Goal: Task Accomplishment & Management: Manage account settings

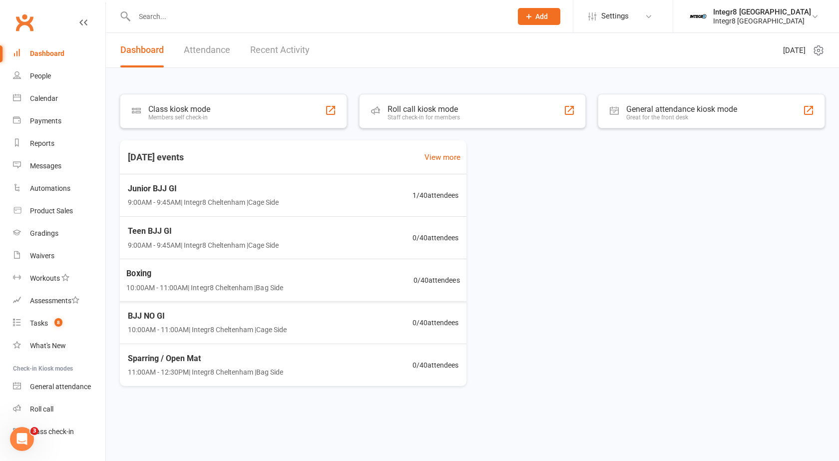
click at [189, 54] on link "Attendance" at bounding box center [207, 50] width 46 height 34
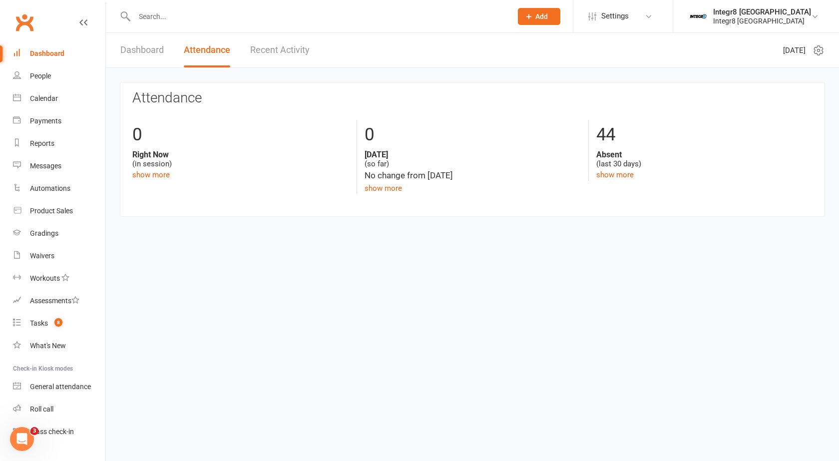
click at [148, 46] on link "Dashboard" at bounding box center [141, 50] width 43 height 34
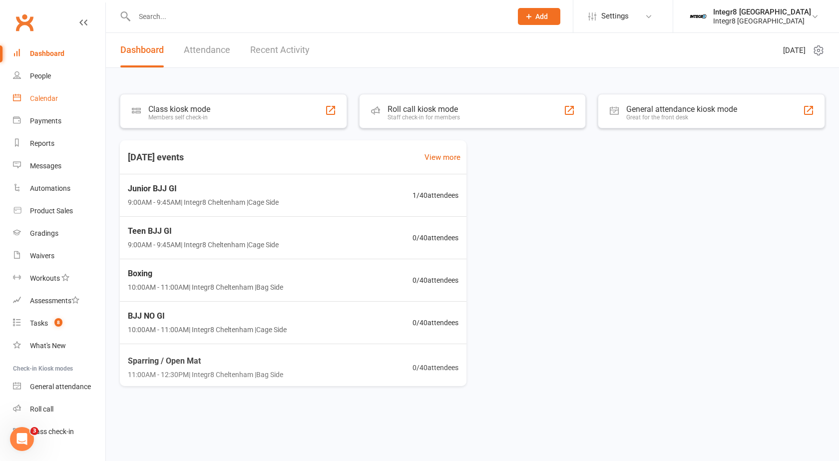
click at [52, 91] on link "Calendar" at bounding box center [59, 98] width 92 height 22
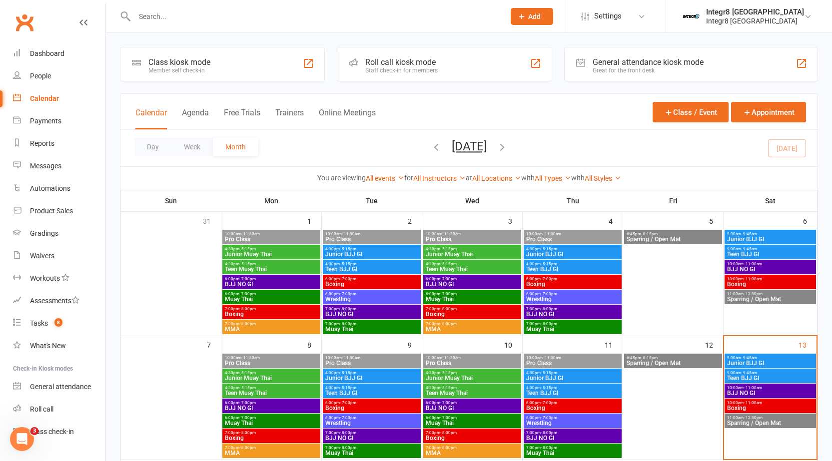
scroll to position [50, 0]
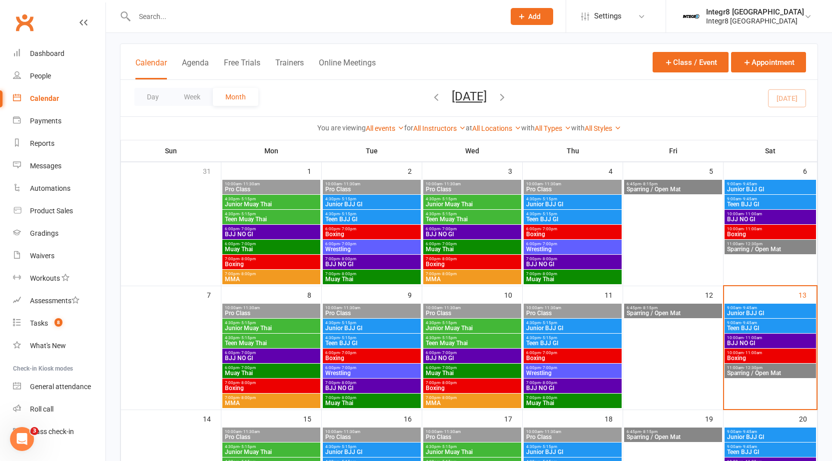
click at [741, 323] on span "- 9:45am" at bounding box center [749, 323] width 16 height 4
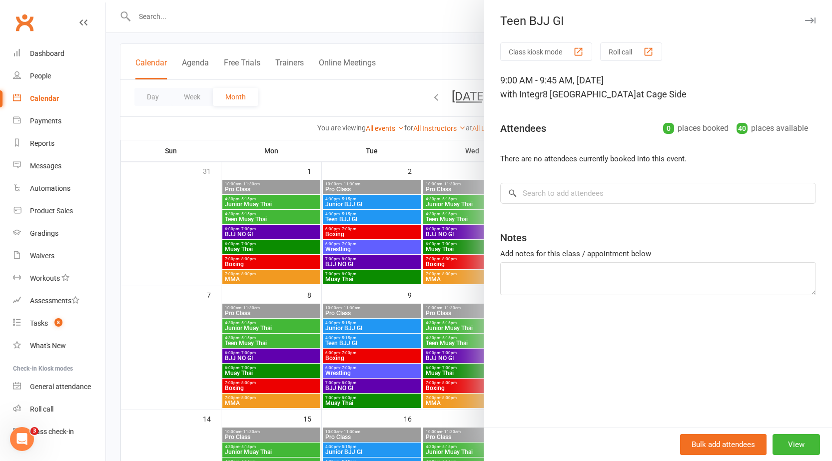
click at [427, 291] on div at bounding box center [469, 230] width 726 height 461
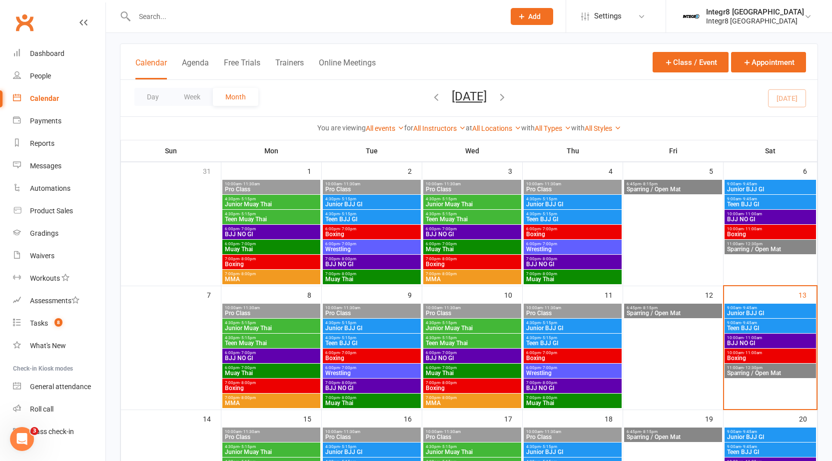
click at [741, 307] on span "- 9:45am" at bounding box center [749, 308] width 16 height 4
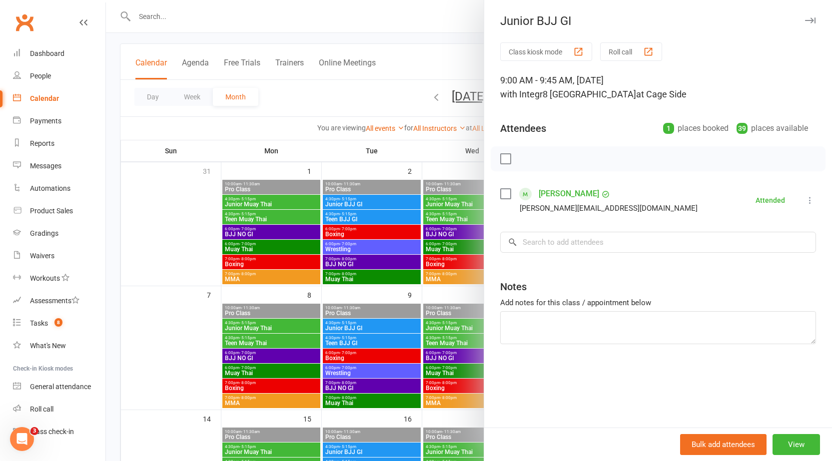
click at [473, 264] on div at bounding box center [469, 230] width 726 height 461
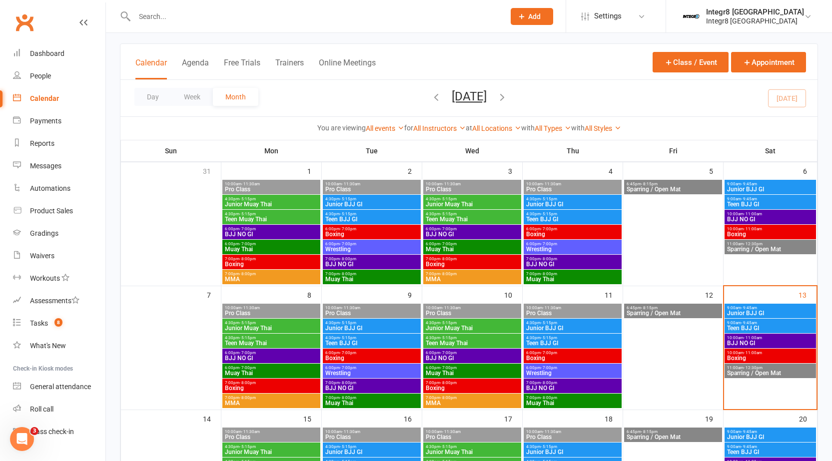
click at [758, 340] on span "BJJ NO GI" at bounding box center [769, 343] width 87 height 6
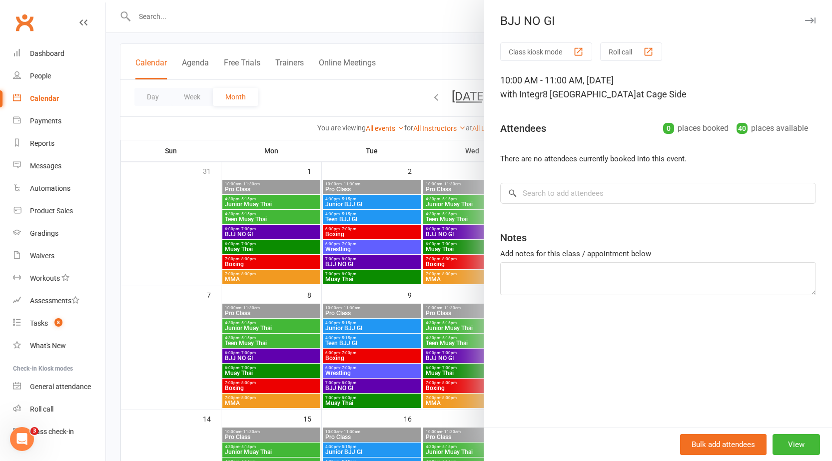
click at [414, 284] on div at bounding box center [469, 230] width 726 height 461
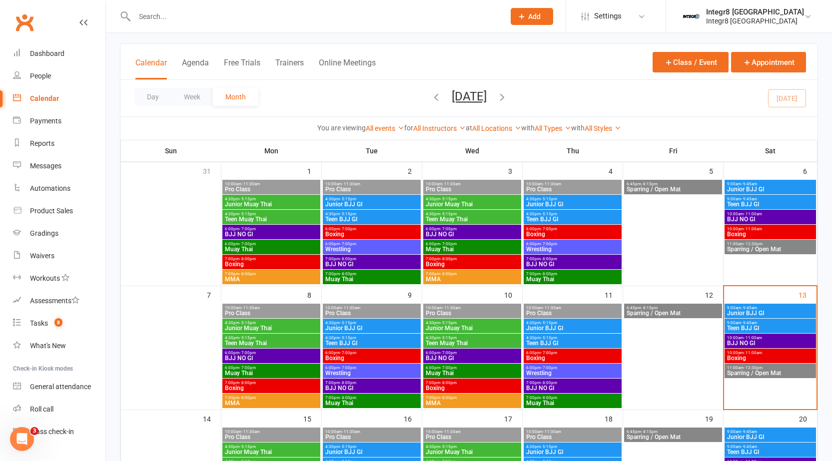
click at [577, 329] on span "Junior BJJ GI" at bounding box center [572, 328] width 94 height 6
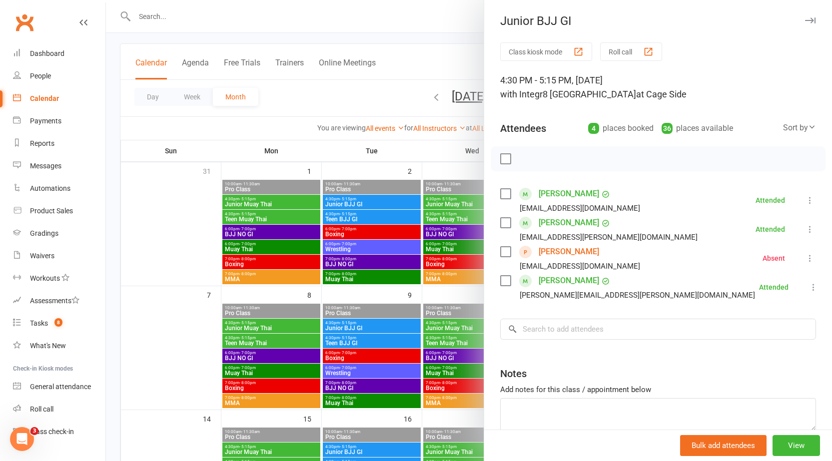
click at [392, 293] on div at bounding box center [469, 230] width 726 height 461
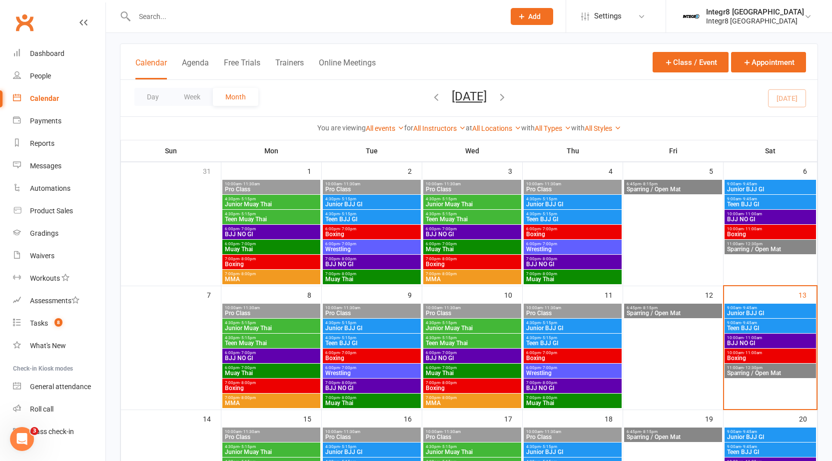
click at [777, 325] on span "Teen BJJ GI" at bounding box center [769, 328] width 87 height 6
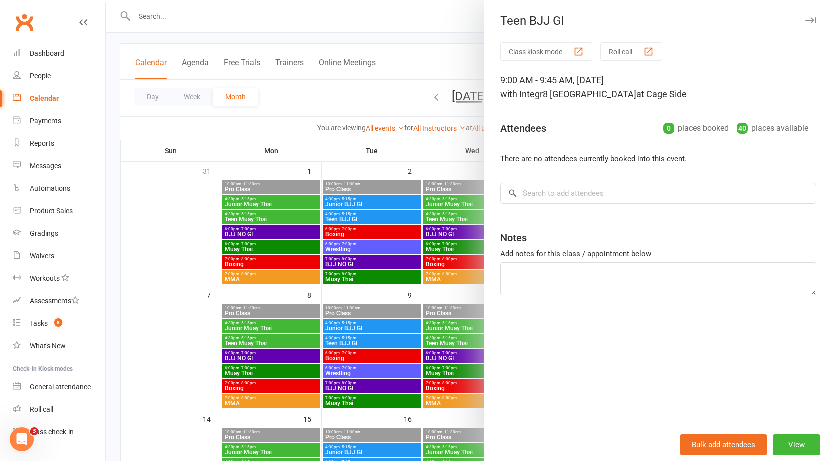
click at [477, 294] on div at bounding box center [469, 230] width 726 height 461
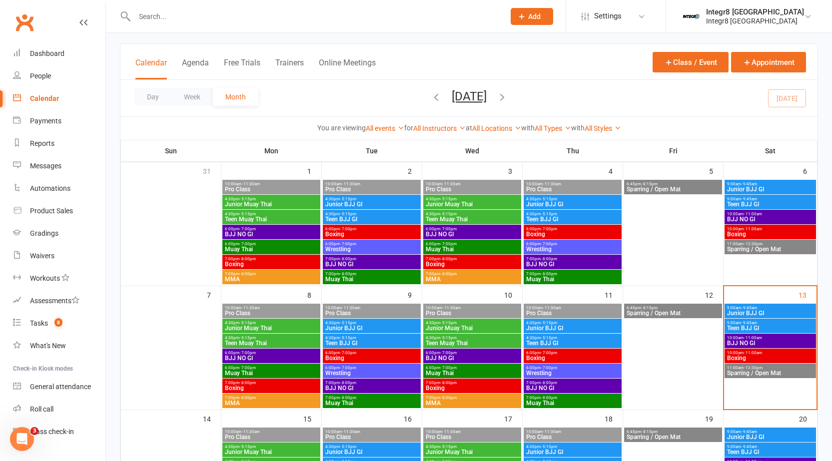
click at [219, 23] on div at bounding box center [309, 16] width 378 height 32
click at [212, 20] on input "text" at bounding box center [314, 16] width 366 height 14
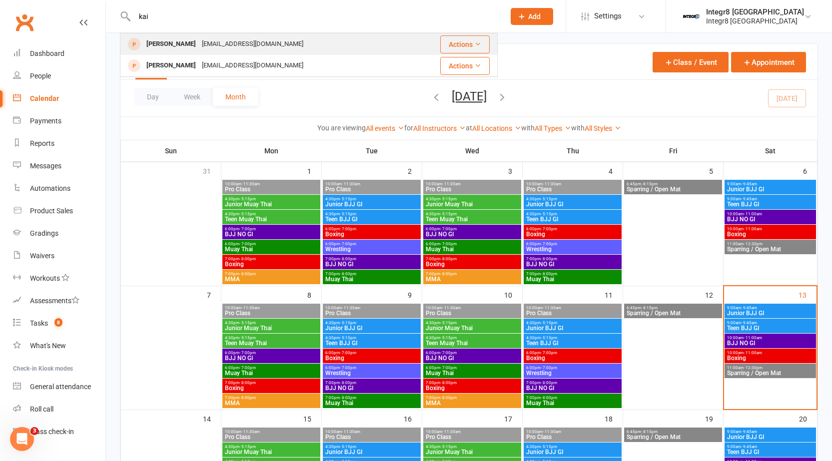
type input "kai"
click at [213, 41] on div "Kaib2909@gmail.com" at bounding box center [252, 44] width 107 height 14
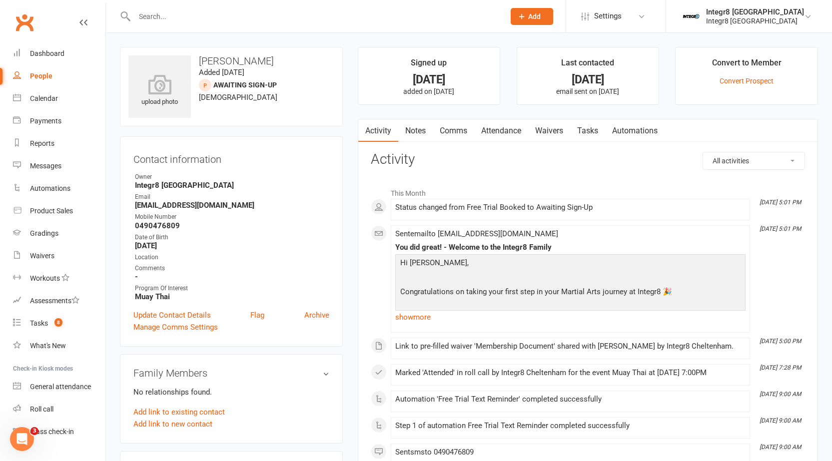
click at [421, 132] on link "Notes" at bounding box center [415, 130] width 34 height 23
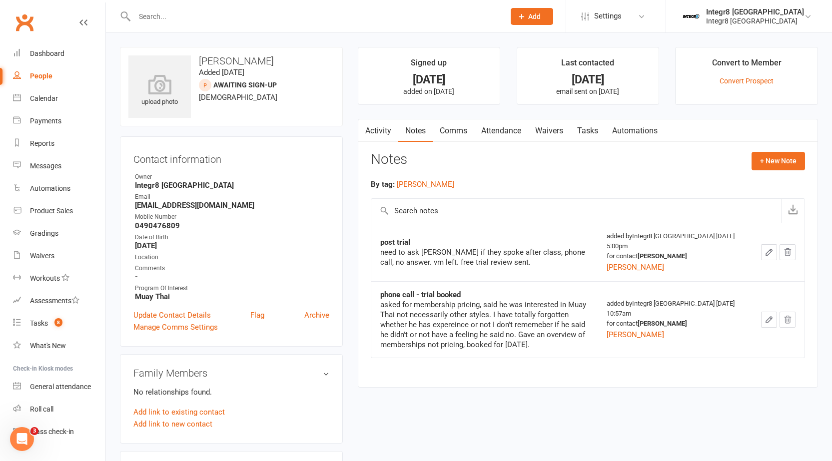
click at [507, 134] on link "Attendance" at bounding box center [501, 130] width 54 height 23
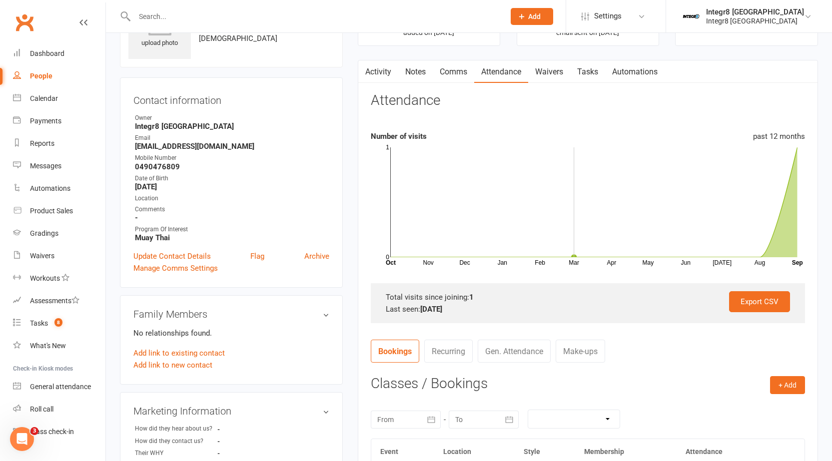
scroll to position [150, 0]
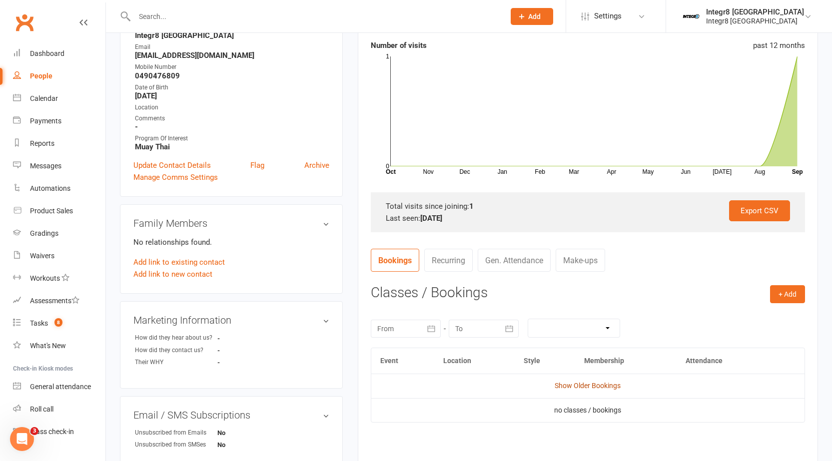
click at [614, 385] on link "Show Older Bookings" at bounding box center [587, 386] width 66 height 8
click at [603, 383] on link "Hide Older Bookings" at bounding box center [587, 386] width 62 height 8
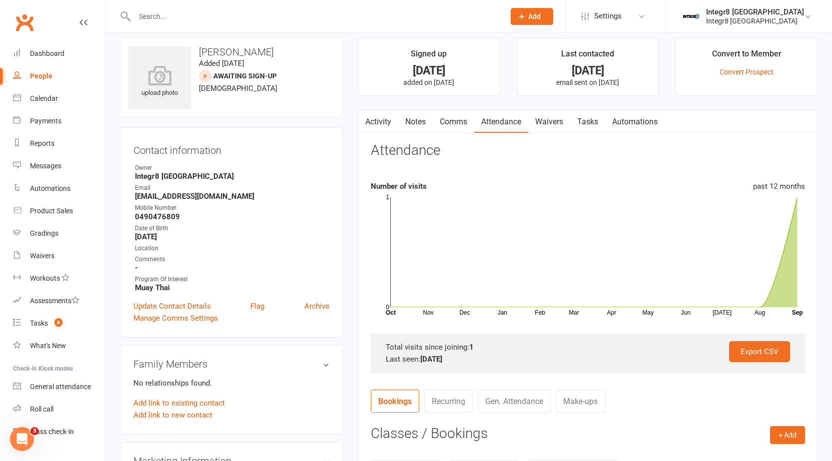
scroll to position [0, 0]
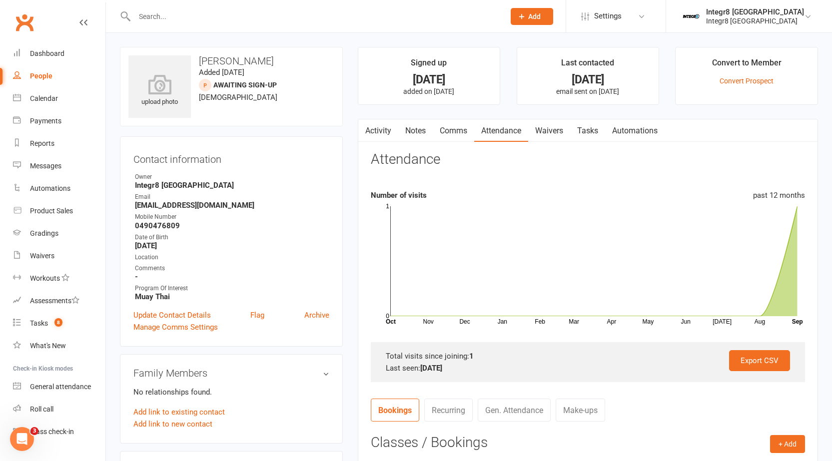
click at [416, 125] on link "Notes" at bounding box center [415, 130] width 34 height 23
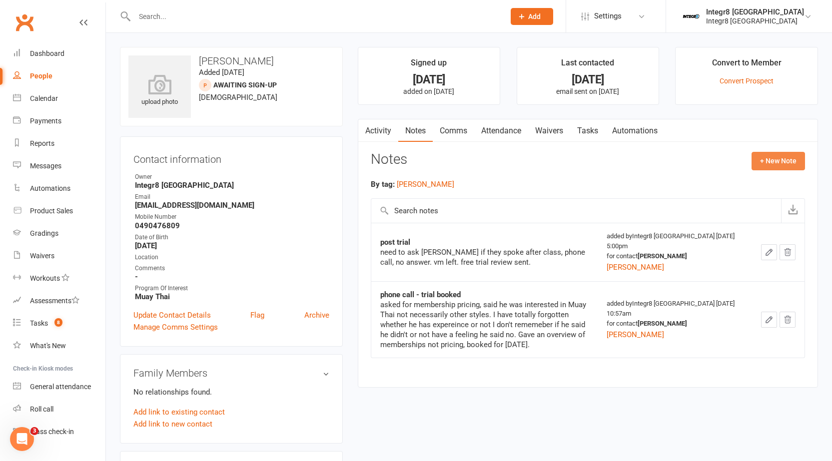
click at [780, 157] on button "+ New Note" at bounding box center [777, 161] width 53 height 18
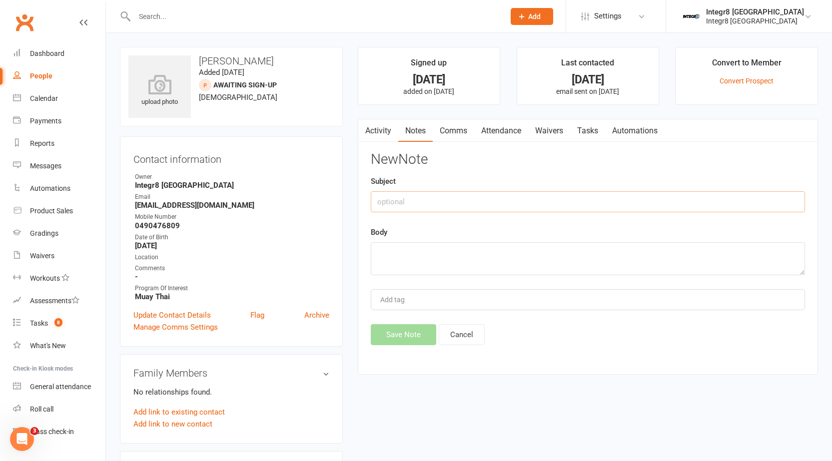
click at [534, 202] on input "text" at bounding box center [588, 201] width 434 height 21
type input "missed call"
type textarea "c"
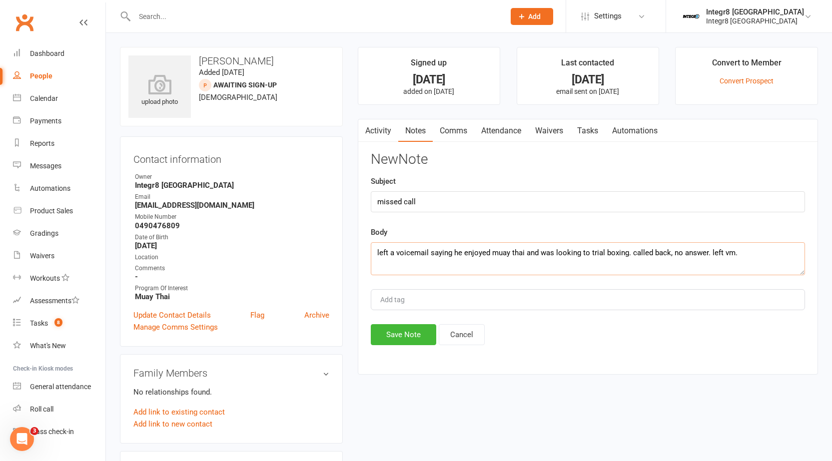
type textarea "left a voicemail saying he enjoyed muay thai and was looking to trial boxing. c…"
type input "rebecca"
click at [420, 316] on li "rebecca" at bounding box center [588, 318] width 432 height 15
click at [416, 339] on button "Save Note" at bounding box center [403, 334] width 65 height 21
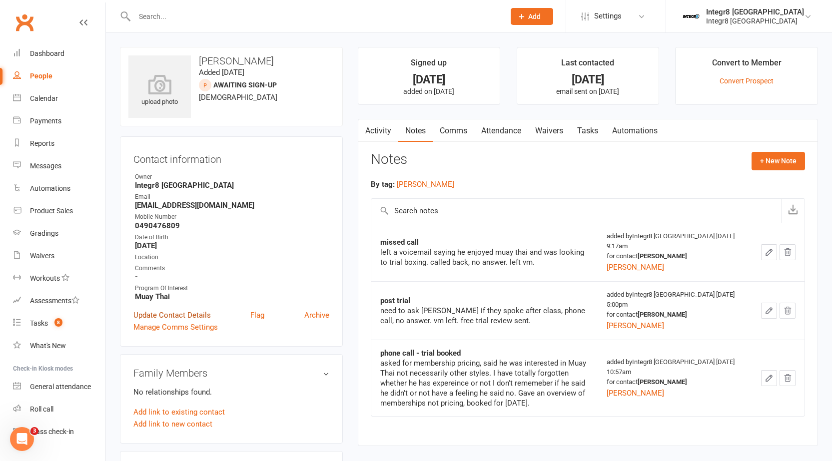
click at [197, 314] on link "Update Contact Details" at bounding box center [171, 315] width 77 height 12
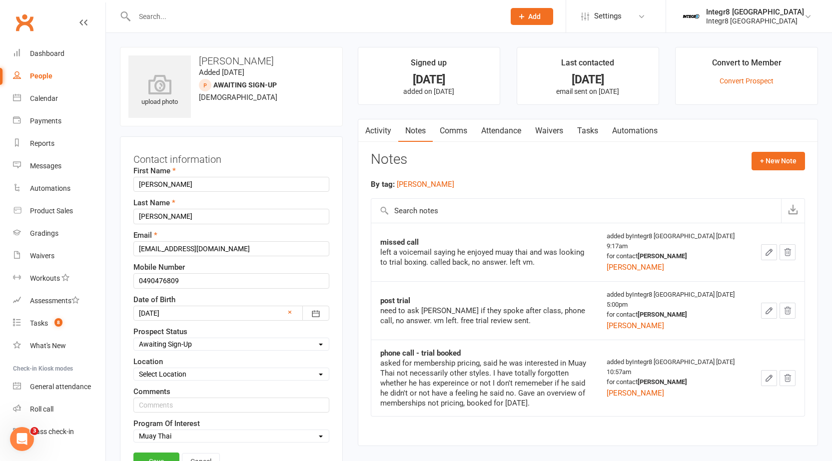
scroll to position [47, 0]
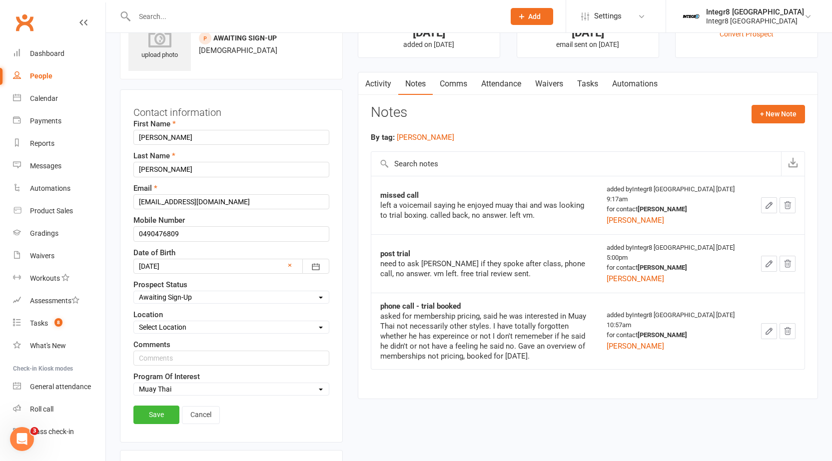
drag, startPoint x: 190, startPoint y: 296, endPoint x: 191, endPoint y: 302, distance: 5.6
click at [190, 296] on select "Select Initial Contact Follow-up Free Trial Booked Awaiting Sign-Up Not Ready (…" at bounding box center [231, 297] width 195 height 11
select select "Follow-up"
click at [134, 292] on select "Select Initial Contact Follow-up Free Trial Booked Awaiting Sign-Up Not Ready (…" at bounding box center [231, 297] width 195 height 11
click at [153, 410] on link "Save" at bounding box center [156, 415] width 46 height 18
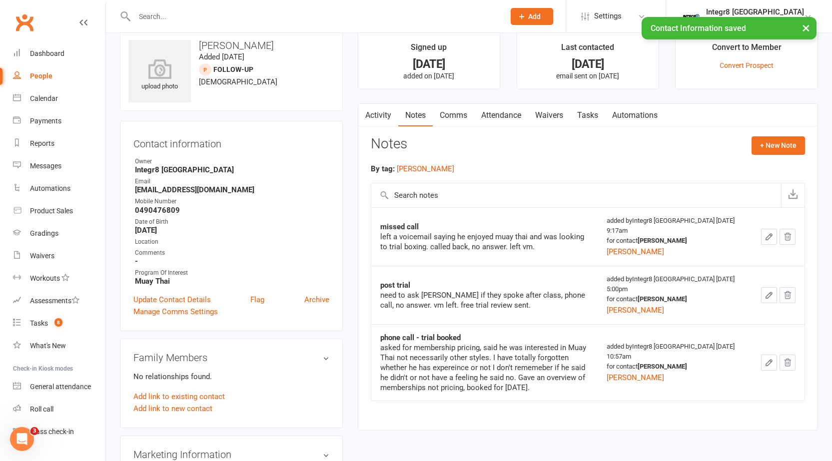
scroll to position [0, 0]
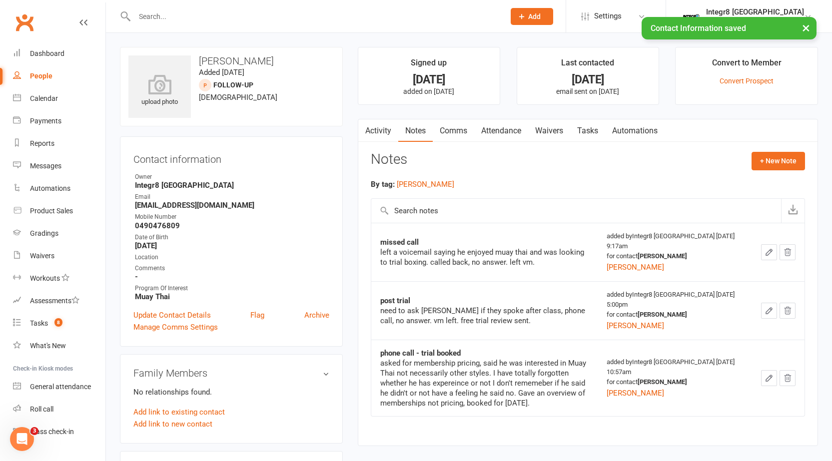
click at [34, 79] on div "People" at bounding box center [41, 76] width 22 height 8
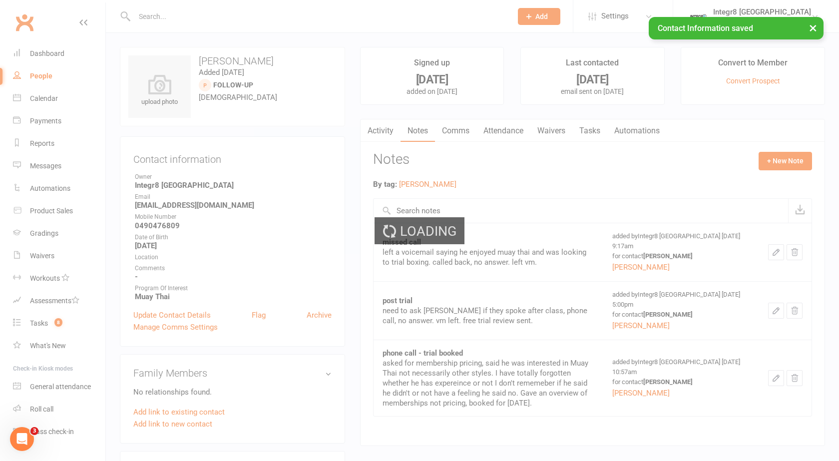
select select "100"
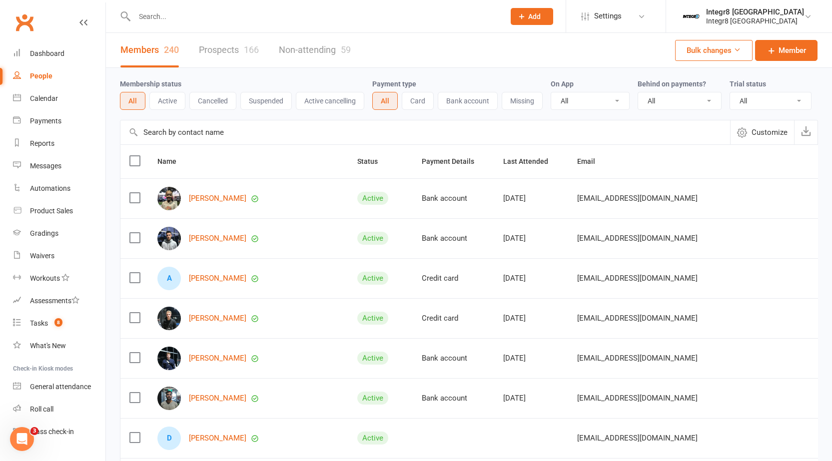
click at [238, 56] on link "Prospects 166" at bounding box center [229, 50] width 60 height 34
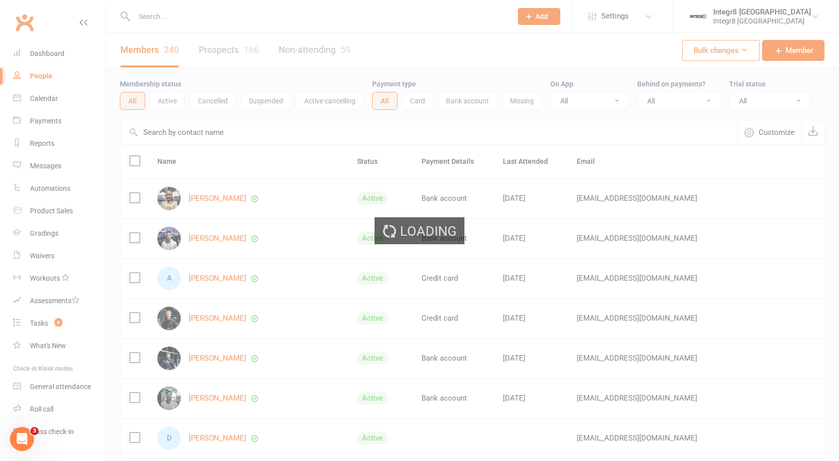
select select "25"
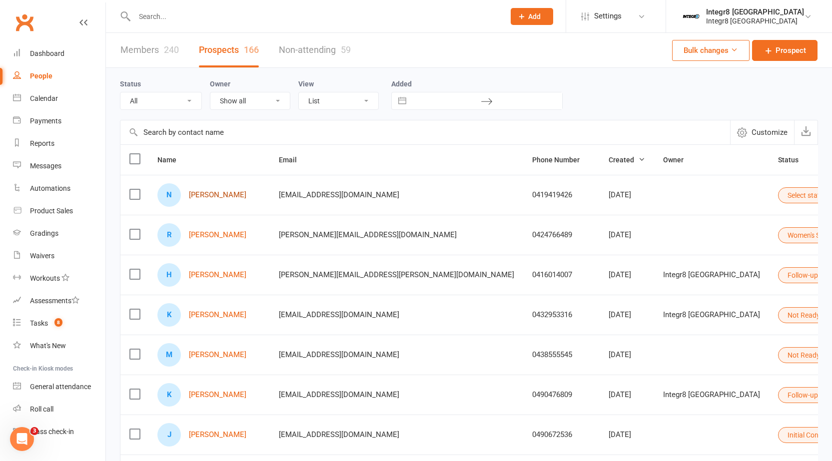
click at [201, 195] on link "[PERSON_NAME]" at bounding box center [217, 195] width 57 height 8
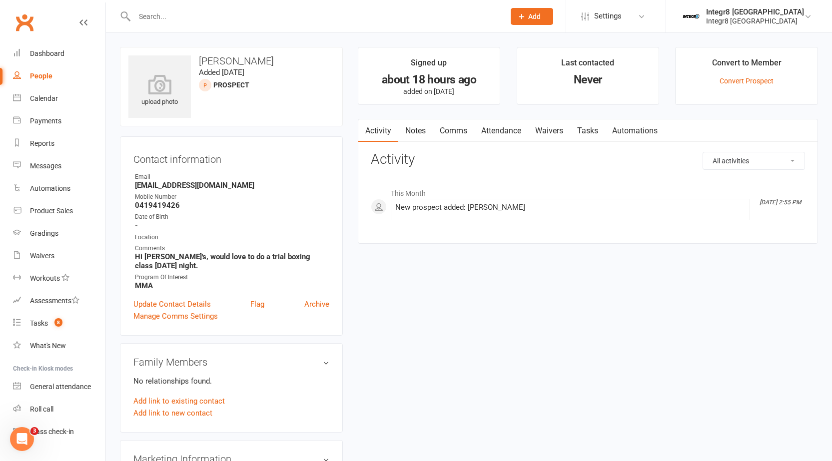
click at [44, 86] on link "People" at bounding box center [59, 76] width 92 height 22
select select "25"
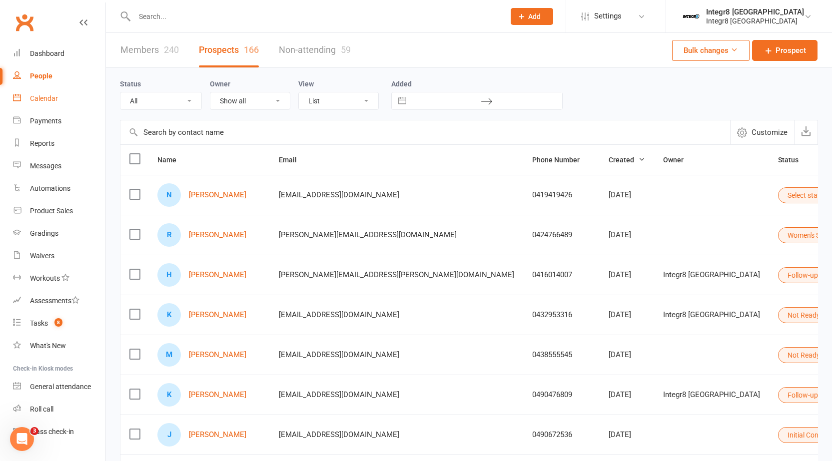
click at [48, 101] on div "Calendar" at bounding box center [44, 98] width 28 height 8
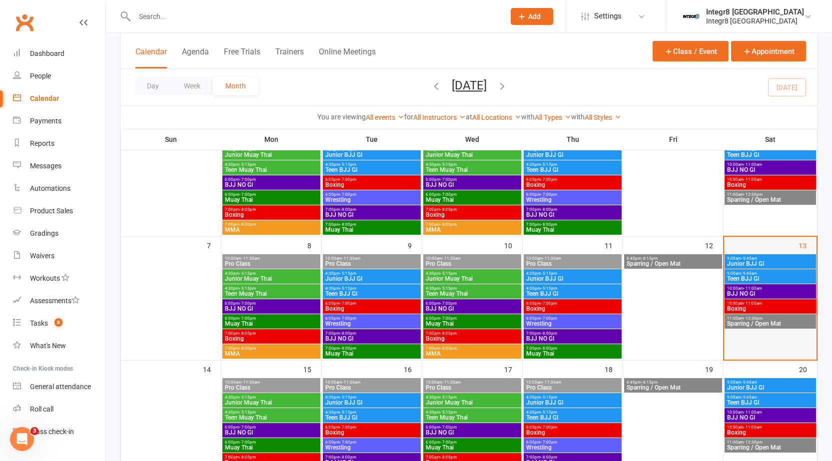
scroll to position [100, 0]
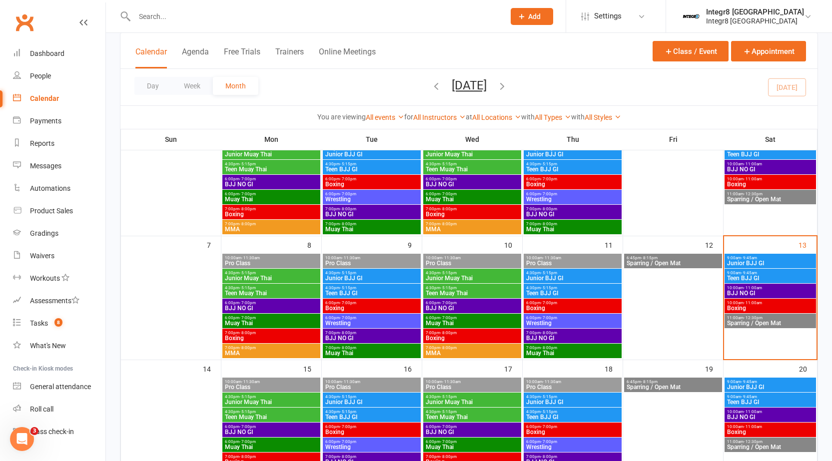
click at [225, 24] on div at bounding box center [309, 16] width 378 height 32
click at [218, 21] on input "text" at bounding box center [314, 16] width 366 height 14
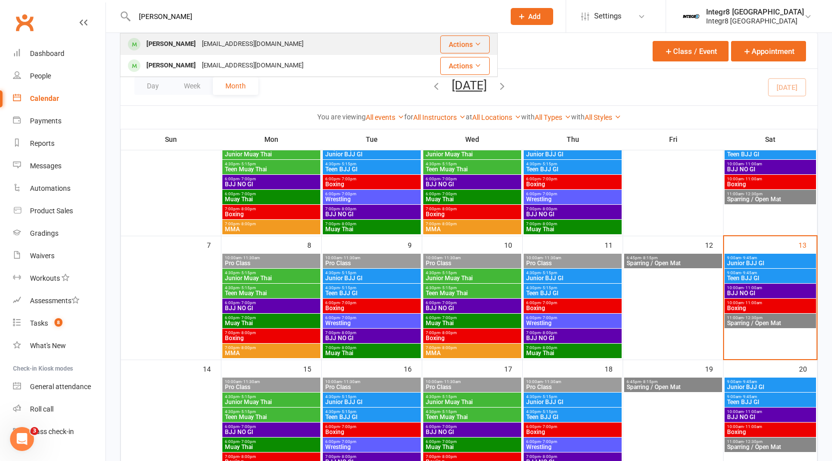
type input "karim"
click at [221, 41] on div "Karimmikahil@hotmail.com" at bounding box center [252, 44] width 107 height 14
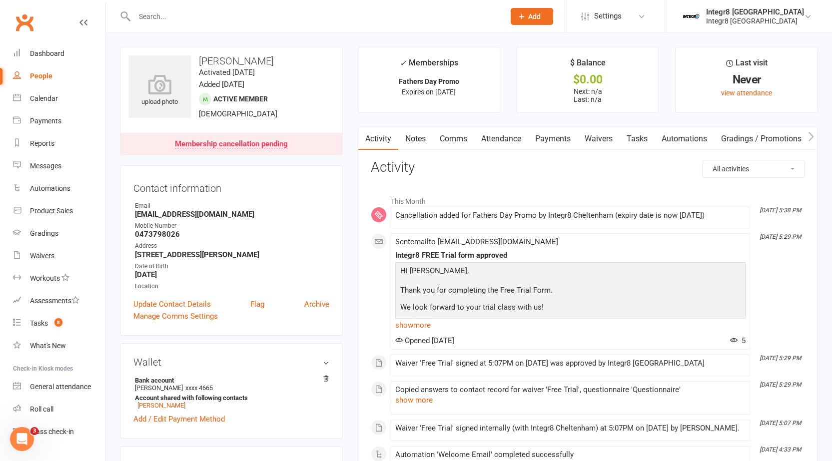
click at [419, 133] on link "Notes" at bounding box center [415, 138] width 34 height 23
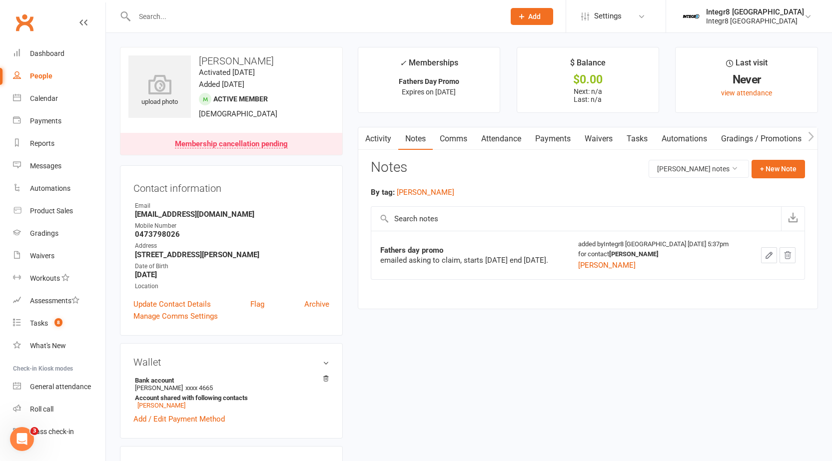
click at [382, 144] on link "Activity" at bounding box center [378, 138] width 40 height 23
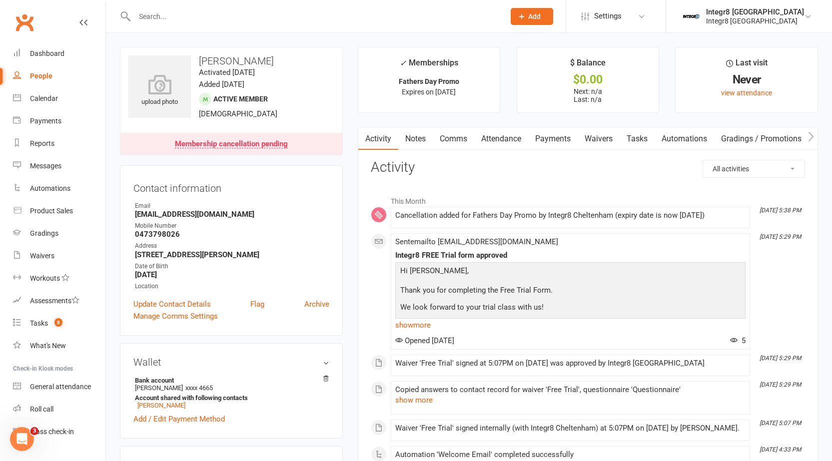
click at [32, 73] on div "People" at bounding box center [41, 76] width 22 height 8
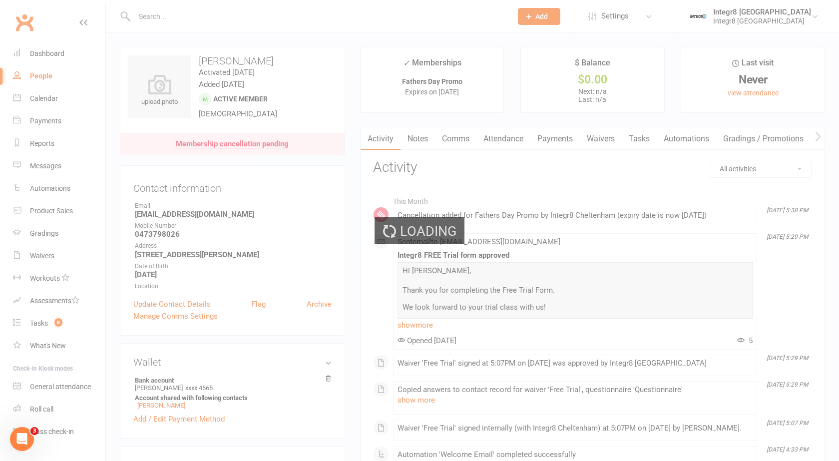
select select "25"
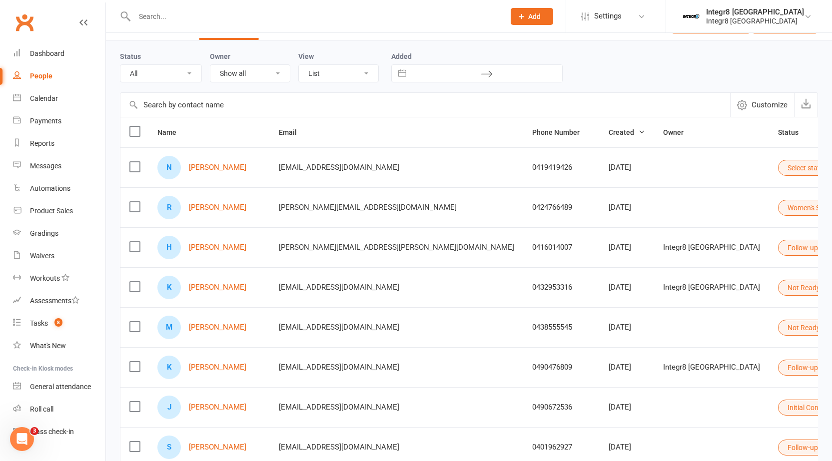
scroll to position [50, 0]
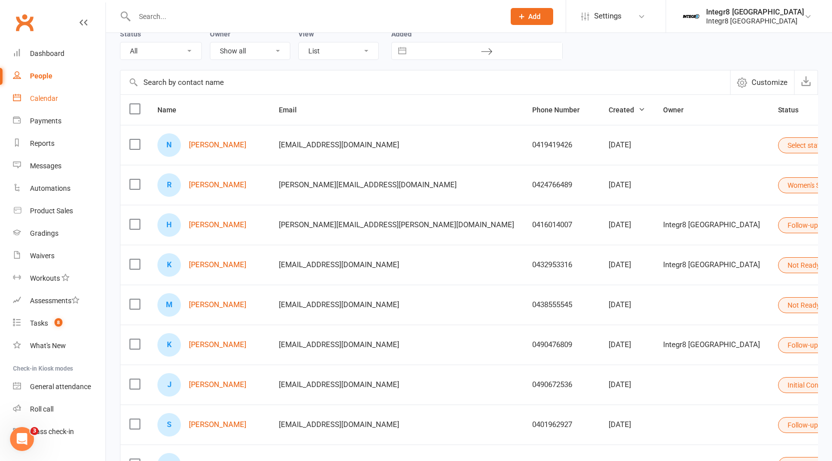
click at [46, 102] on div "Calendar" at bounding box center [44, 98] width 28 height 8
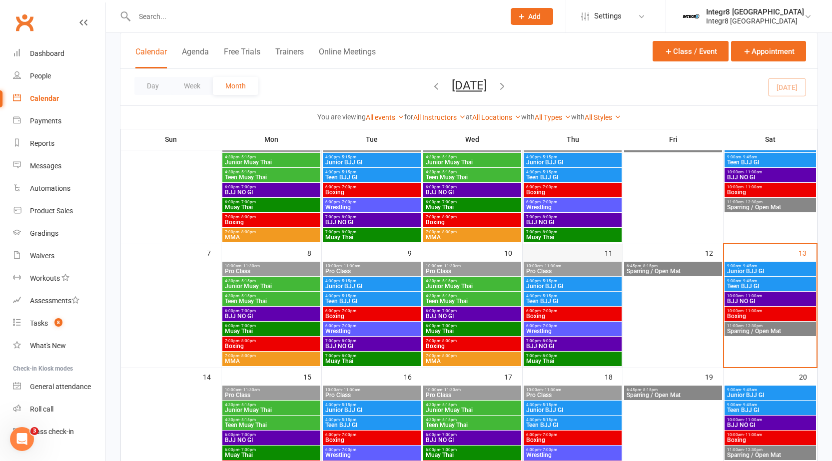
scroll to position [100, 0]
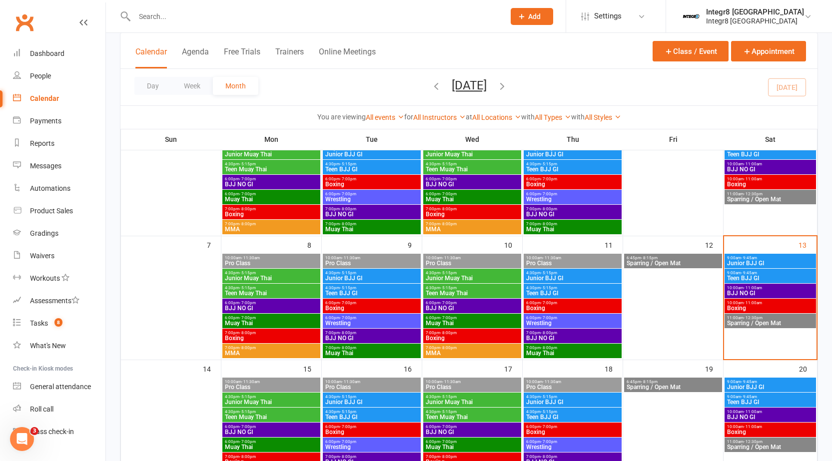
click at [202, 13] on input "text" at bounding box center [314, 16] width 366 height 14
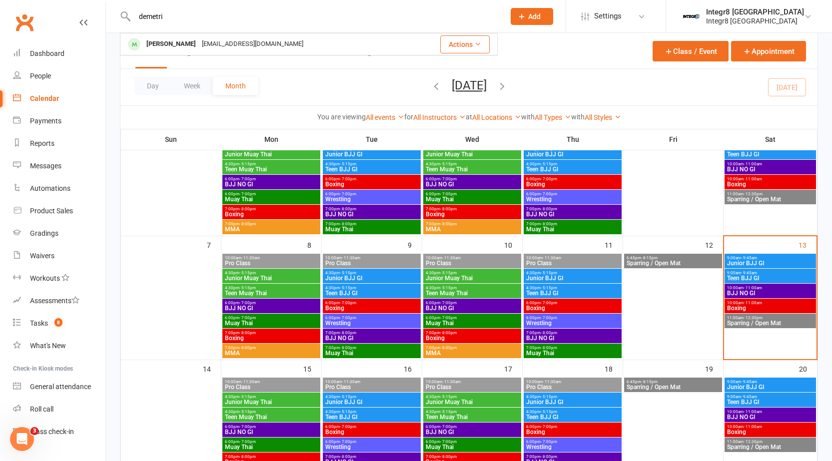
type input "demetri"
click at [298, 87] on div "Day Week Month September 2025 September 2025 Sun Mon Tue Wed Thu Fri Sat 31 01 …" at bounding box center [468, 87] width 697 height 36
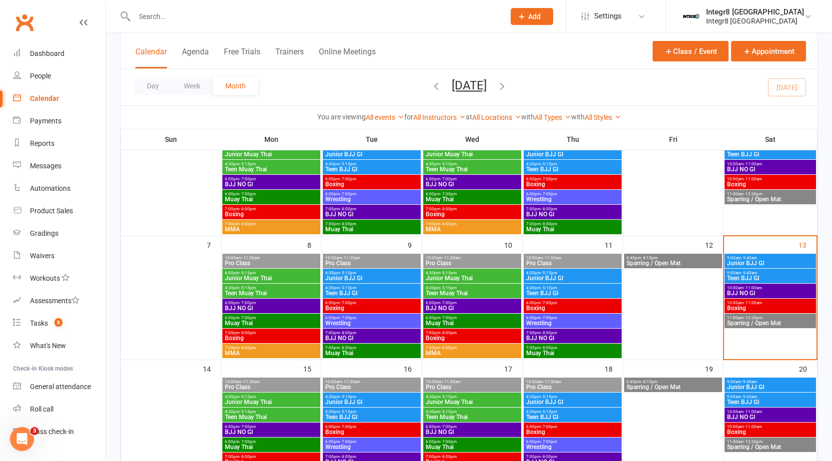
click at [229, 25] on div at bounding box center [309, 16] width 378 height 32
click at [223, 16] on input "text" at bounding box center [314, 16] width 366 height 14
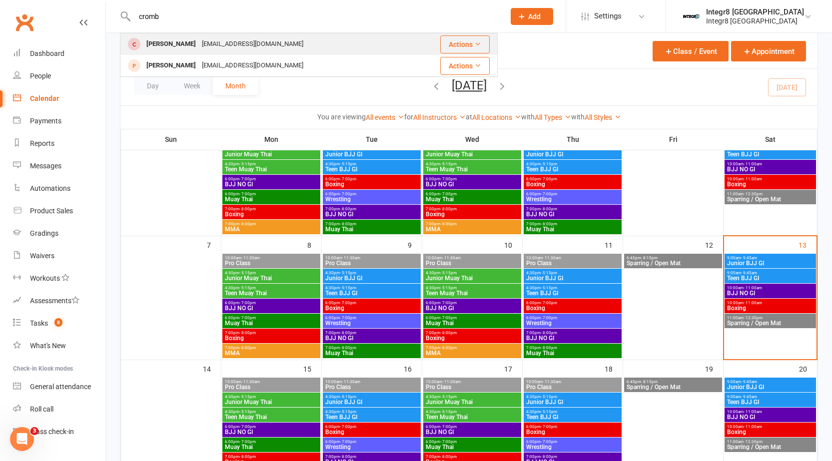
type input "cromb"
click at [238, 43] on div "noemail@example.com" at bounding box center [252, 44] width 107 height 14
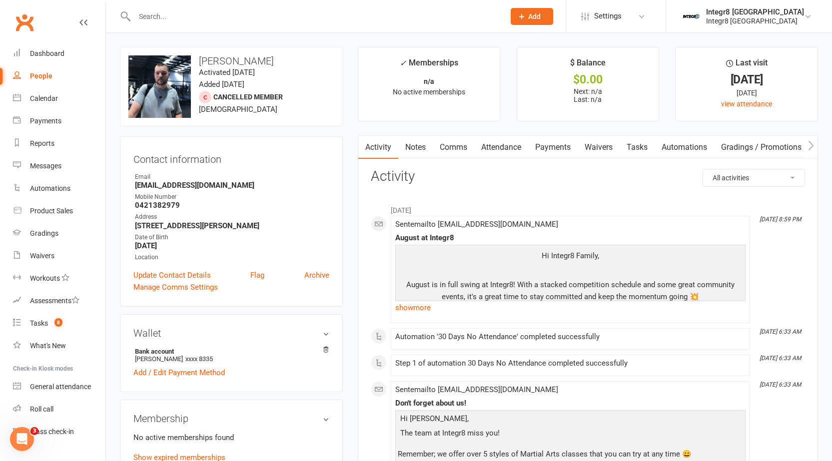
click at [416, 146] on link "Notes" at bounding box center [415, 147] width 34 height 23
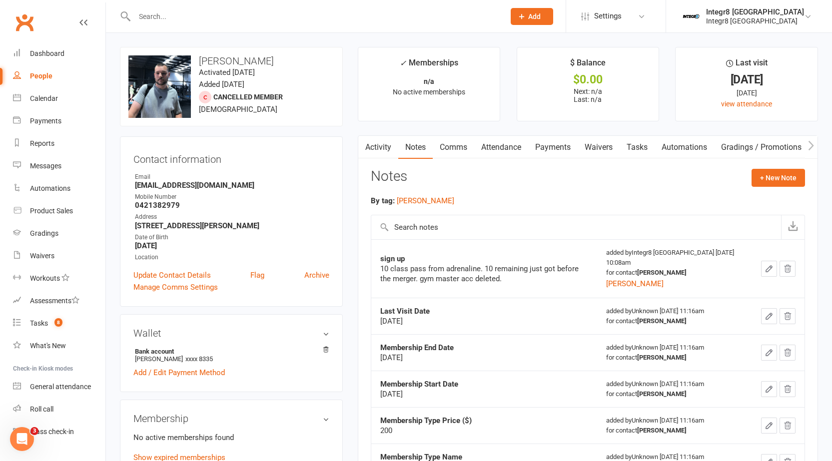
click at [187, 23] on input "text" at bounding box center [314, 16] width 366 height 14
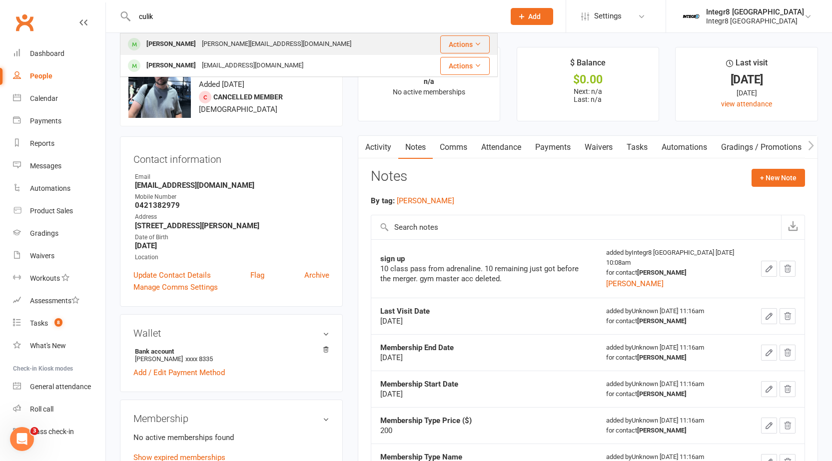
type input "culik"
click at [247, 41] on div "Jett Kulik jett@mail.com" at bounding box center [272, 44] width 303 height 20
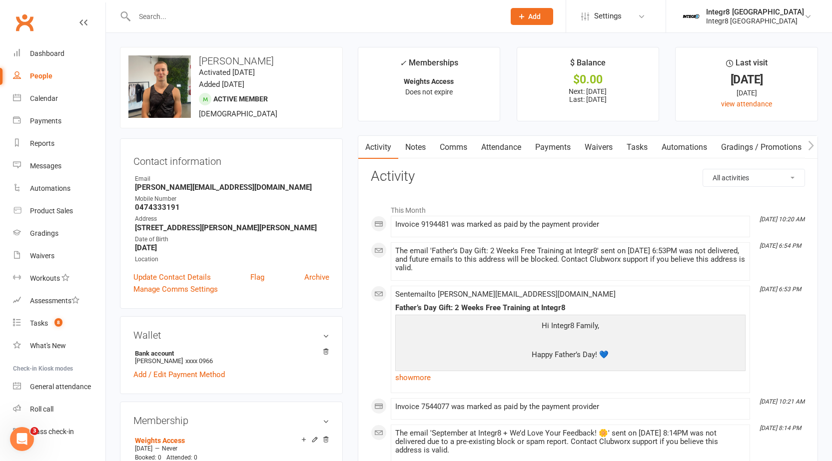
click at [415, 142] on link "Notes" at bounding box center [415, 147] width 34 height 23
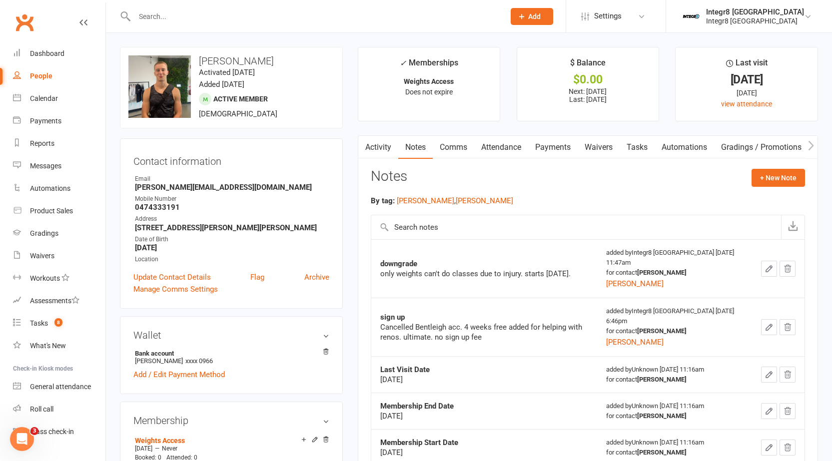
click at [381, 146] on link "Activity" at bounding box center [378, 147] width 40 height 23
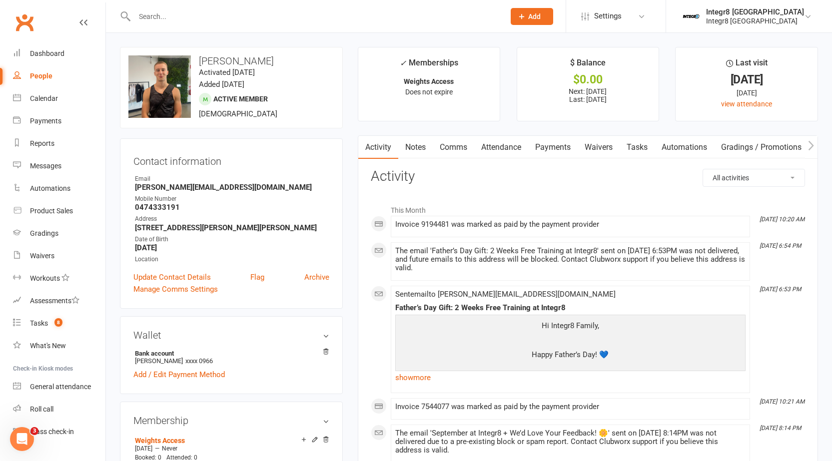
click at [419, 145] on link "Notes" at bounding box center [415, 147] width 34 height 23
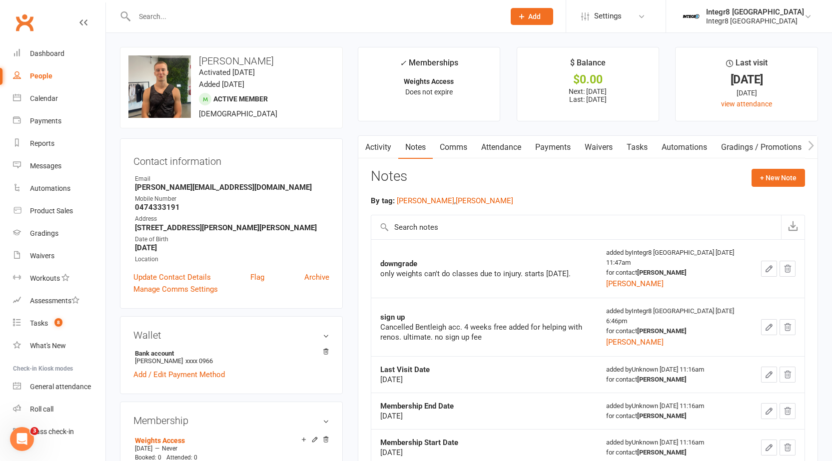
click at [366, 142] on icon "button" at bounding box center [364, 145] width 6 height 10
click at [373, 138] on link "Activity" at bounding box center [378, 147] width 40 height 23
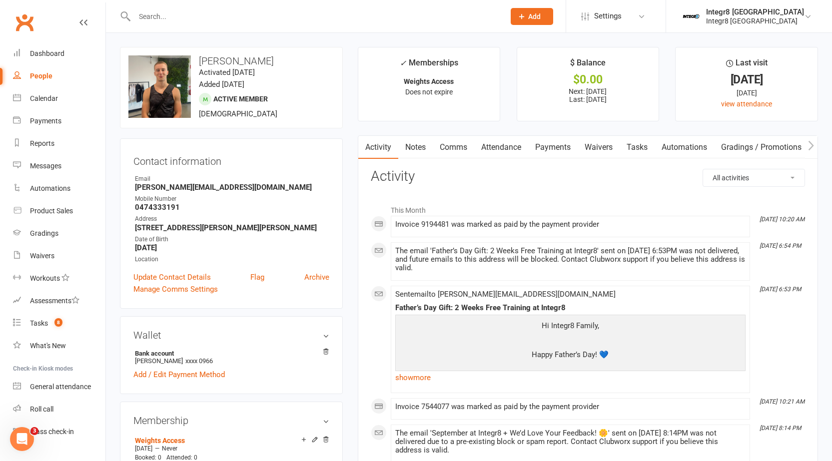
click at [424, 146] on link "Notes" at bounding box center [415, 147] width 34 height 23
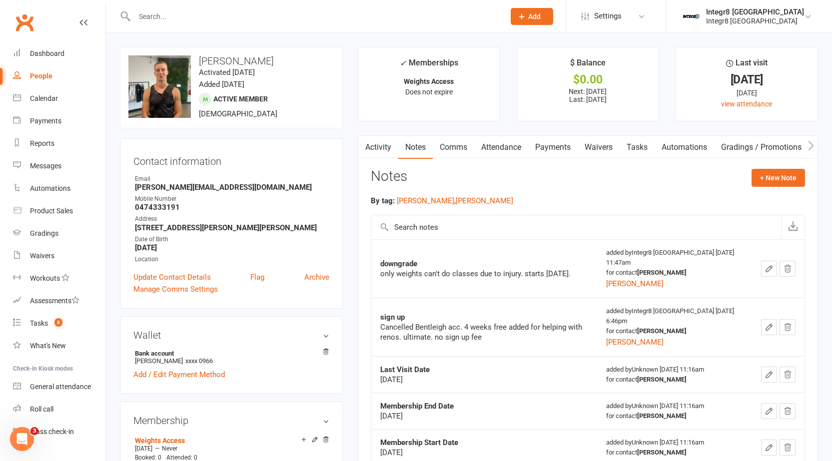
click at [377, 145] on link "Activity" at bounding box center [378, 147] width 40 height 23
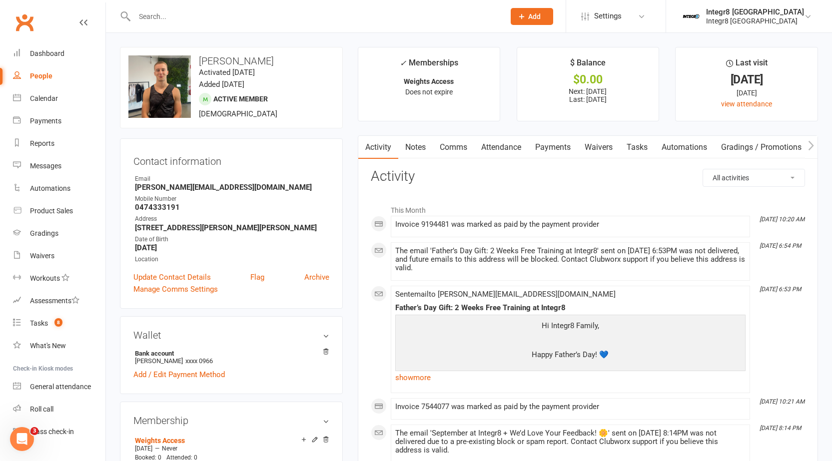
click at [420, 141] on link "Notes" at bounding box center [415, 147] width 34 height 23
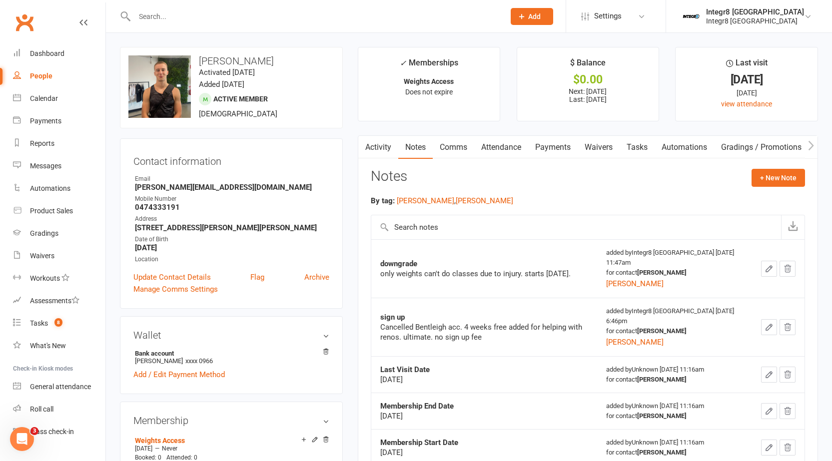
click at [382, 146] on link "Activity" at bounding box center [378, 147] width 40 height 23
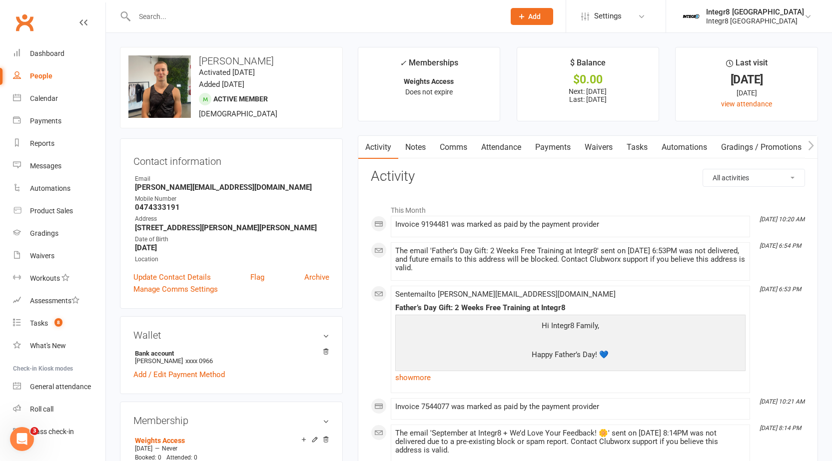
click at [410, 148] on link "Notes" at bounding box center [415, 147] width 34 height 23
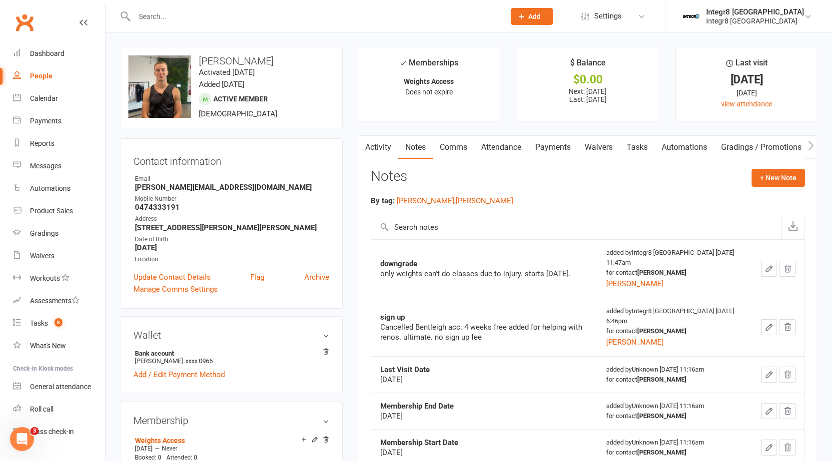
click at [383, 138] on link "Activity" at bounding box center [378, 147] width 40 height 23
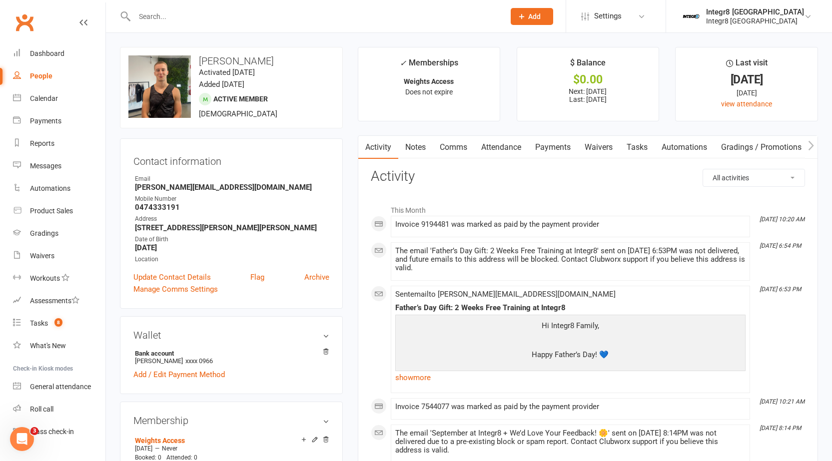
click at [500, 152] on link "Attendance" at bounding box center [501, 147] width 54 height 23
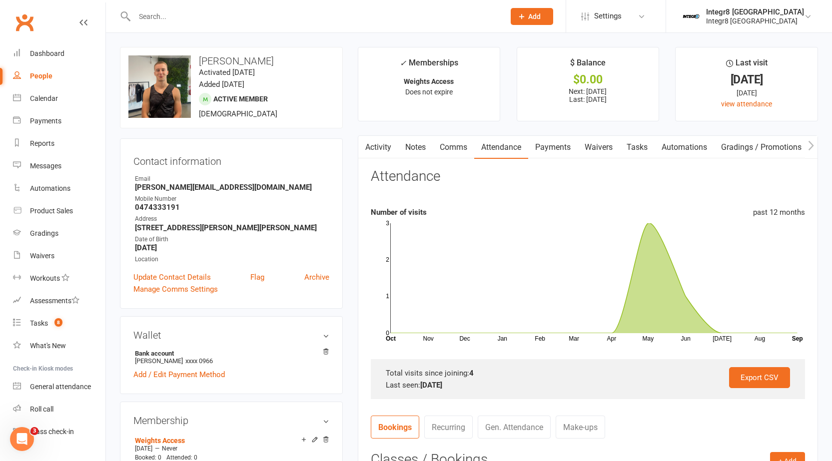
click at [366, 144] on icon "button" at bounding box center [364, 145] width 6 height 10
click at [372, 144] on link "Activity" at bounding box center [378, 147] width 40 height 23
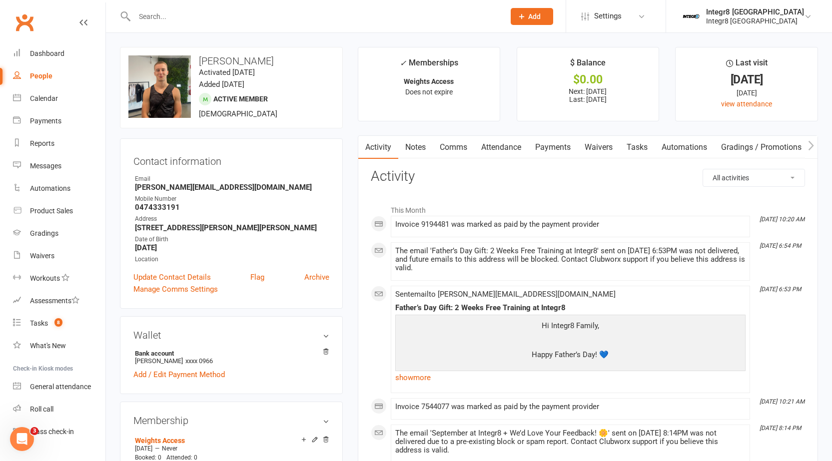
click at [511, 140] on link "Attendance" at bounding box center [501, 147] width 54 height 23
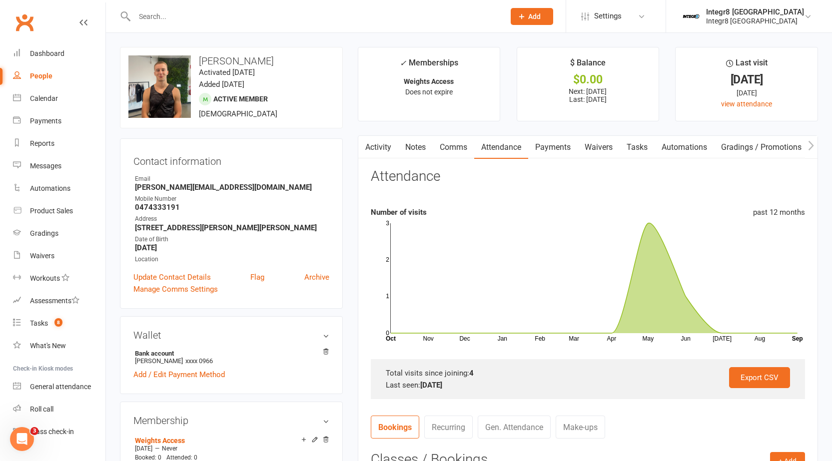
click at [380, 144] on link "Activity" at bounding box center [378, 147] width 40 height 23
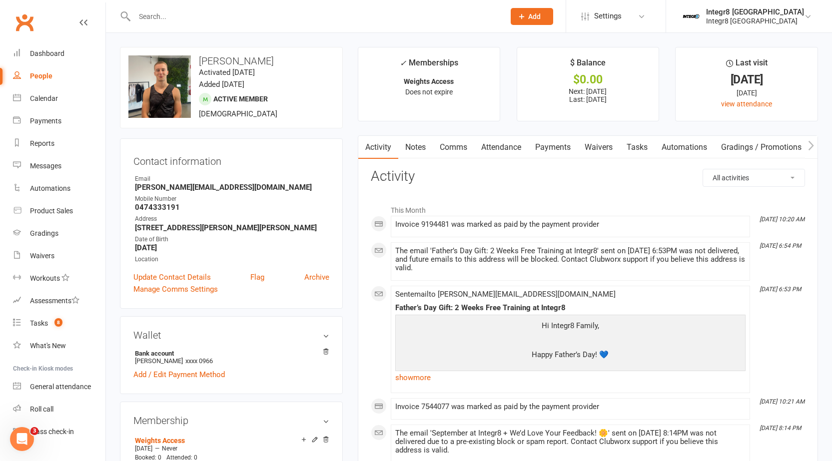
click at [416, 149] on link "Notes" at bounding box center [415, 147] width 34 height 23
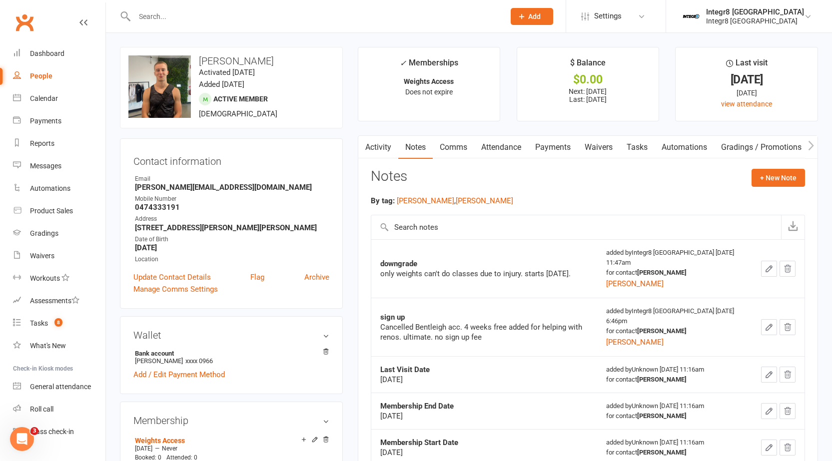
click at [377, 140] on link "Activity" at bounding box center [378, 147] width 40 height 23
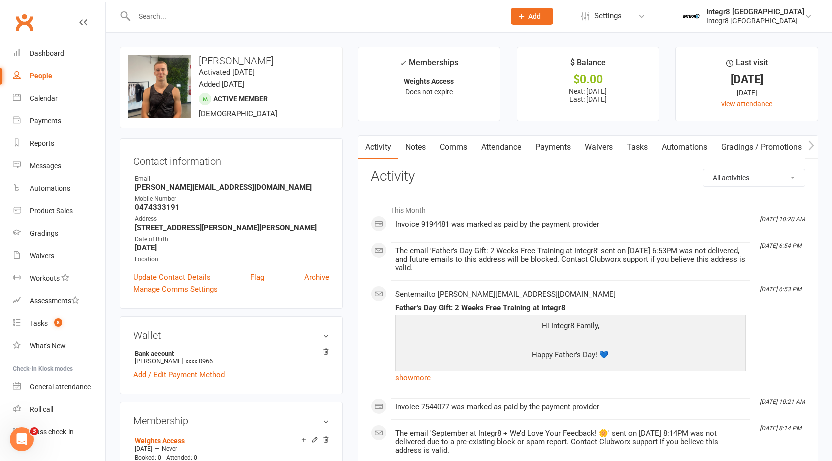
click at [182, 18] on input "text" at bounding box center [314, 16] width 366 height 14
click at [609, 145] on link "Waivers" at bounding box center [598, 147] width 42 height 23
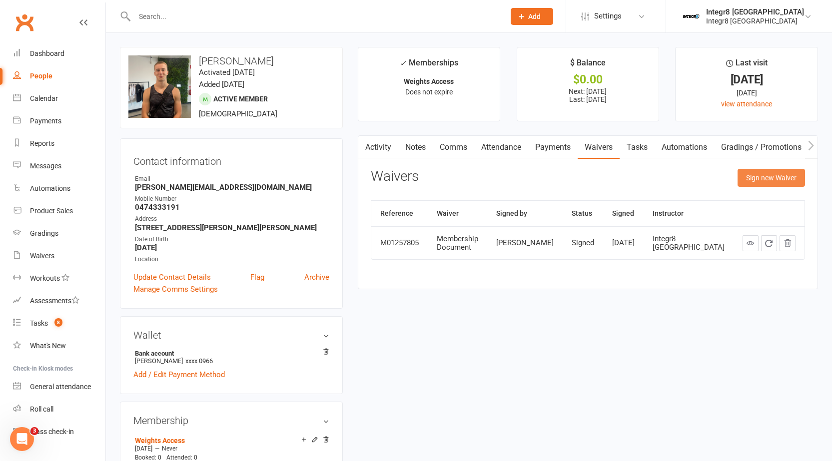
click at [778, 175] on button "Sign new Waiver" at bounding box center [770, 178] width 67 height 18
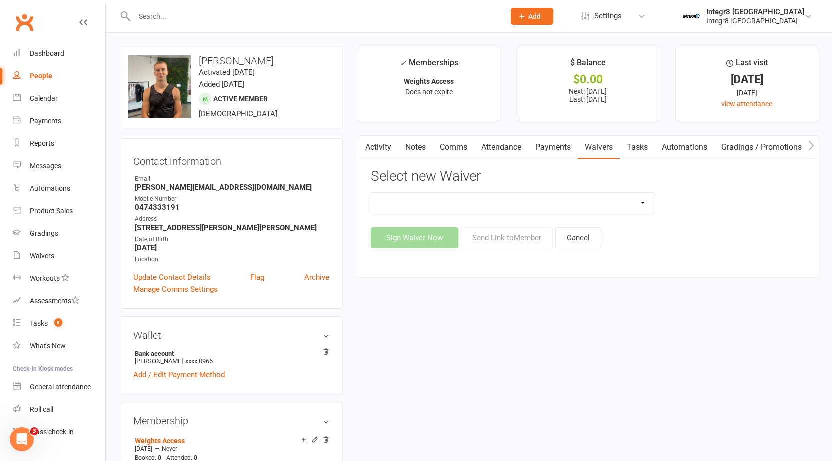
click at [491, 195] on select "10 Class Pass Cancellation Free Trial Hold Membership Document No Payers Paymen…" at bounding box center [513, 203] width 284 height 20
select select "13792"
click at [371, 193] on select "10 Class Pass Cancellation Free Trial Hold Membership Document No Payers Paymen…" at bounding box center [513, 203] width 284 height 20
click at [505, 240] on button "Send Link to Member" at bounding box center [506, 237] width 92 height 21
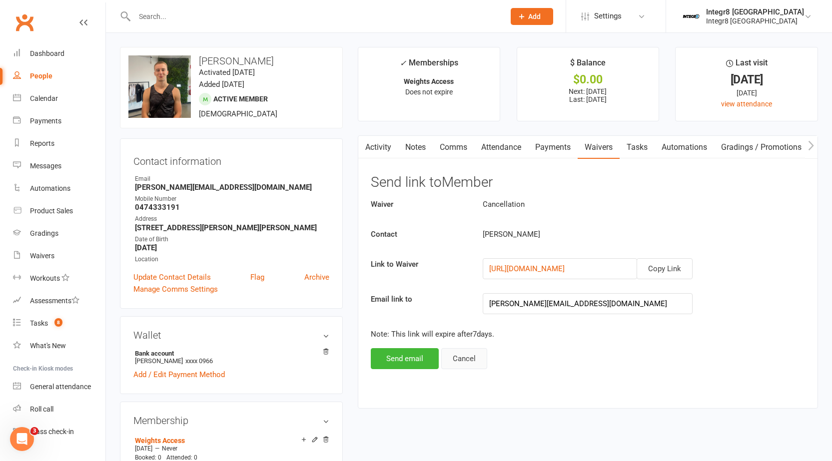
click at [449, 353] on button "Cancel" at bounding box center [464, 358] width 46 height 21
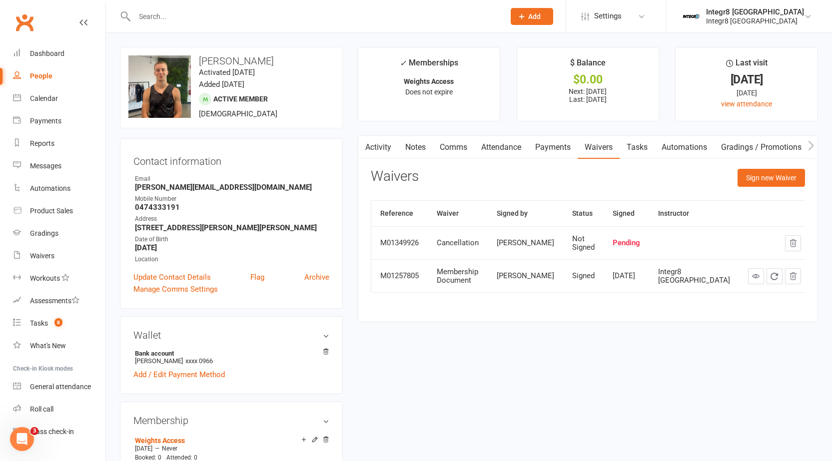
click at [389, 148] on link "Activity" at bounding box center [378, 147] width 40 height 23
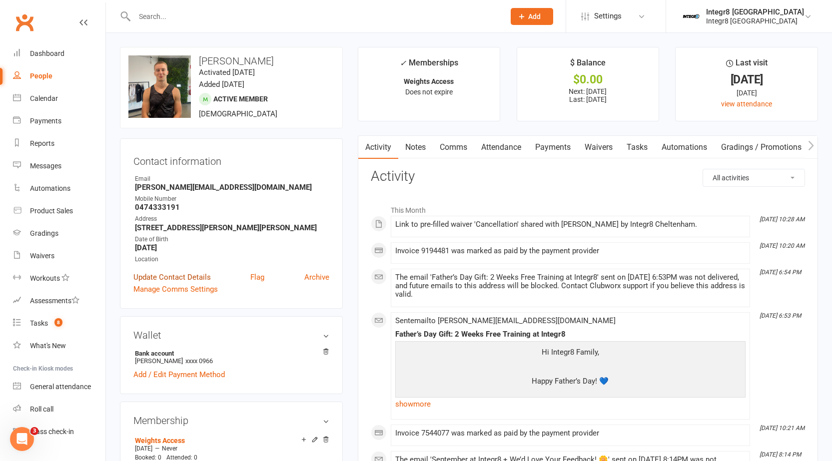
click at [137, 278] on link "Update Contact Details" at bounding box center [171, 277] width 77 height 12
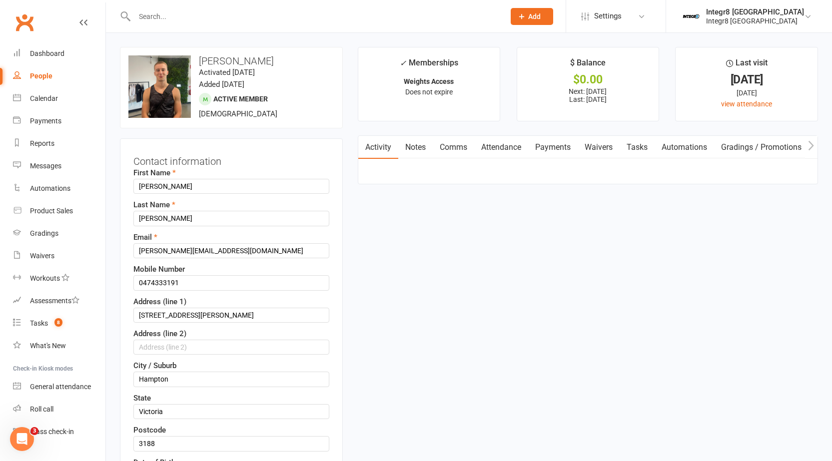
scroll to position [47, 0]
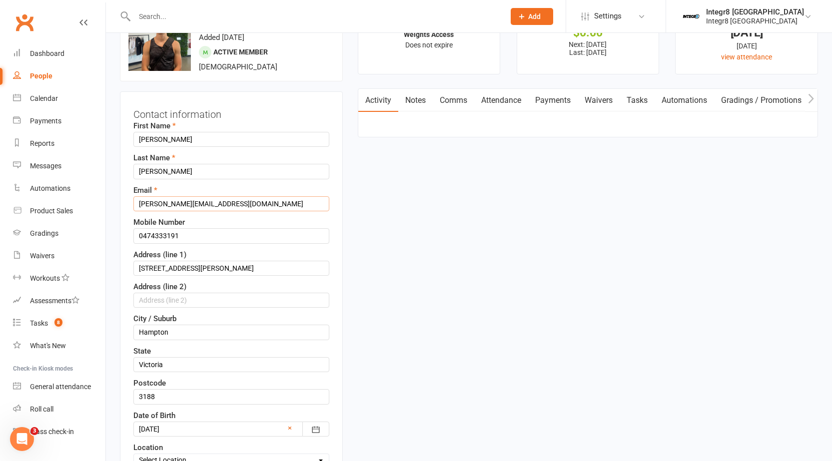
click at [149, 201] on input "jett@mail.com" at bounding box center [231, 203] width 196 height 15
click at [181, 202] on input "jettkulik@mail.com" at bounding box center [231, 203] width 196 height 15
click at [220, 202] on input "jettkulik@gmail.com" at bounding box center [231, 203] width 196 height 15
drag, startPoint x: 216, startPoint y: 202, endPoint x: 191, endPoint y: 205, distance: 25.1
click at [191, 205] on input "jettkulik@gmail.com" at bounding box center [231, 203] width 196 height 15
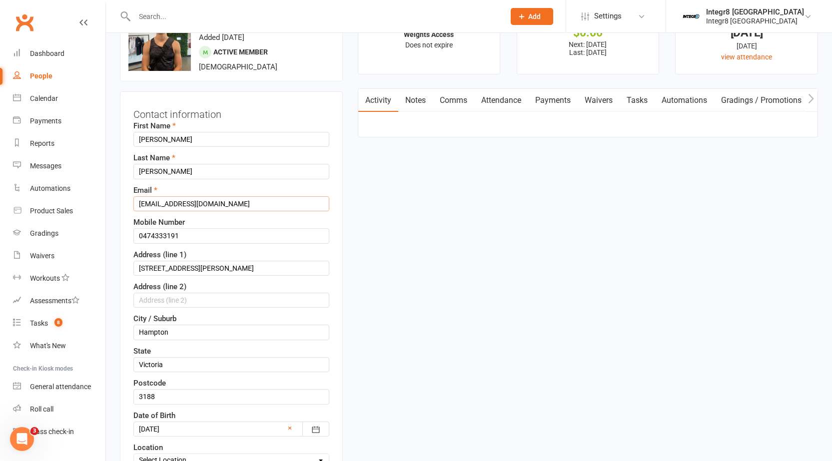
click at [199, 206] on input "jettkulik@gmail.com" at bounding box center [231, 203] width 196 height 15
click at [203, 204] on input "jettkulik@gmail.com" at bounding box center [231, 203] width 196 height 15
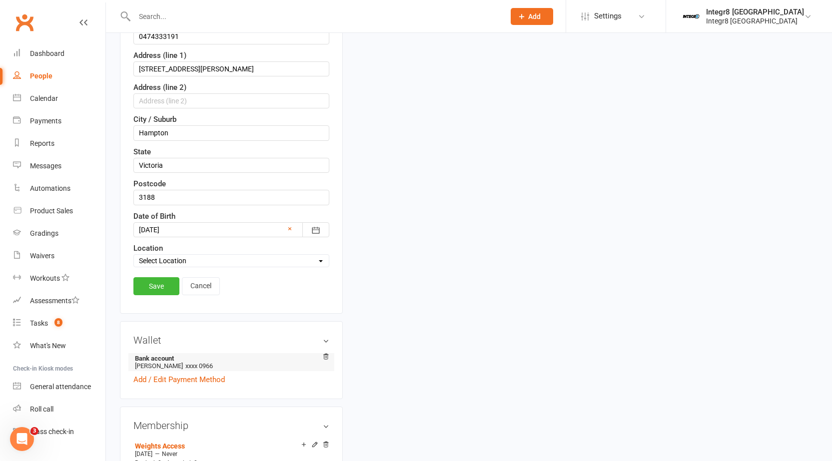
scroll to position [247, 0]
type input "jettkulik@outlook.com"
click at [166, 289] on link "Save" at bounding box center [156, 286] width 46 height 18
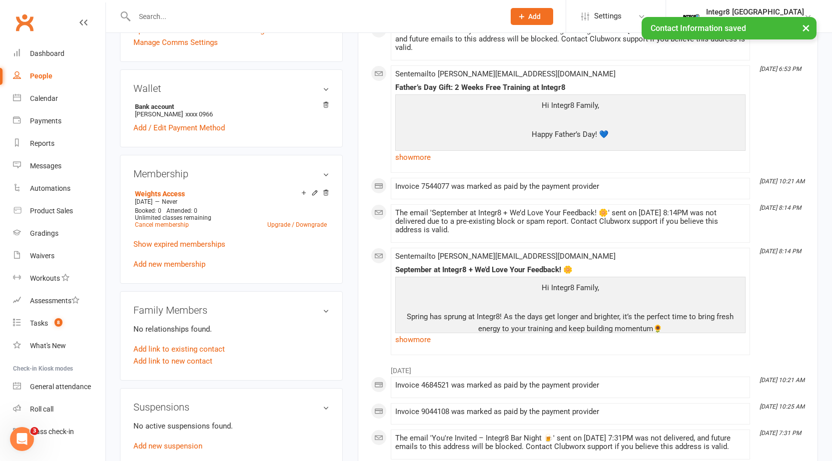
scroll to position [0, 0]
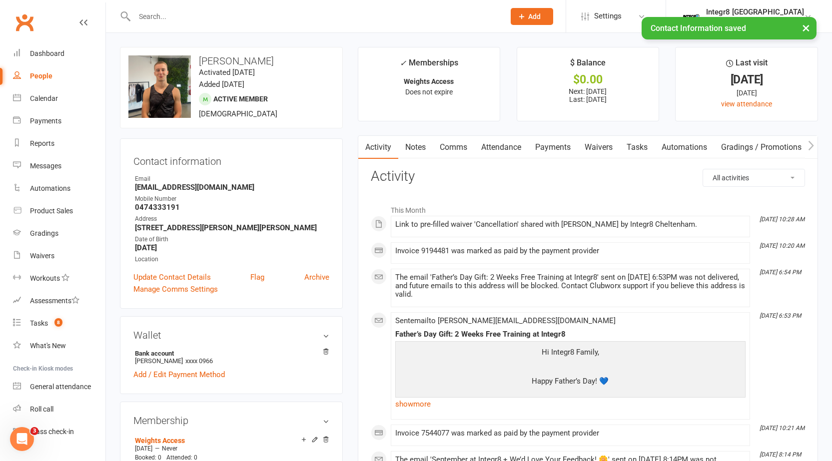
click at [561, 138] on link "Payments" at bounding box center [552, 147] width 49 height 23
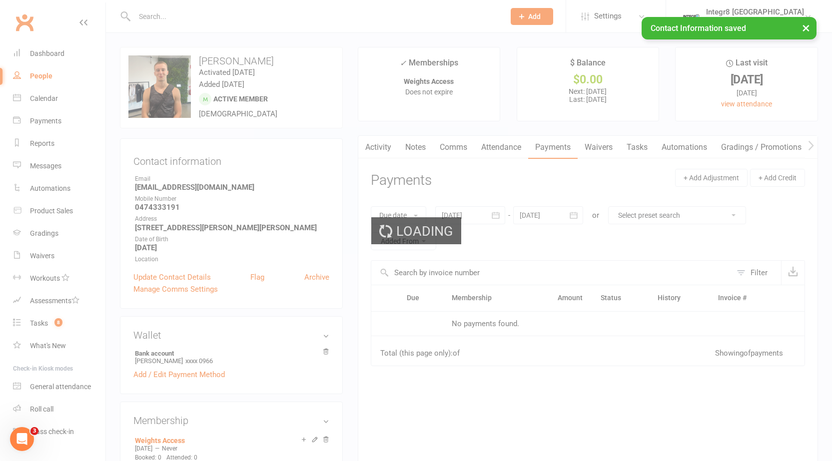
click at [599, 140] on link "Waivers" at bounding box center [598, 147] width 42 height 23
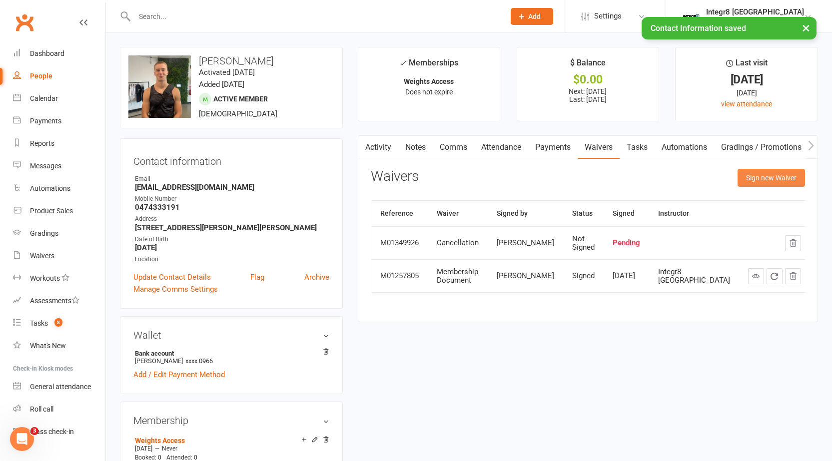
click at [778, 173] on button "Sign new Waiver" at bounding box center [770, 178] width 67 height 18
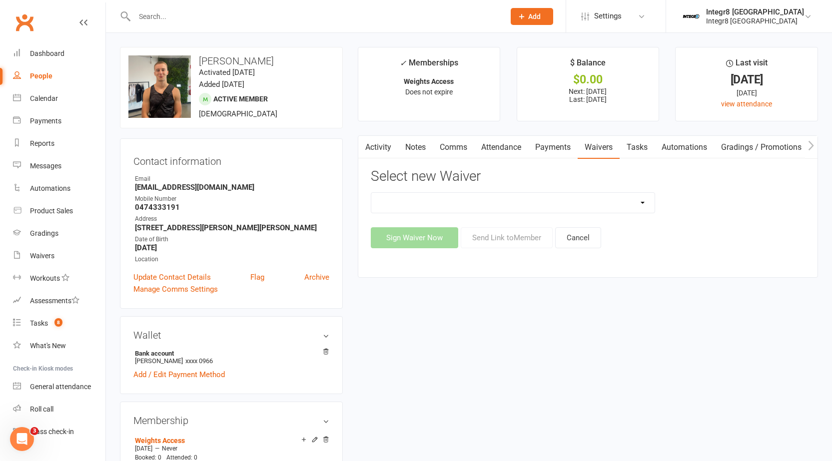
drag, startPoint x: 530, startPoint y: 196, endPoint x: 529, endPoint y: 206, distance: 10.0
click at [530, 196] on select "10 Class Pass Cancellation Free Trial Hold Membership Document No Payers Paymen…" at bounding box center [513, 203] width 284 height 20
select select "13792"
click at [371, 193] on select "10 Class Pass Cancellation Free Trial Hold Membership Document No Payers Paymen…" at bounding box center [513, 203] width 284 height 20
click at [483, 243] on button "Send Link to Member" at bounding box center [506, 237] width 92 height 21
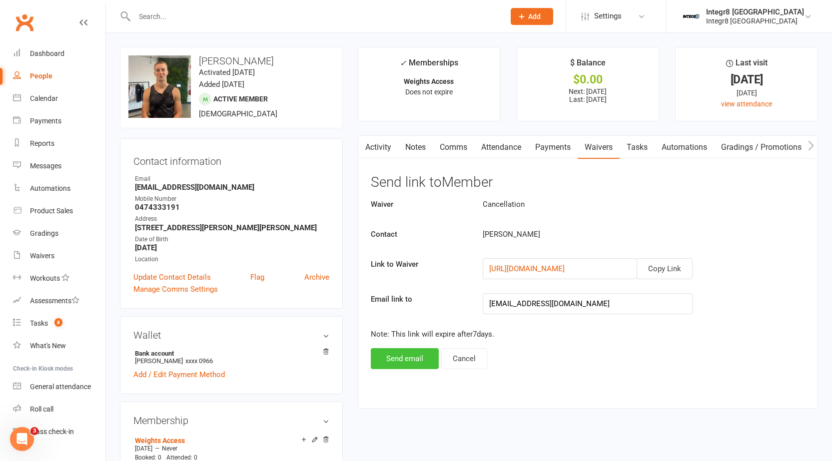
click at [408, 359] on button "Send email" at bounding box center [405, 358] width 68 height 21
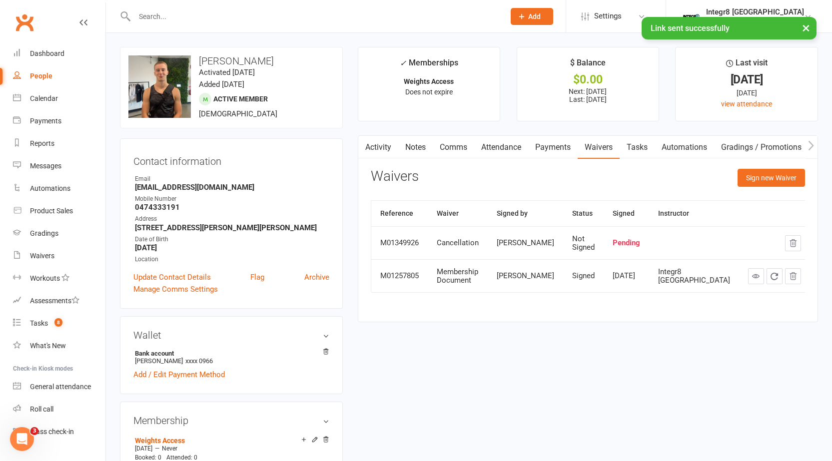
click at [386, 152] on link "Activity" at bounding box center [378, 147] width 40 height 23
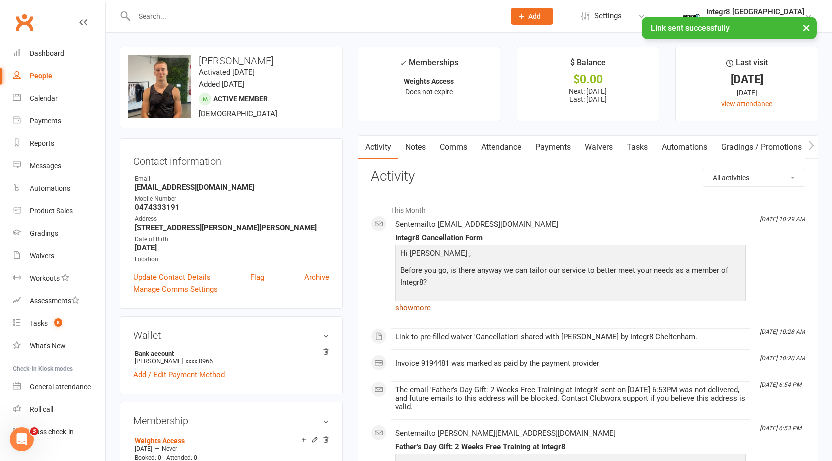
click at [424, 308] on link "show more" at bounding box center [570, 308] width 350 height 14
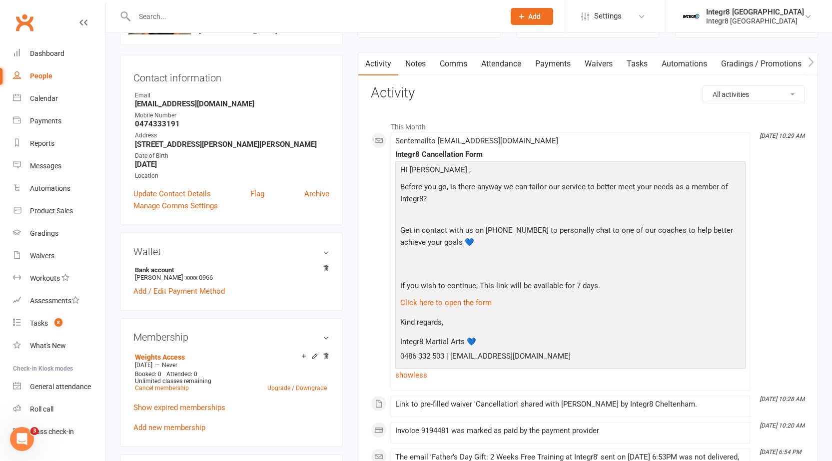
scroll to position [100, 0]
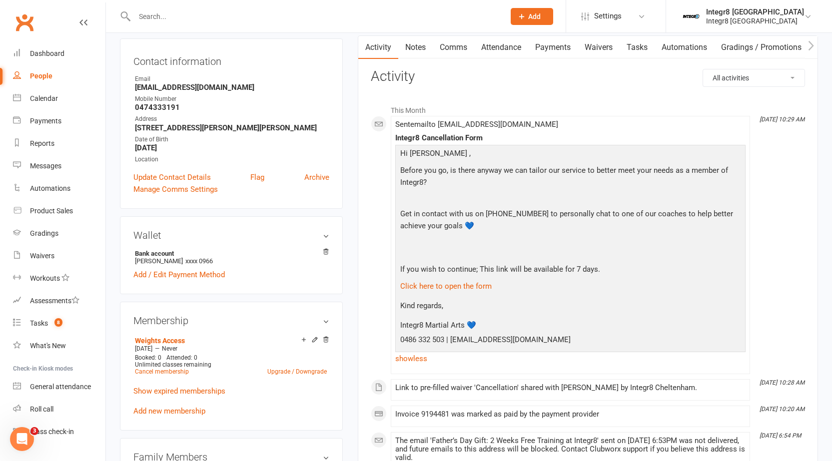
click at [556, 268] on p "If you wish to continue; This link will be available for 7 days." at bounding box center [570, 270] width 345 height 14
click at [556, 270] on p "If you wish to continue; This link will be available for 7 days." at bounding box center [570, 270] width 345 height 14
click at [417, 358] on link "show less" at bounding box center [570, 359] width 350 height 14
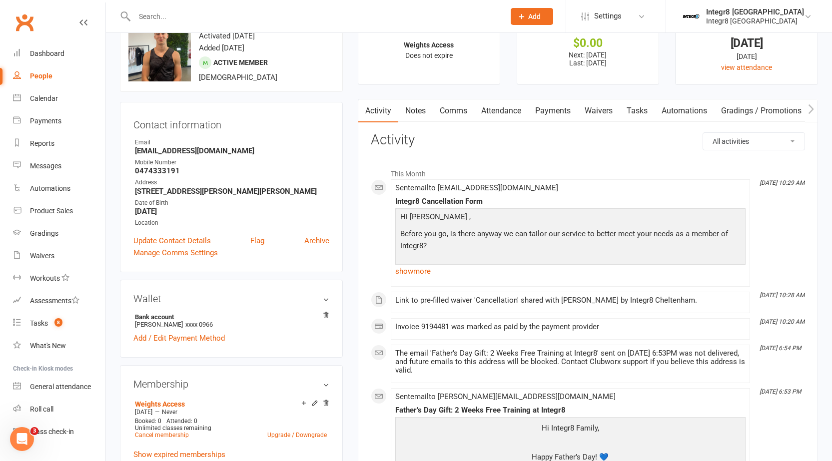
scroll to position [0, 0]
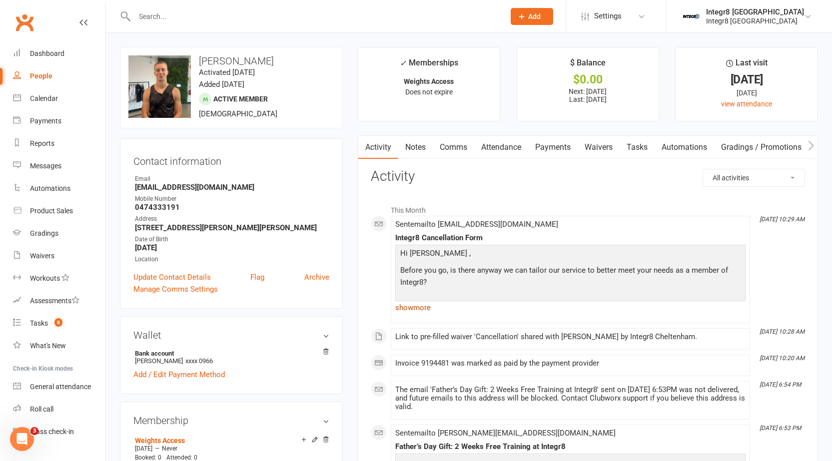
click at [420, 304] on link "show more" at bounding box center [570, 308] width 350 height 14
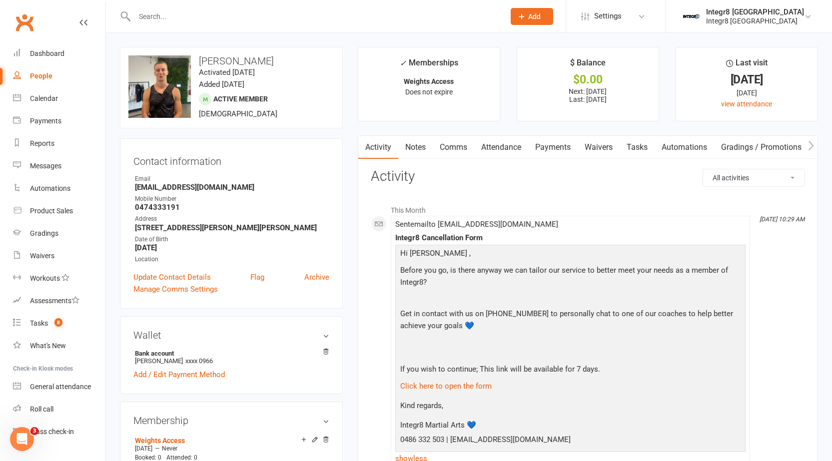
click at [413, 142] on link "Notes" at bounding box center [415, 147] width 34 height 23
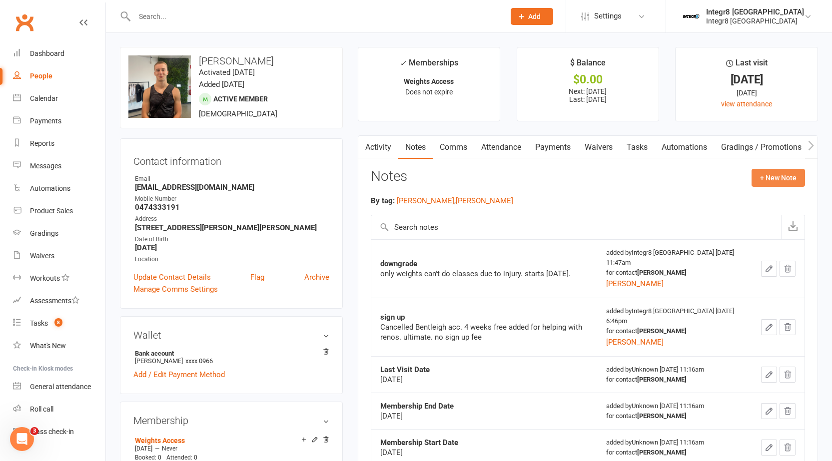
click at [795, 171] on button "+ New Note" at bounding box center [777, 178] width 53 height 18
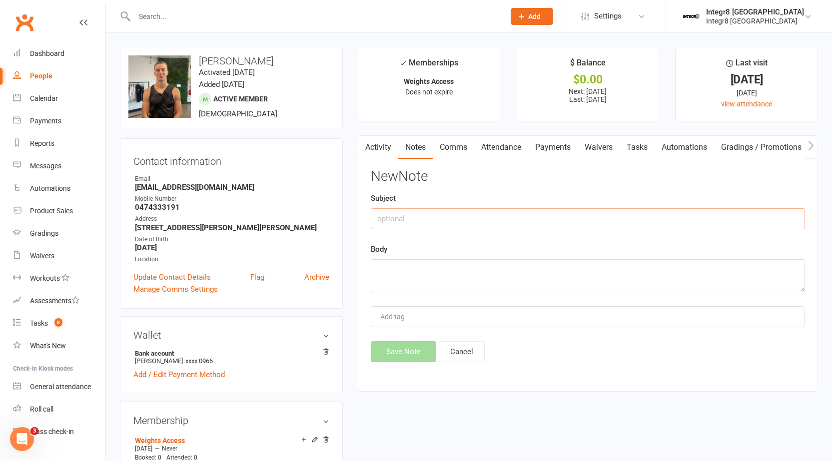
click at [428, 213] on input "text" at bounding box center [588, 218] width 434 height 21
type input "Cancel"
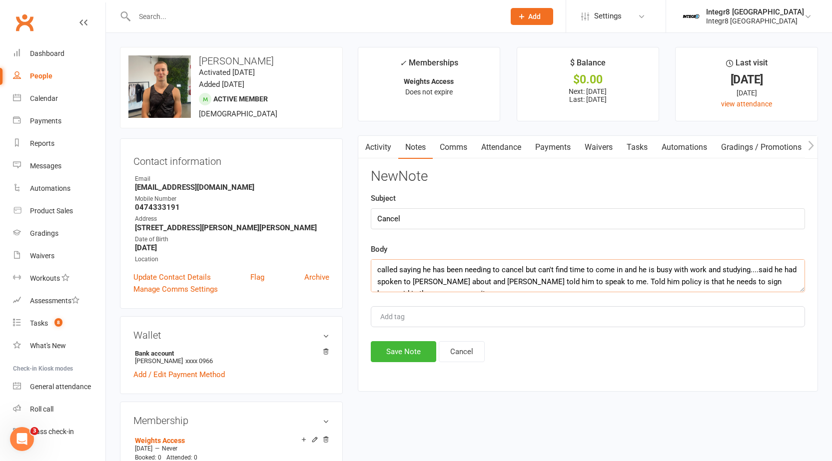
scroll to position [6, 0]
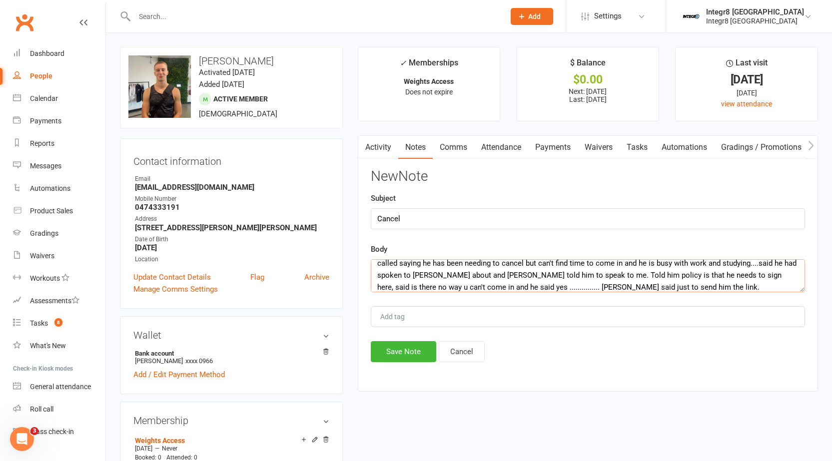
type textarea "called saying he has been needing to cancel but can't find time to come in and …"
type input "rebecca"
click at [511, 333] on li "rebecca" at bounding box center [588, 335] width 432 height 15
click at [581, 284] on textarea "called saying he has been needing to cancel but can't find time to come in and …" at bounding box center [588, 275] width 434 height 33
click at [626, 287] on textarea "called saying he has been needing to cancel but can't find time to come in and …" at bounding box center [588, 275] width 434 height 33
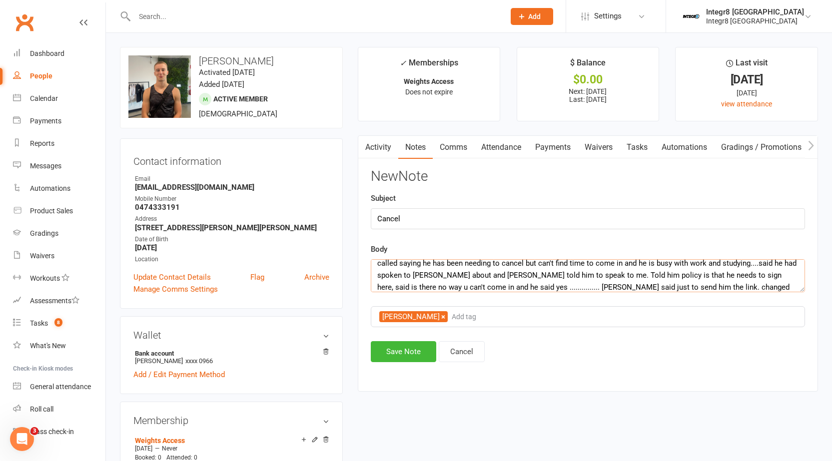
scroll to position [18, 0]
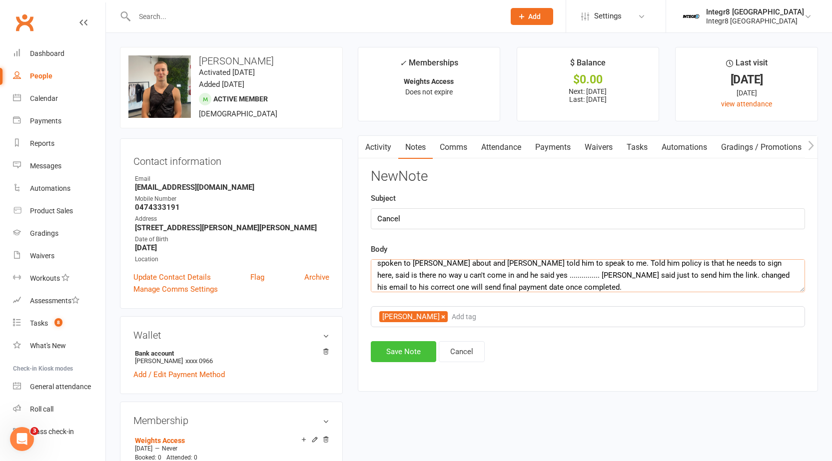
type textarea "called saying he has been needing to cancel but can't find time to come in and …"
click at [404, 344] on button "Save Note" at bounding box center [403, 351] width 65 height 21
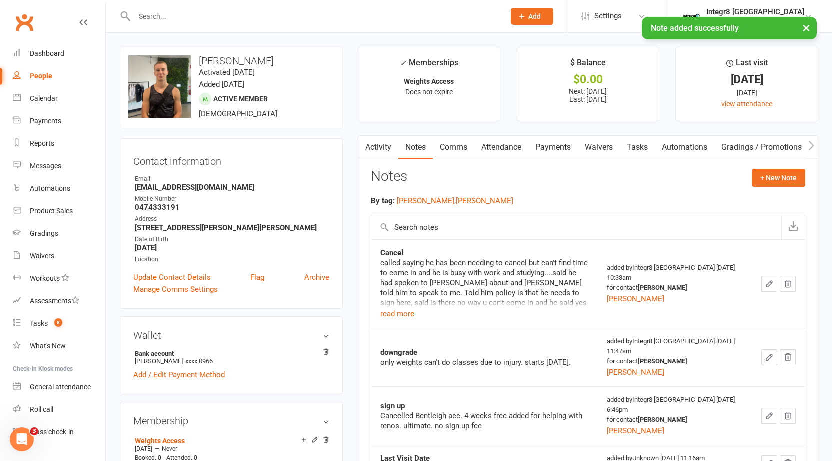
click at [376, 149] on link "Activity" at bounding box center [378, 147] width 40 height 23
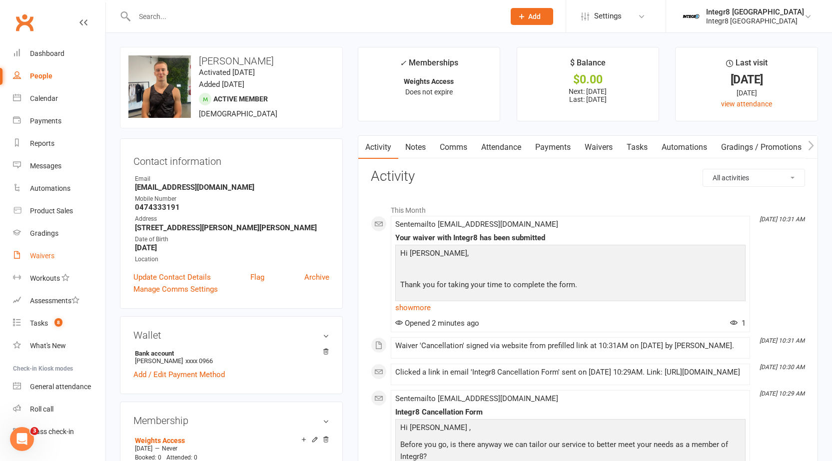
click at [41, 254] on div "Waivers" at bounding box center [42, 256] width 24 height 8
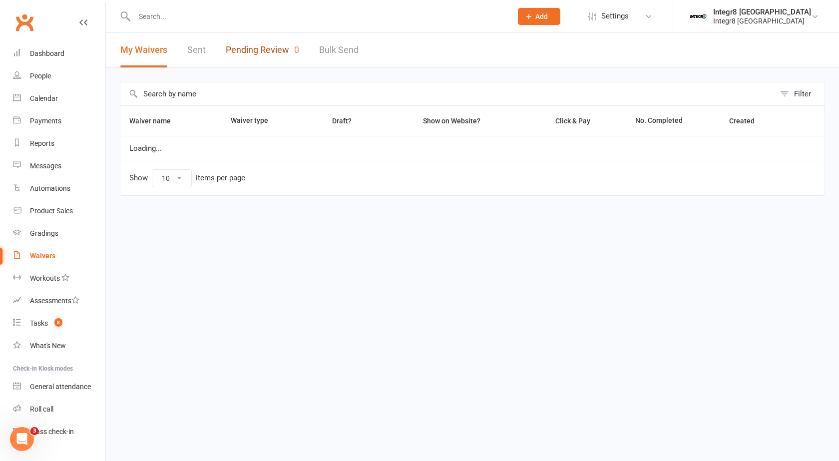
click at [247, 53] on link "Pending Review 0" at bounding box center [262, 50] width 73 height 34
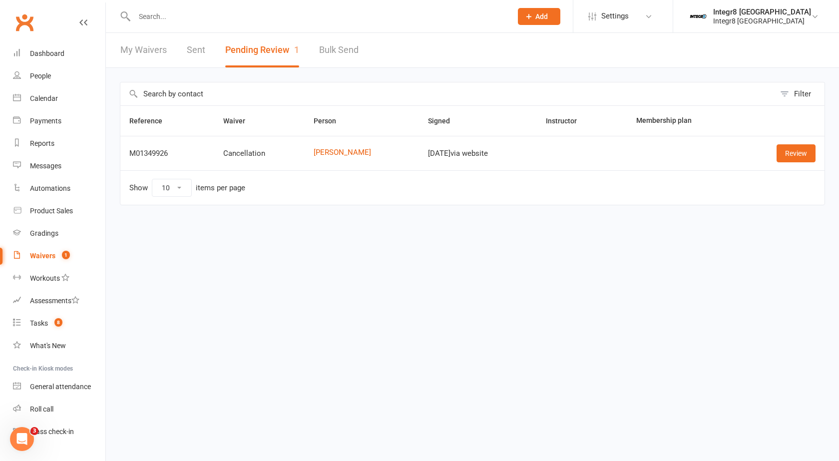
click at [789, 163] on td "Review" at bounding box center [781, 153] width 86 height 34
click at [785, 160] on link "Review" at bounding box center [796, 153] width 39 height 18
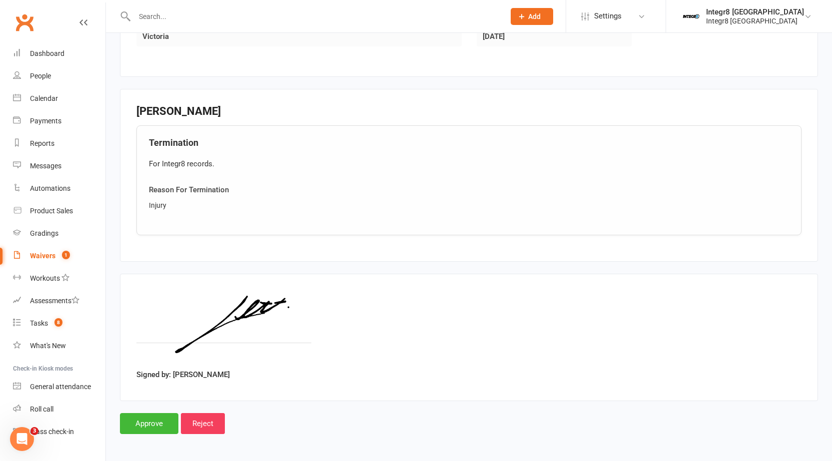
scroll to position [404, 0]
click at [150, 420] on input "Approve" at bounding box center [149, 422] width 58 height 21
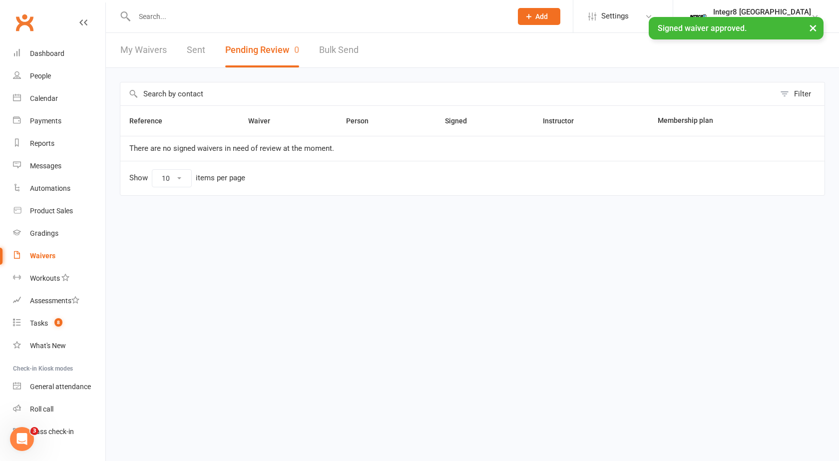
click at [201, 15] on input "text" at bounding box center [318, 16] width 374 height 14
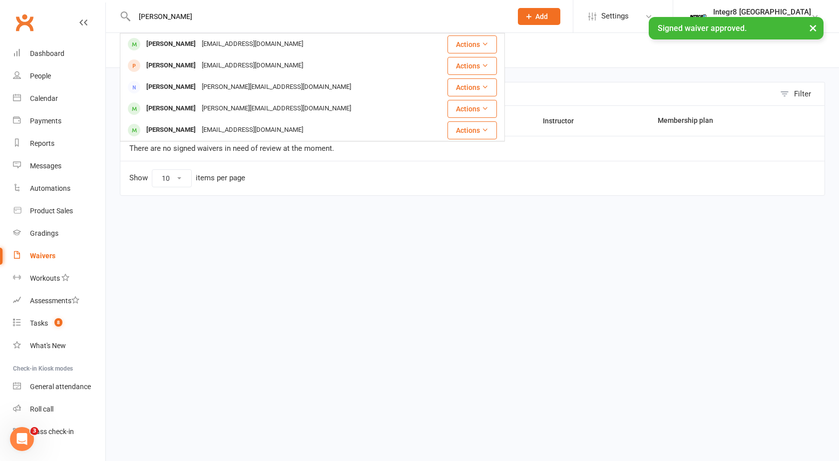
type input "jett"
click at [208, 17] on div "× Signed waiver approved." at bounding box center [413, 17] width 826 height 0
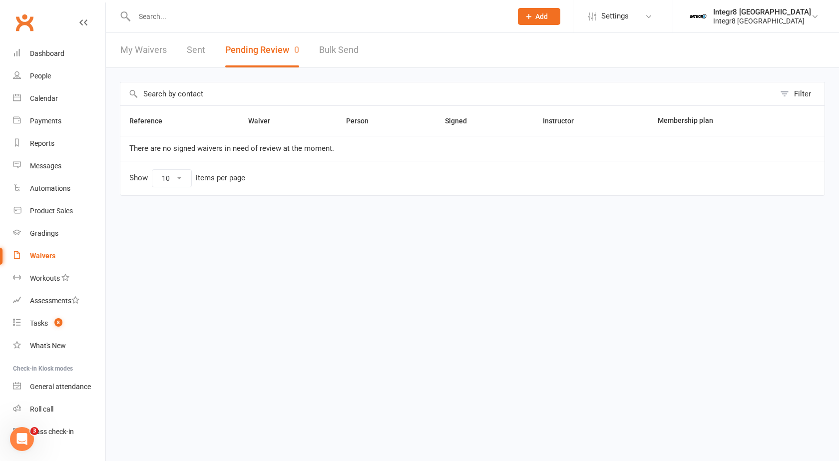
click at [185, 11] on input "text" at bounding box center [318, 16] width 374 height 14
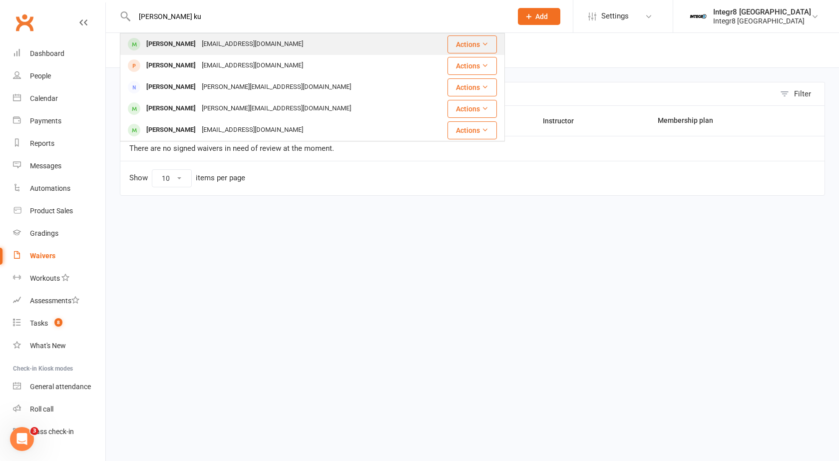
type input "jett ku"
click at [199, 46] on div "jettkulik@outlook.com" at bounding box center [252, 44] width 107 height 14
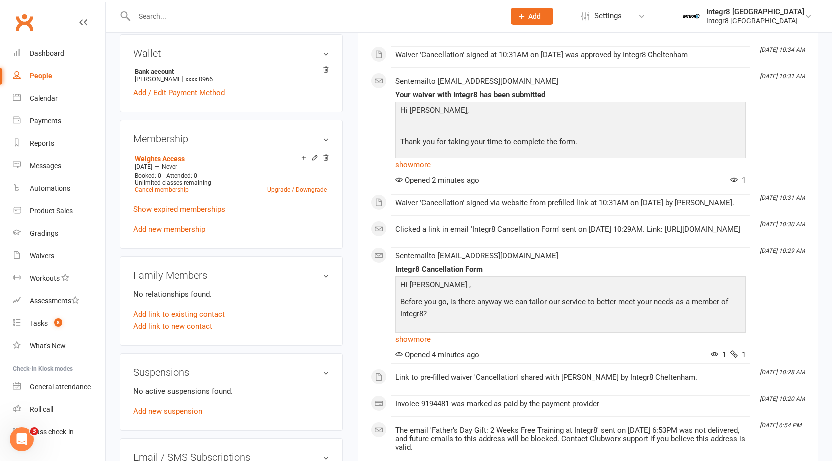
scroll to position [300, 0]
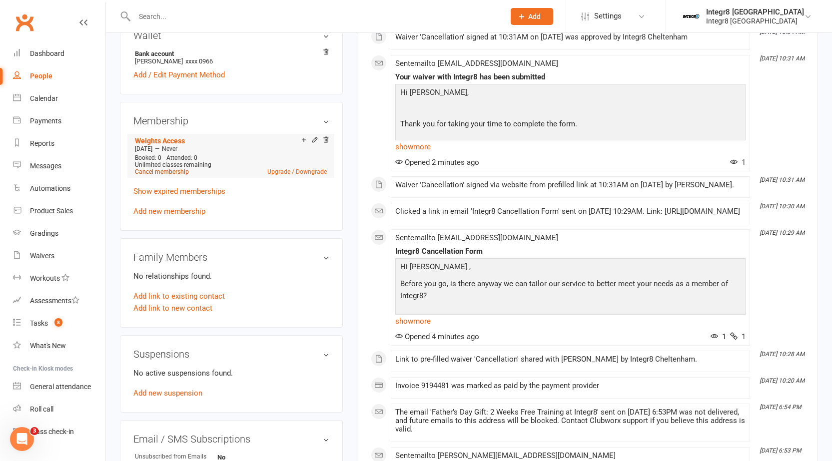
click at [170, 173] on link "Cancel membership" at bounding box center [162, 171] width 54 height 7
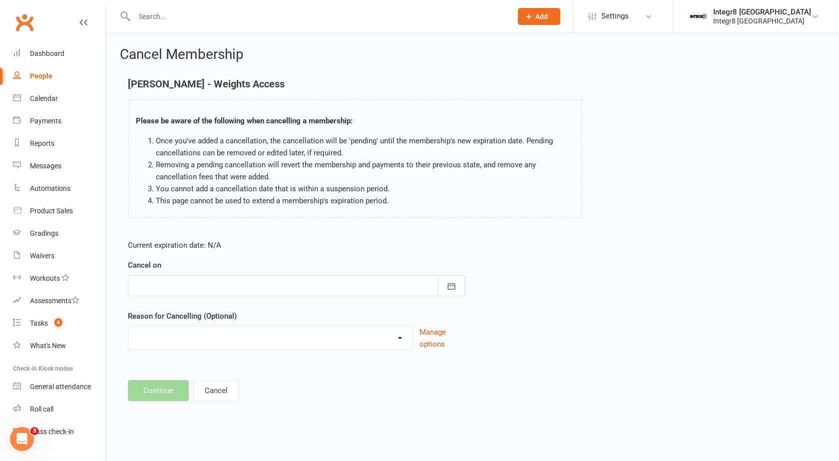
click at [181, 284] on div at bounding box center [296, 285] width 337 height 21
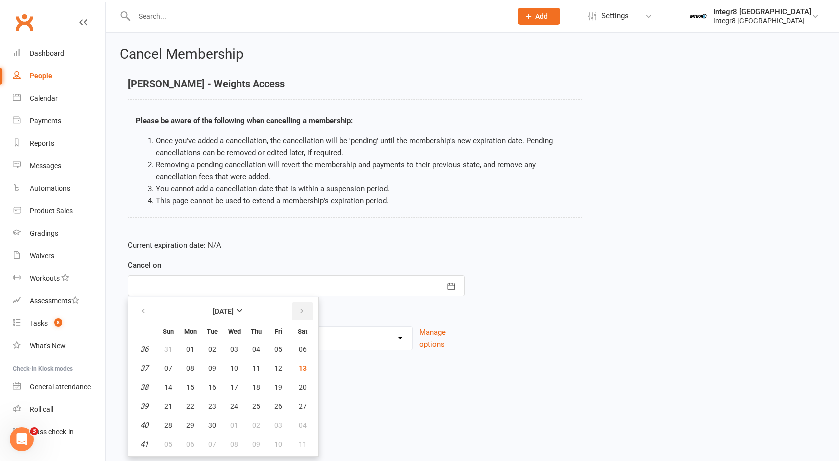
click at [299, 313] on icon "button" at bounding box center [301, 311] width 7 height 8
click at [171, 383] on span "12" at bounding box center [168, 387] width 8 height 8
type input "12 Oct 2025"
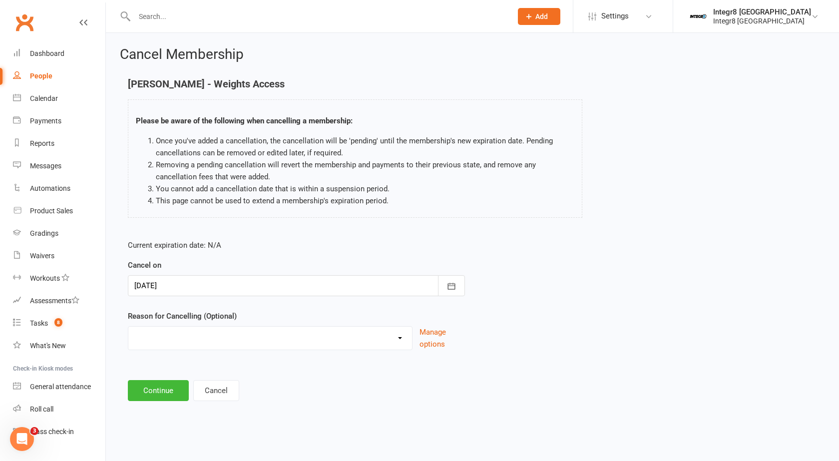
click at [191, 341] on select "Downgrade Holiday Injury Switch of locations Upgrade Other reason" at bounding box center [270, 337] width 284 height 20
select select "2"
click at [128, 327] on select "Downgrade Holiday Injury Switch of locations Upgrade Other reason" at bounding box center [270, 337] width 284 height 20
click at [152, 392] on button "Continue" at bounding box center [158, 390] width 61 height 21
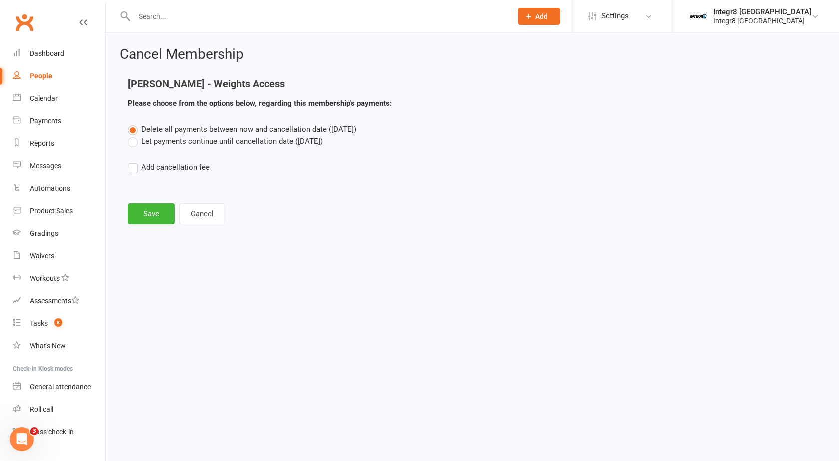
click at [182, 148] on div "Delete all payments between now and cancellation date (Oct 12, 2025) Let paymen…" at bounding box center [472, 155] width 704 height 64
click at [182, 145] on label "Let payments continue until cancellation date (Oct 12, 2025)" at bounding box center [225, 141] width 195 height 12
click at [134, 135] on input "Let payments continue until cancellation date (Oct 12, 2025)" at bounding box center [131, 135] width 6 height 0
click at [155, 211] on button "Save" at bounding box center [151, 213] width 47 height 21
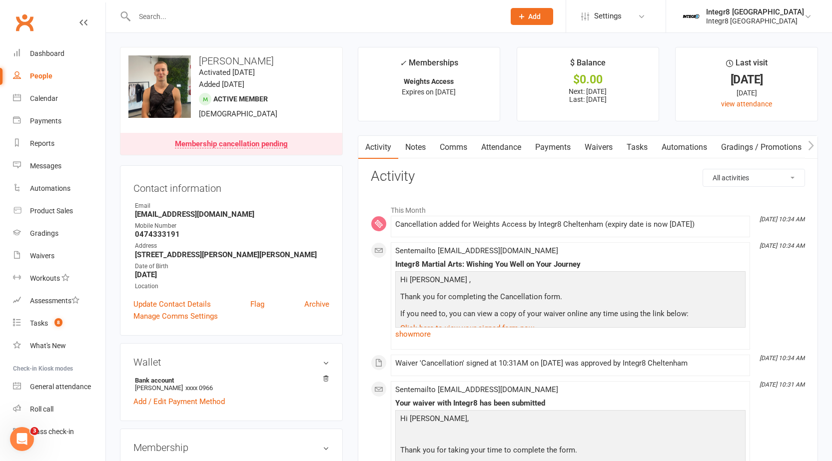
click at [446, 148] on link "Comms" at bounding box center [453, 147] width 41 height 23
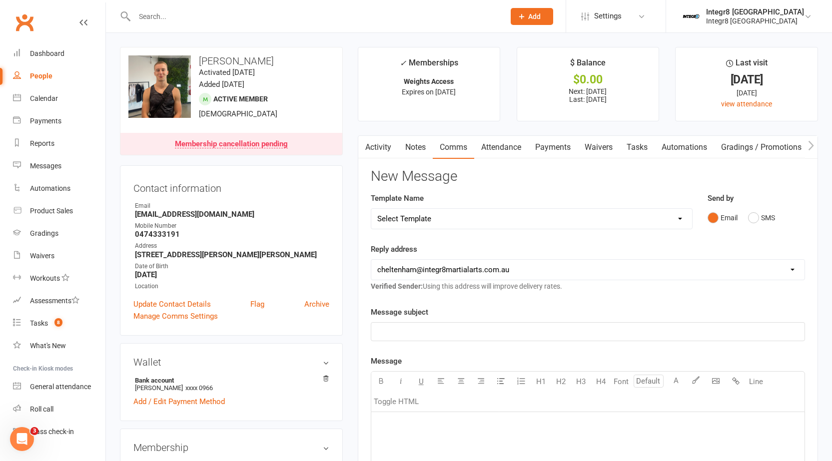
click at [455, 214] on select "Select Template [SMS] [Default template - review before using] Appointment remi…" at bounding box center [531, 219] width 321 height 20
select select "9"
click at [371, 209] on select "Select Template [SMS] [Default template - review before using] Appointment remi…" at bounding box center [531, 219] width 321 height 20
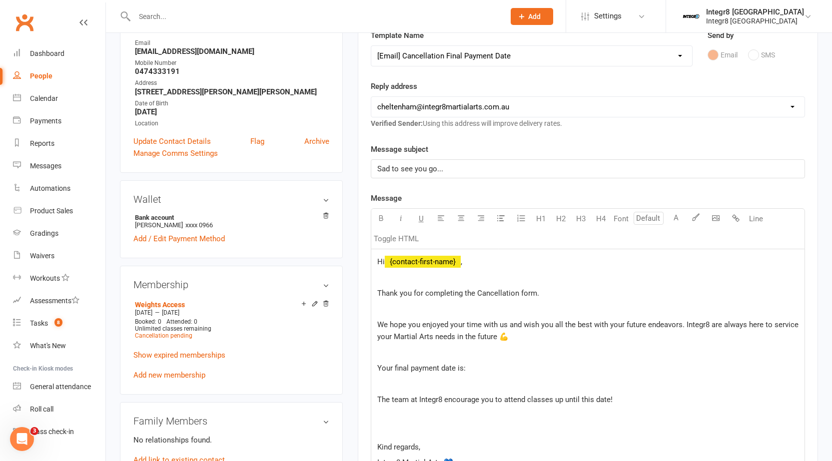
scroll to position [200, 0]
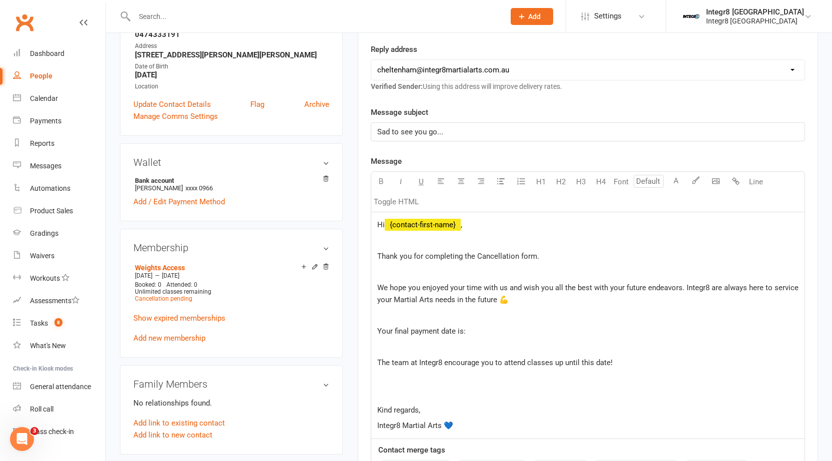
click at [513, 326] on p "Your final payment date is:" at bounding box center [587, 331] width 421 height 12
click at [472, 409] on p "Kind regards," at bounding box center [587, 410] width 421 height 12
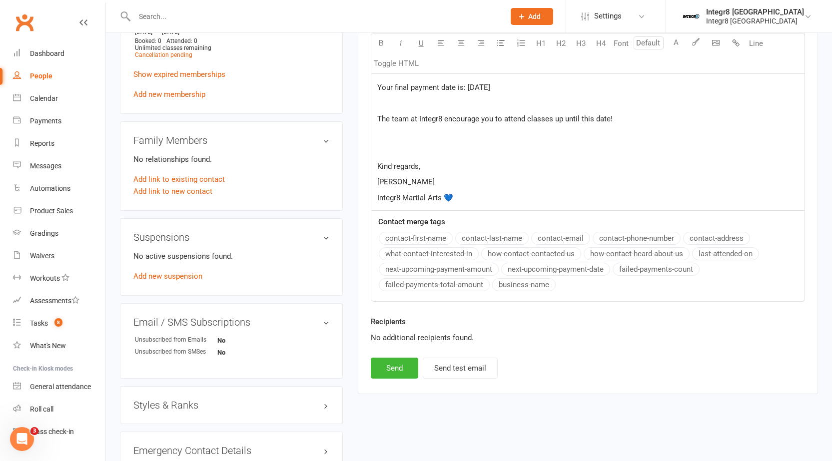
scroll to position [449, 0]
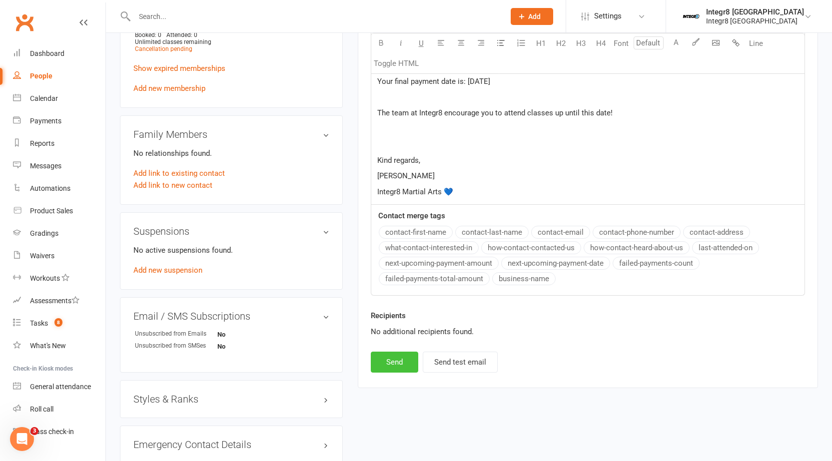
click at [397, 360] on button "Send" at bounding box center [394, 362] width 47 height 21
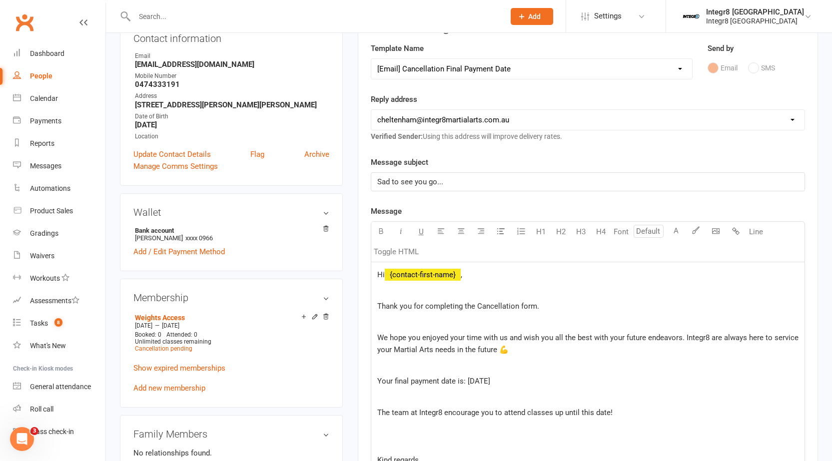
scroll to position [0, 0]
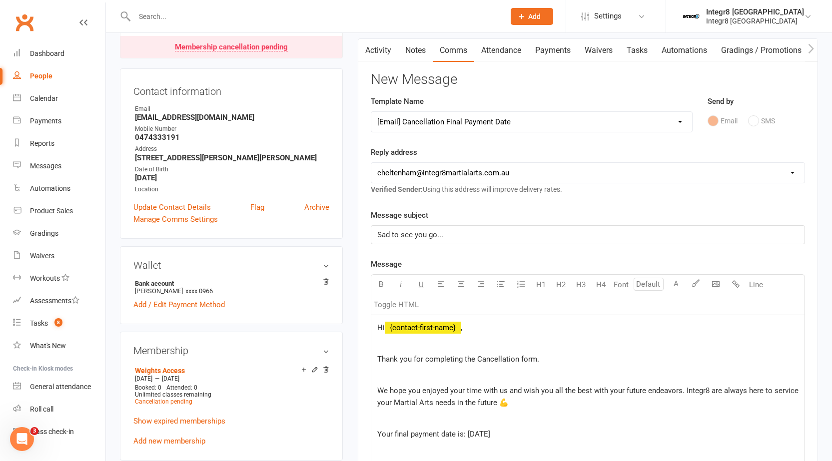
select select
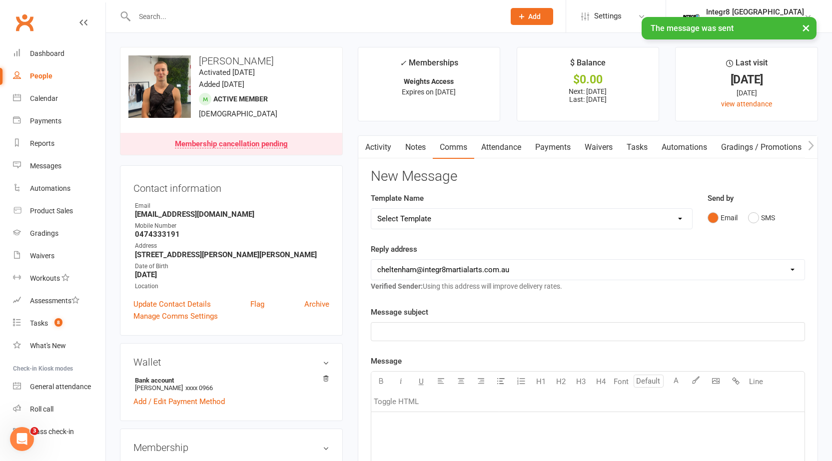
click at [416, 138] on link "Notes" at bounding box center [415, 147] width 34 height 23
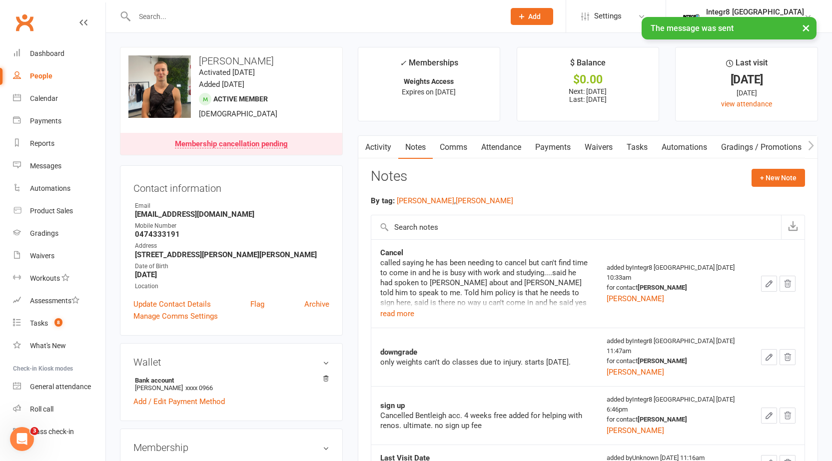
click at [767, 277] on button "button" at bounding box center [769, 284] width 16 height 16
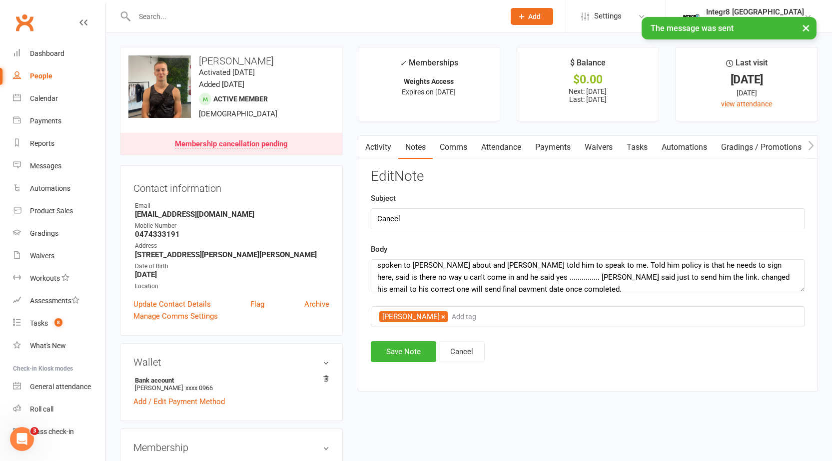
scroll to position [24, 0]
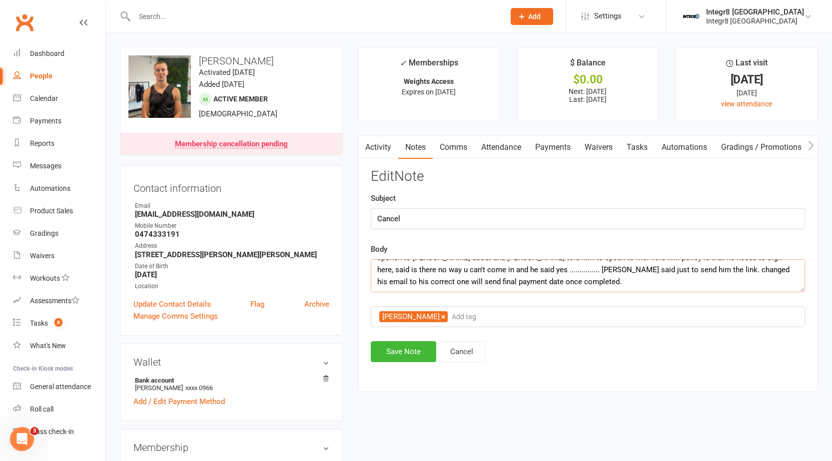
drag, startPoint x: 620, startPoint y: 270, endPoint x: 634, endPoint y: 276, distance: 15.4
click at [634, 276] on textarea "called saying he has been needing to cancel but can't find time to come in and …" at bounding box center [588, 275] width 434 height 33
type textarea "called saying he has been needing to cancel but can't find time to come in and …"
click at [409, 343] on button "Save Note" at bounding box center [403, 351] width 65 height 21
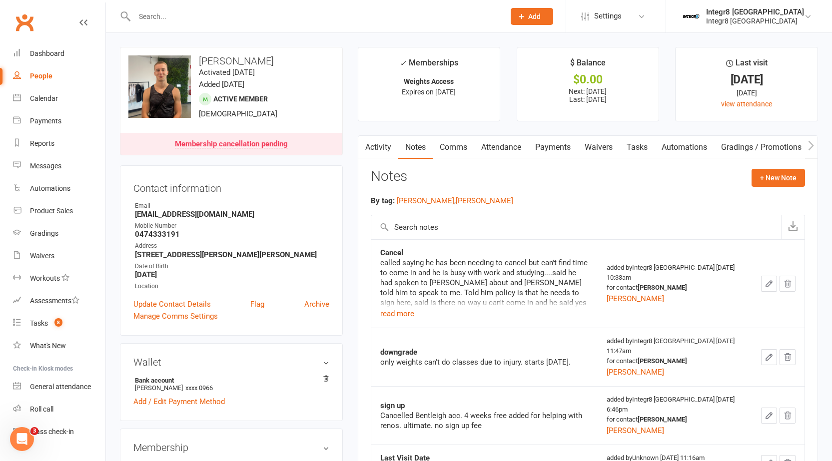
click at [389, 154] on link "Activity" at bounding box center [378, 147] width 40 height 23
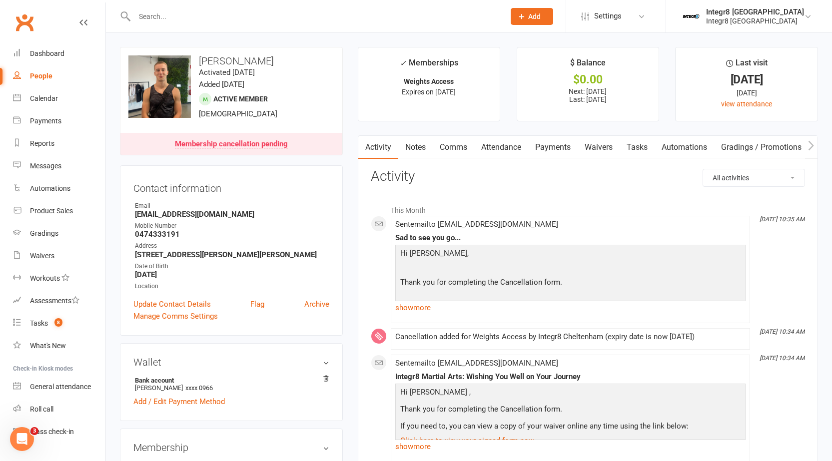
click at [53, 80] on link "People" at bounding box center [59, 76] width 92 height 22
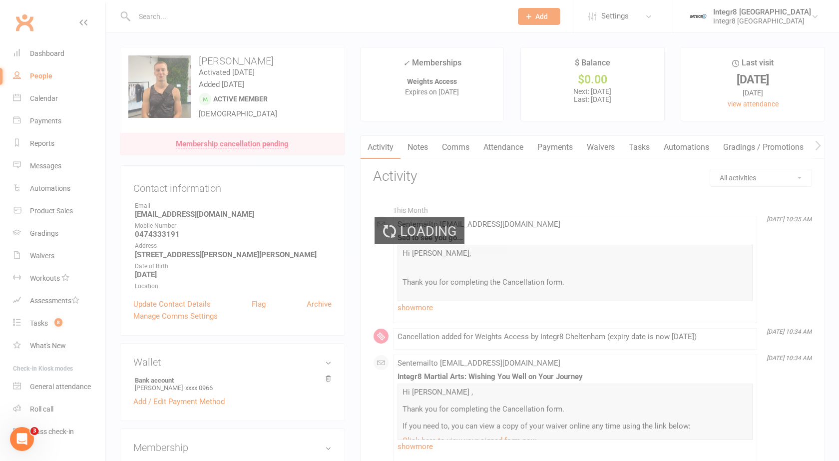
select select "25"
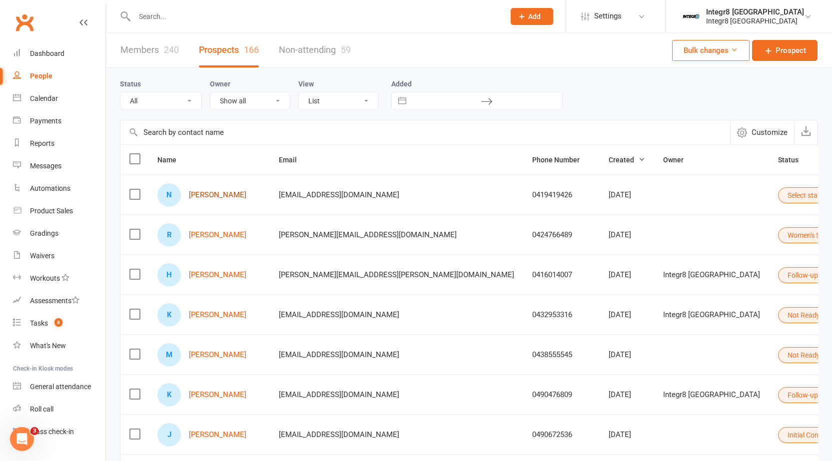
click at [220, 199] on link "[PERSON_NAME]" at bounding box center [217, 195] width 57 height 8
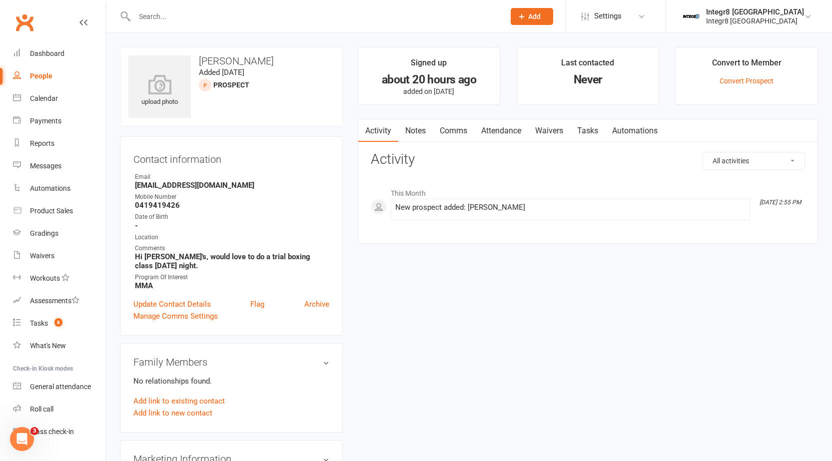
click at [417, 133] on link "Notes" at bounding box center [415, 130] width 34 height 23
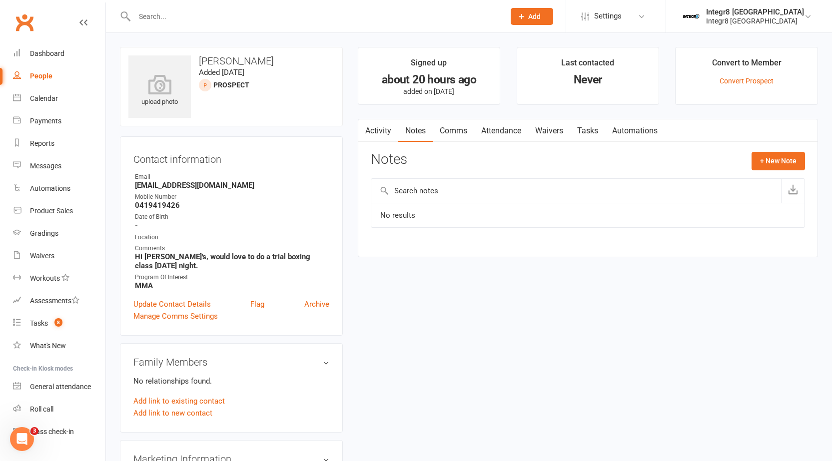
click at [381, 129] on link "Activity" at bounding box center [378, 130] width 40 height 23
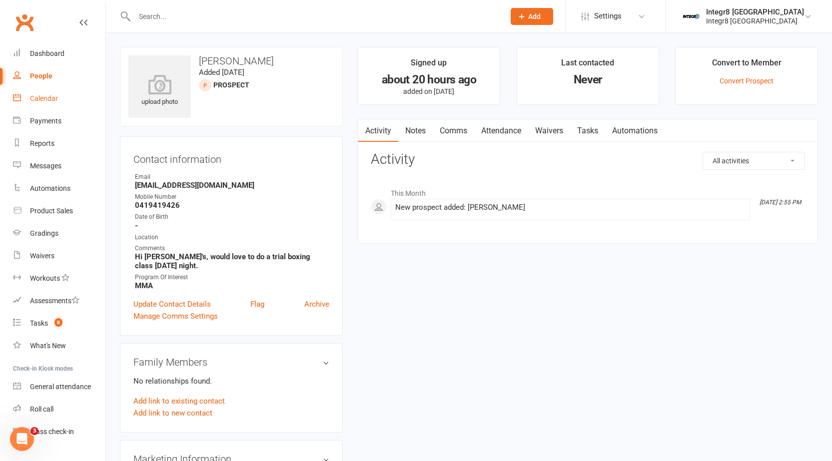
click at [410, 135] on link "Notes" at bounding box center [415, 130] width 34 height 23
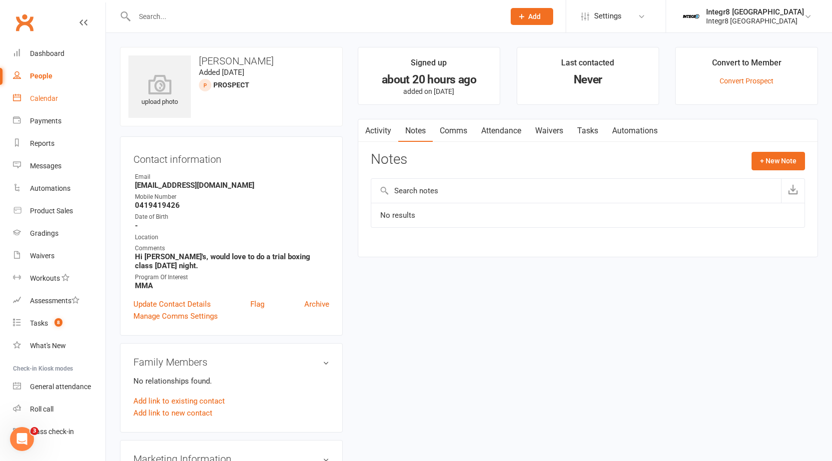
click at [382, 128] on link "Activity" at bounding box center [378, 130] width 40 height 23
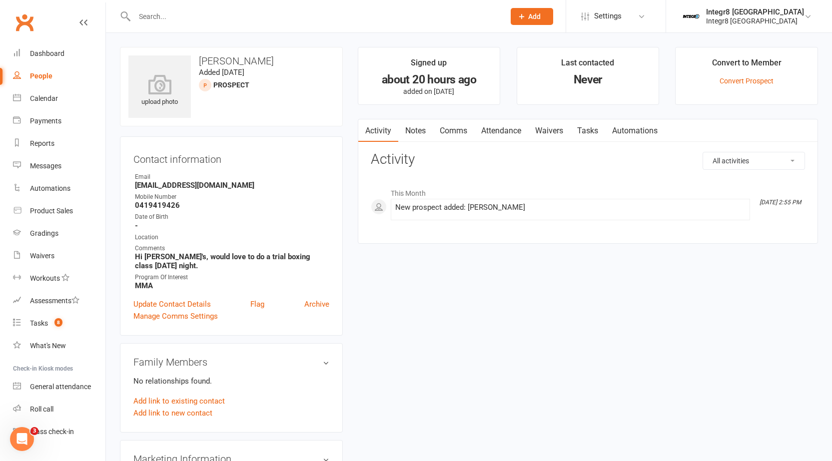
click at [490, 205] on div "New prospect added: Nick Brownlee" at bounding box center [570, 207] width 350 height 8
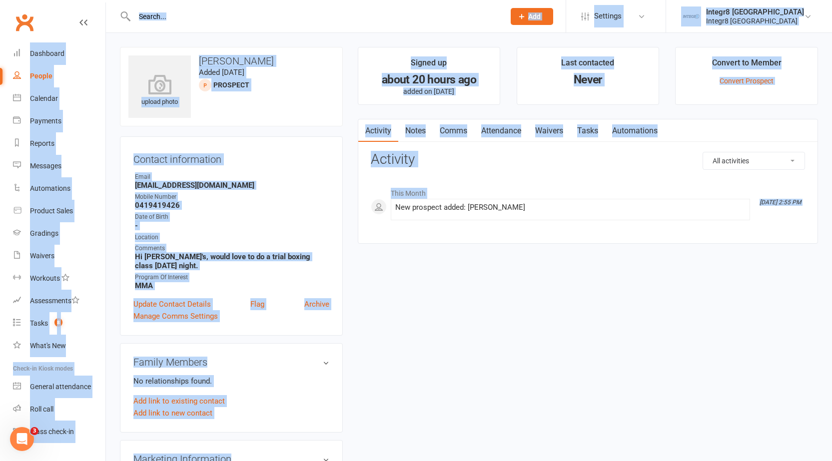
click at [490, 205] on div "New prospect added: Nick Brownlee" at bounding box center [570, 207] width 350 height 8
click at [491, 210] on div "New prospect added: Nick Brownlee" at bounding box center [570, 207] width 350 height 8
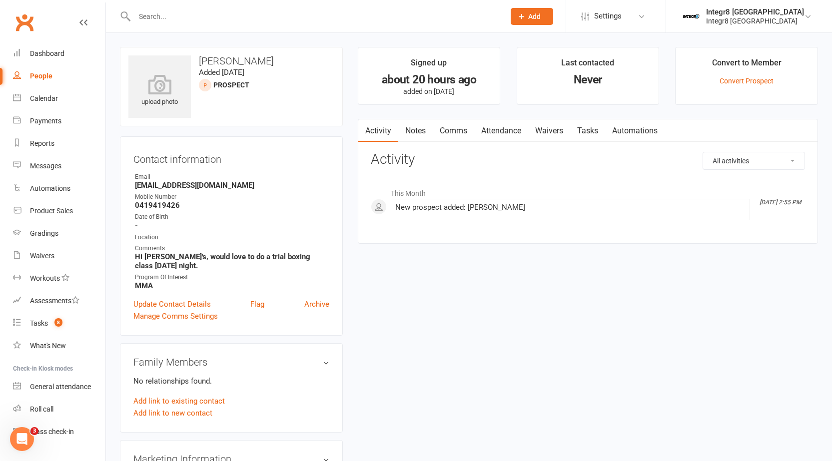
click at [527, 204] on div "New prospect added: Nick Brownlee" at bounding box center [570, 207] width 350 height 8
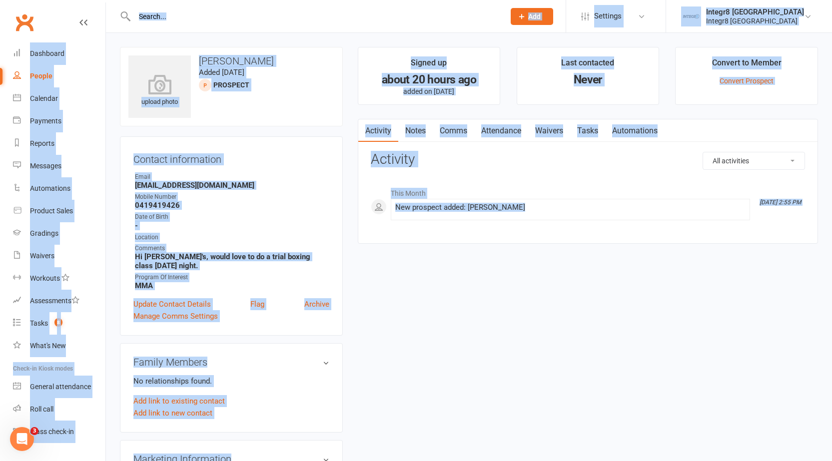
click at [527, 204] on div "New prospect added: Nick Brownlee" at bounding box center [570, 207] width 350 height 8
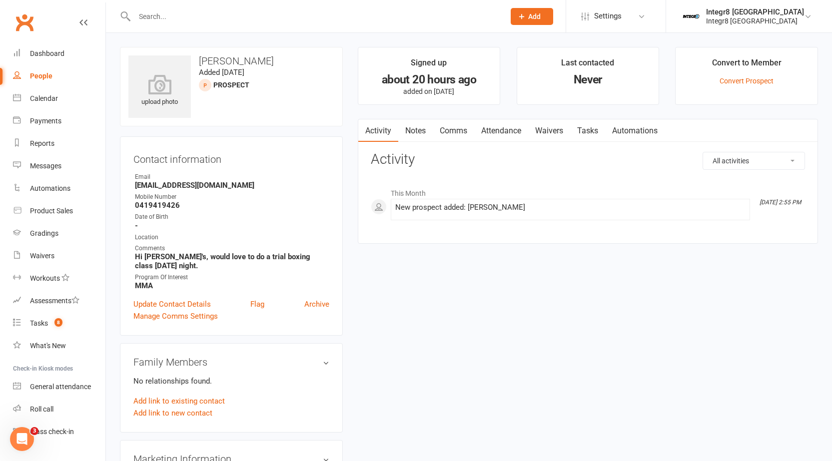
click at [506, 200] on li "Sep 12, 2:55 PM New prospect added: Nick Brownlee" at bounding box center [570, 209] width 359 height 21
click at [506, 203] on div "New prospect added: Nick Brownlee" at bounding box center [570, 207] width 350 height 8
click at [510, 211] on div "New prospect added: Nick Brownlee" at bounding box center [570, 207] width 350 height 8
click at [522, 206] on div "New prospect added: Nick Brownlee" at bounding box center [570, 207] width 350 height 8
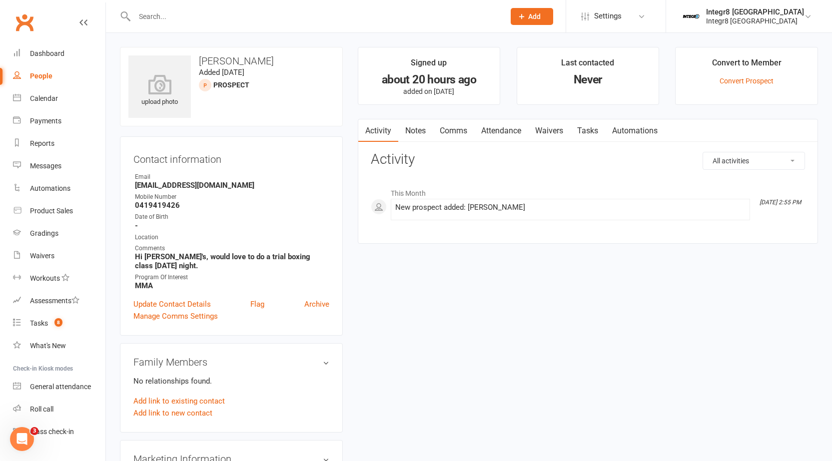
click at [511, 134] on link "Attendance" at bounding box center [501, 130] width 54 height 23
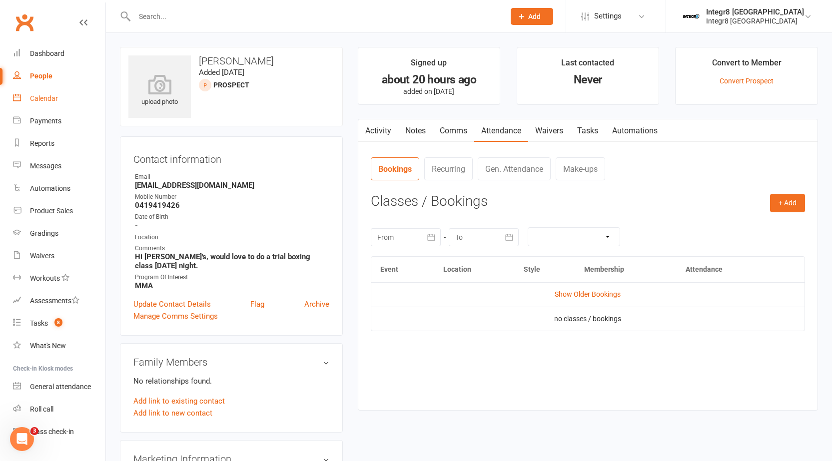
click at [388, 123] on link "Activity" at bounding box center [378, 130] width 40 height 23
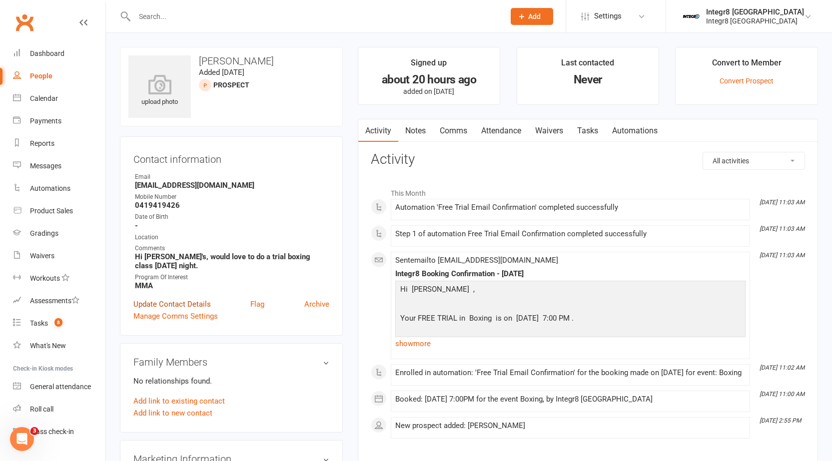
click at [190, 305] on link "Update Contact Details" at bounding box center [171, 304] width 77 height 12
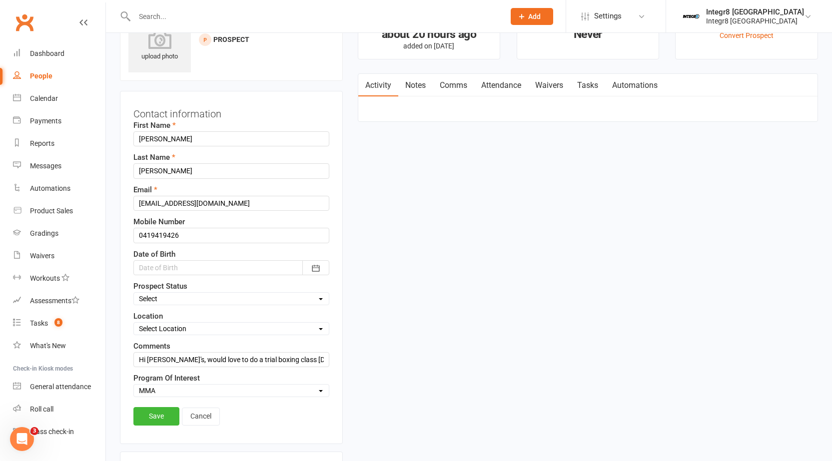
scroll to position [47, 0]
click at [201, 292] on select "Select Initial Contact Follow-up Free Trial Booked Awaiting Sign-Up Not Ready (…" at bounding box center [231, 297] width 195 height 11
select select "Free Trial Booked"
click at [134, 292] on select "Select Initial Contact Follow-up Free Trial Booked Awaiting Sign-Up Not Ready (…" at bounding box center [231, 297] width 195 height 11
click at [149, 407] on link "Save" at bounding box center [156, 415] width 46 height 18
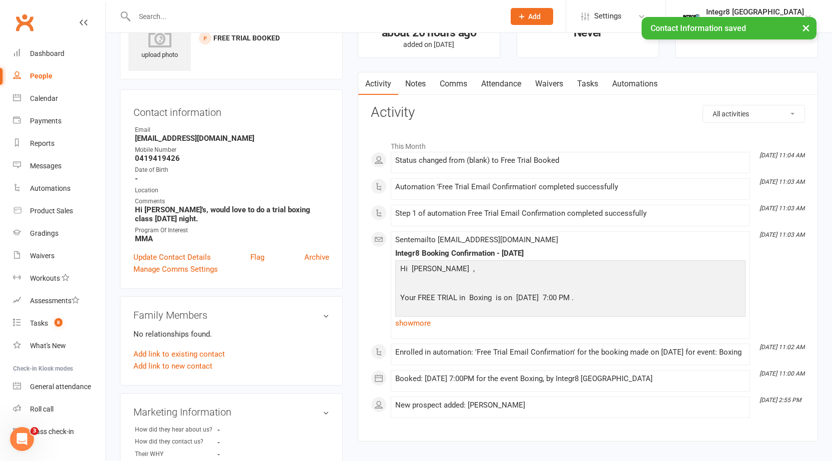
click at [420, 81] on link "Notes" at bounding box center [415, 83] width 34 height 23
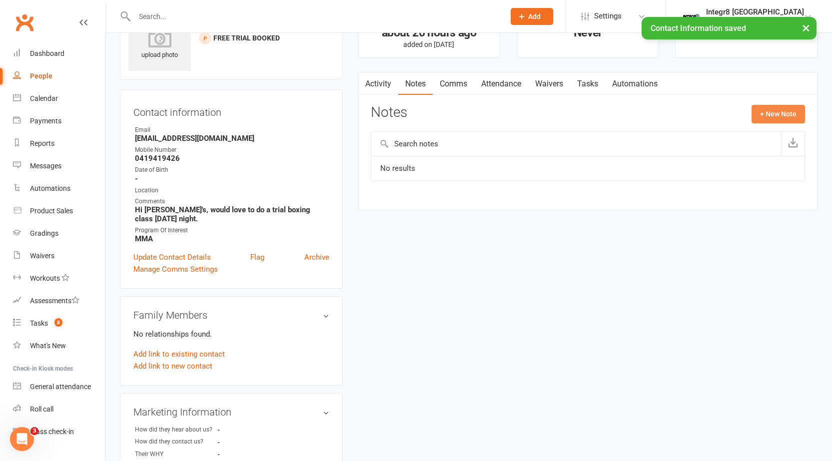
click at [774, 110] on button "+ New Note" at bounding box center [777, 114] width 53 height 18
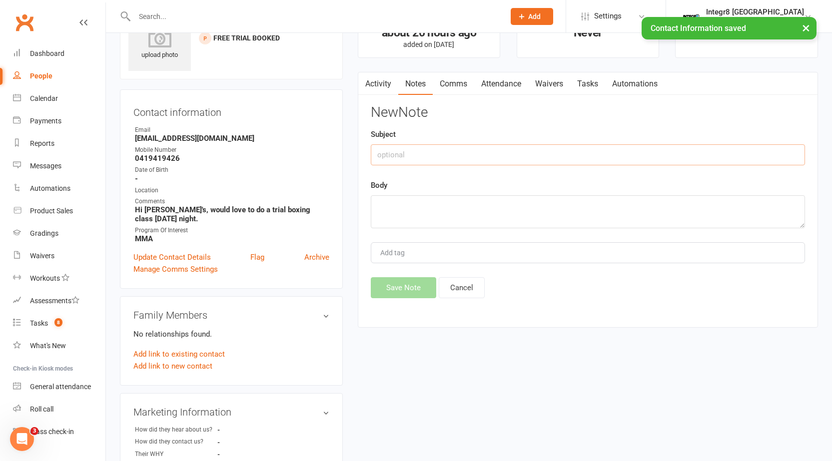
click at [481, 155] on input "text" at bounding box center [588, 154] width 434 height 21
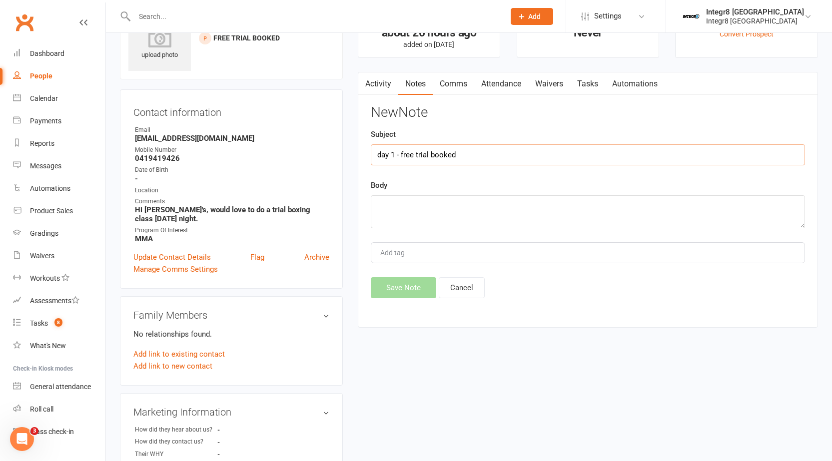
type input "day 1 - free trial booked"
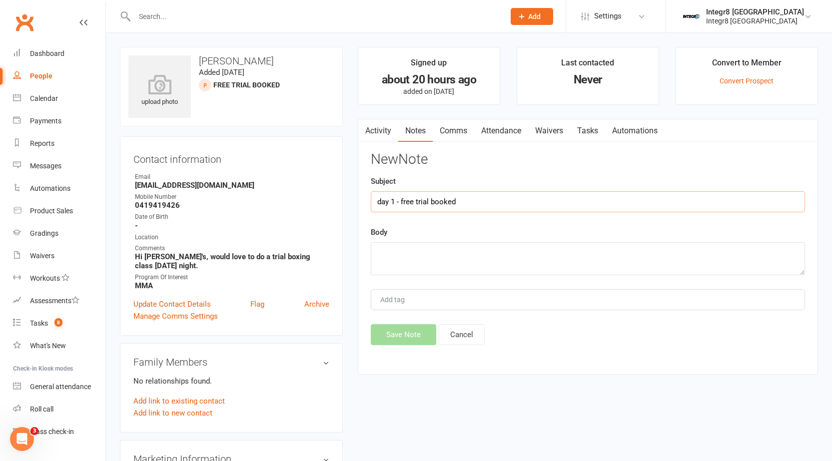
click at [443, 203] on input "day 1 - free trial booked" at bounding box center [588, 201] width 434 height 21
click at [458, 203] on input "day 1 - free trial booked" at bounding box center [588, 201] width 434 height 21
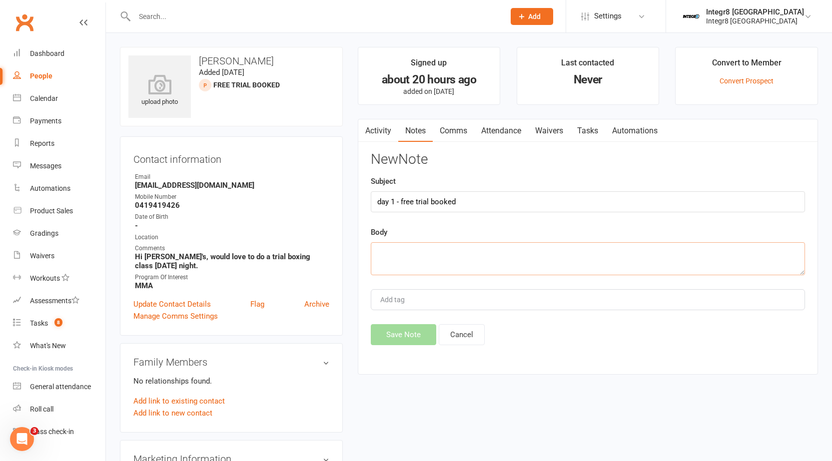
click at [433, 245] on textarea at bounding box center [588, 258] width 434 height 33
click at [432, 251] on textarea at bounding box center [588, 258] width 434 height 33
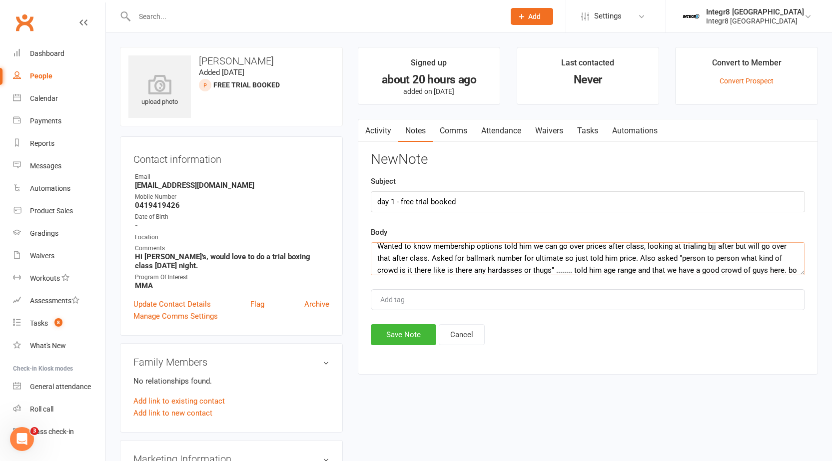
scroll to position [30, 0]
type textarea "phone call, said he was looking at doing all styles, has done some boxing in th…"
type input "rebecca"
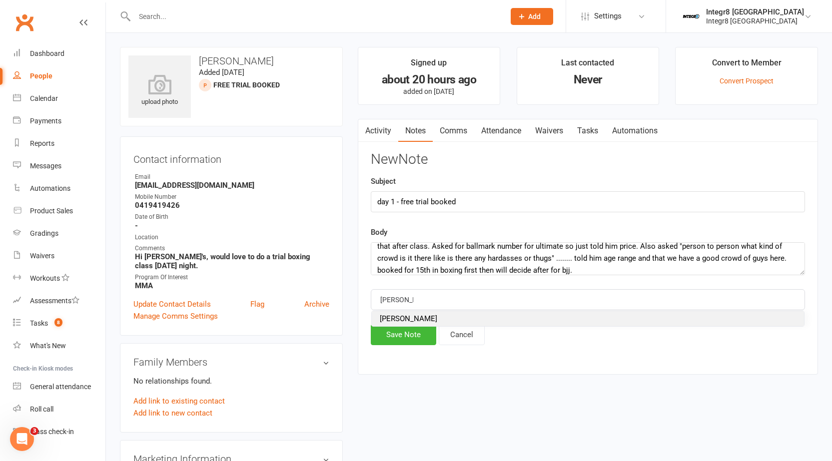
click at [417, 317] on li "rebecca" at bounding box center [588, 318] width 432 height 15
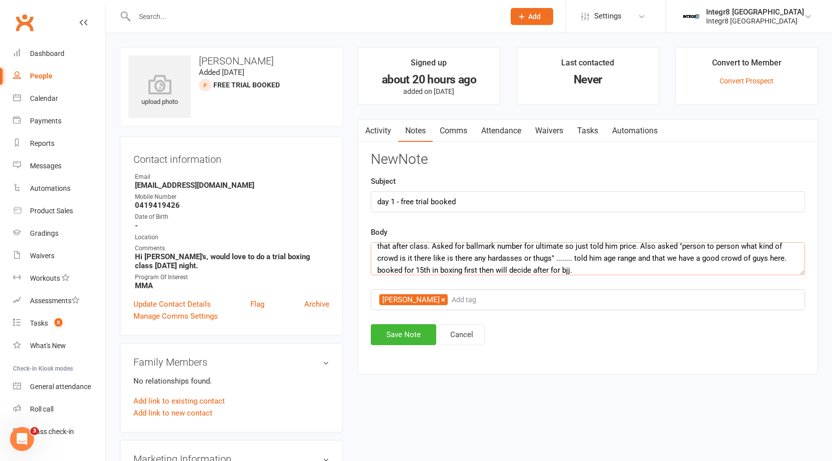
click at [574, 269] on textarea "phone call, said he was looking at doing all styles, has done some boxing in th…" at bounding box center [588, 258] width 434 height 33
type textarea "phone call, said he was looking at doing all styles, has done some boxing in th…"
click at [414, 329] on button "Save Note" at bounding box center [403, 334] width 65 height 21
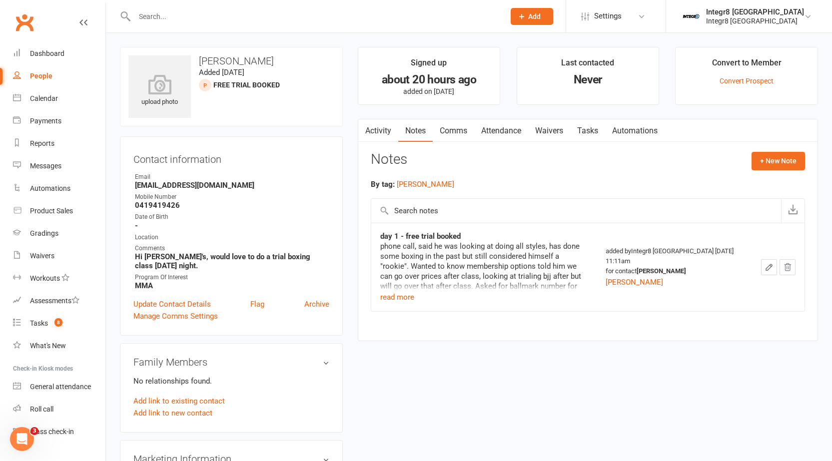
click at [164, 9] on input "text" at bounding box center [314, 16] width 366 height 14
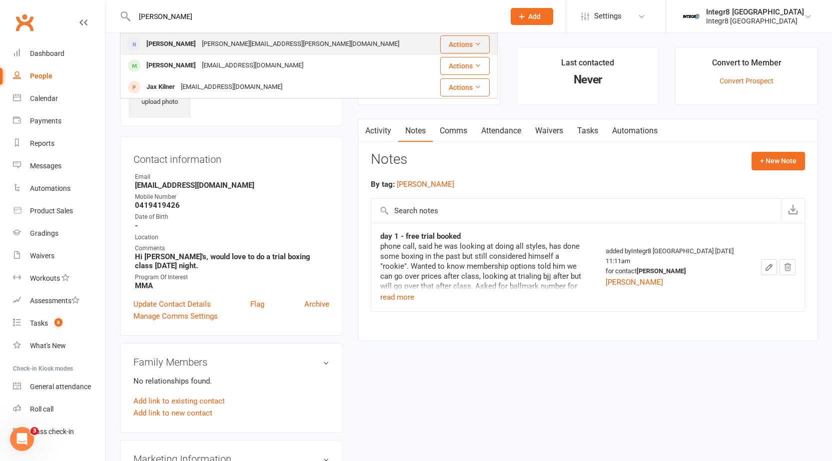
type input "kim"
click at [199, 42] on div "kim.mcdade@hotmail.com" at bounding box center [300, 44] width 203 height 14
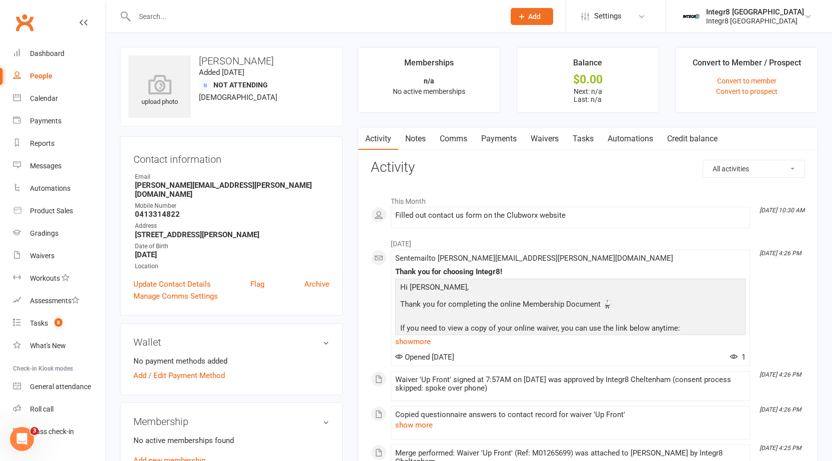
click at [415, 136] on link "Notes" at bounding box center [415, 138] width 34 height 23
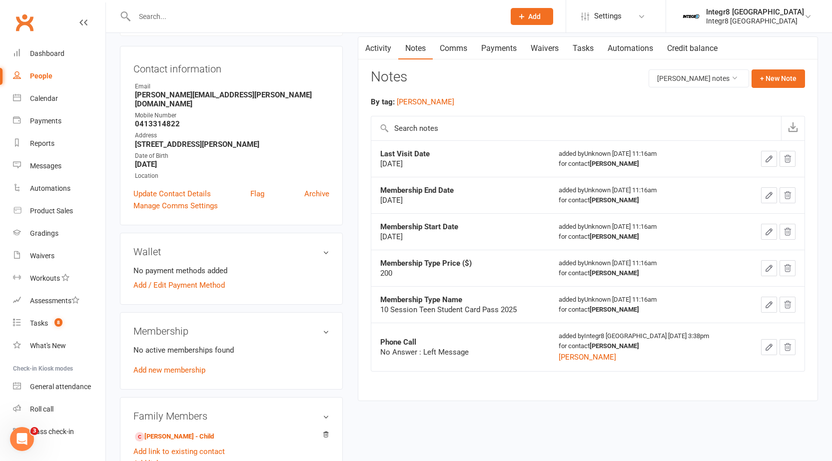
scroll to position [100, 0]
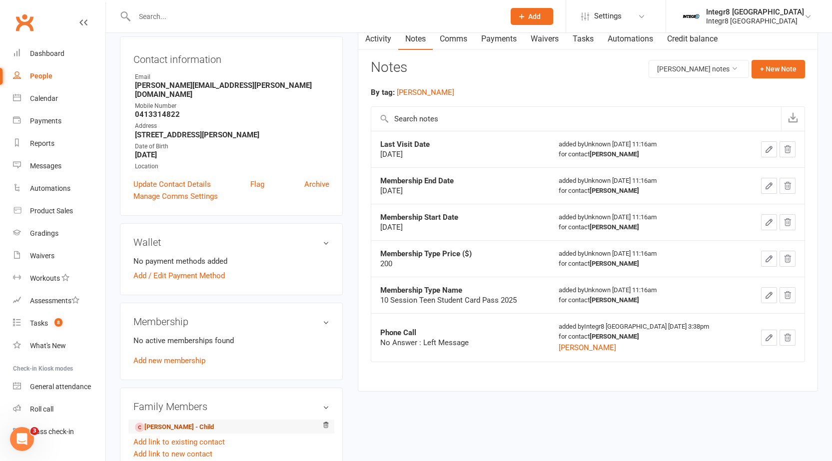
click at [161, 422] on link "Declan McDade - Child" at bounding box center [174, 427] width 79 height 10
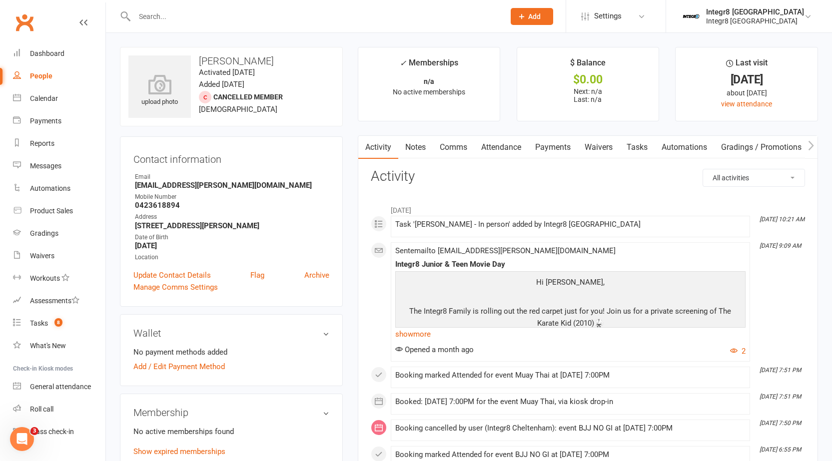
click at [412, 150] on link "Notes" at bounding box center [415, 147] width 34 height 23
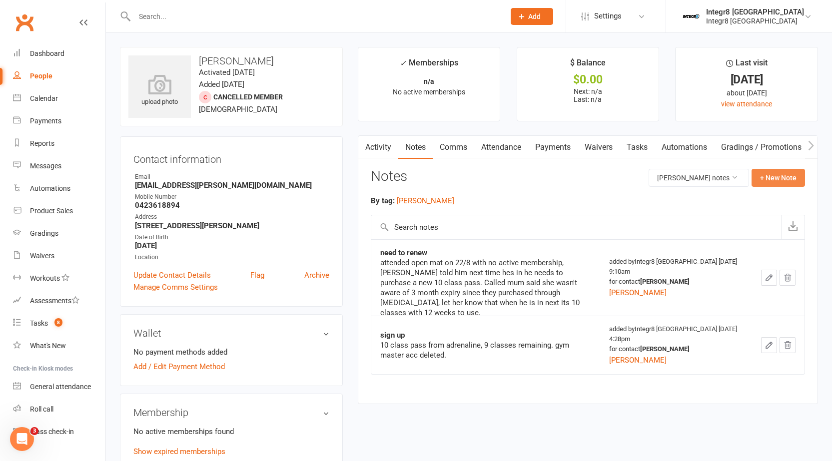
click at [775, 178] on button "+ New Note" at bounding box center [777, 178] width 53 height 18
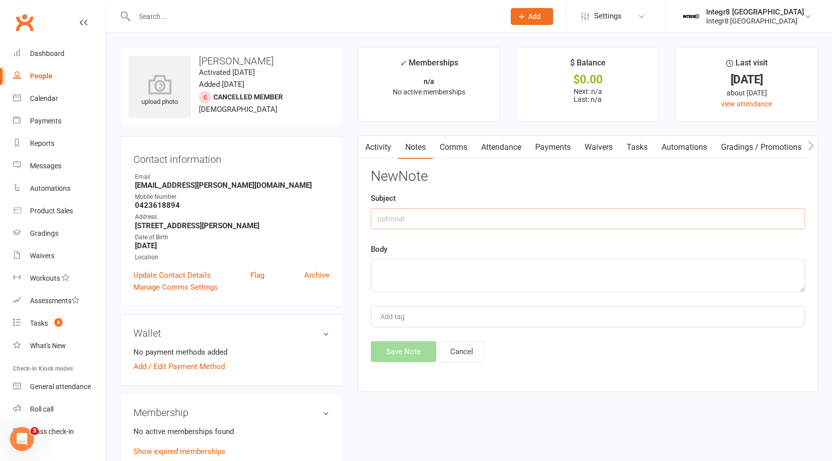
click at [381, 214] on input "text" at bounding box center [588, 218] width 434 height 21
type input "enquiry"
click at [514, 273] on textarea "mum reached out via website asking for memberships" at bounding box center [588, 275] width 434 height 33
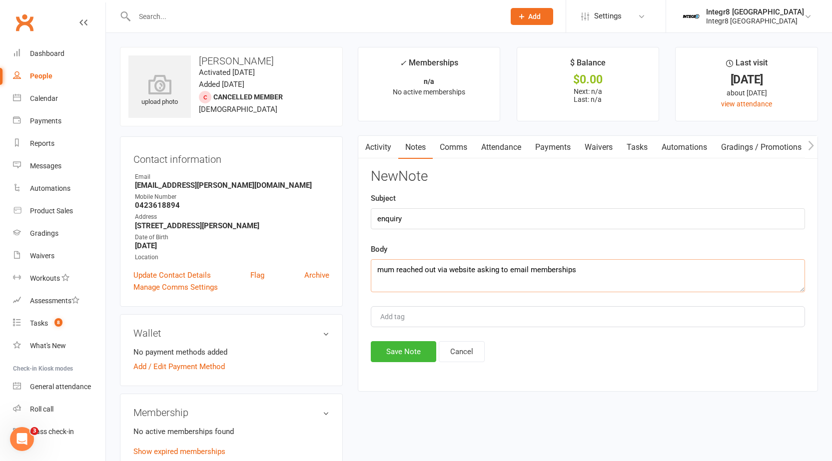
click at [600, 276] on textarea "mum reached out via website asking to email memberships" at bounding box center [588, 275] width 434 height 33
type textarea "mum reached out via website asking to email membership options for declan, sent…"
type input "rebecca"
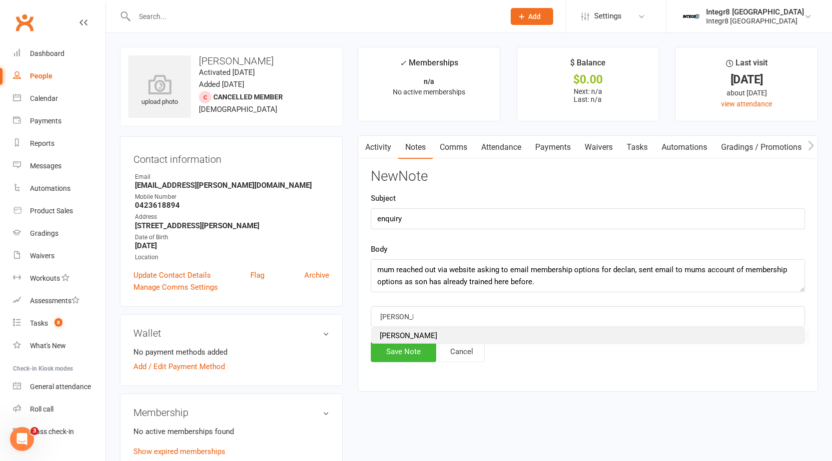
click at [567, 331] on li "rebecca" at bounding box center [588, 335] width 432 height 15
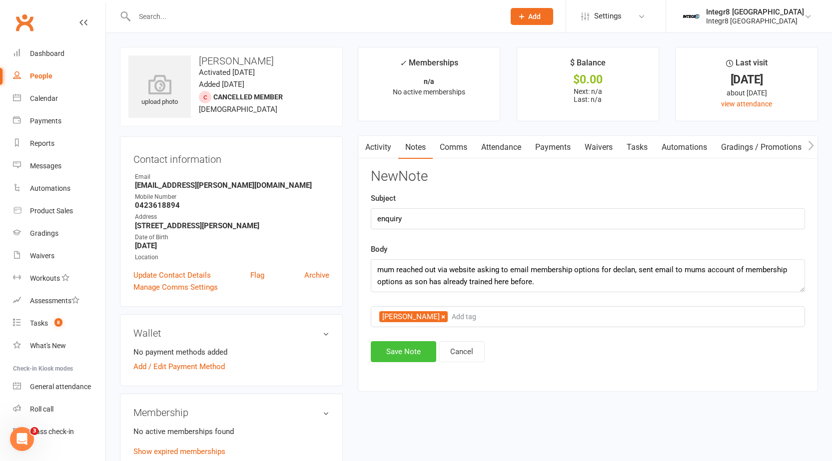
click at [398, 348] on button "Save Note" at bounding box center [403, 351] width 65 height 21
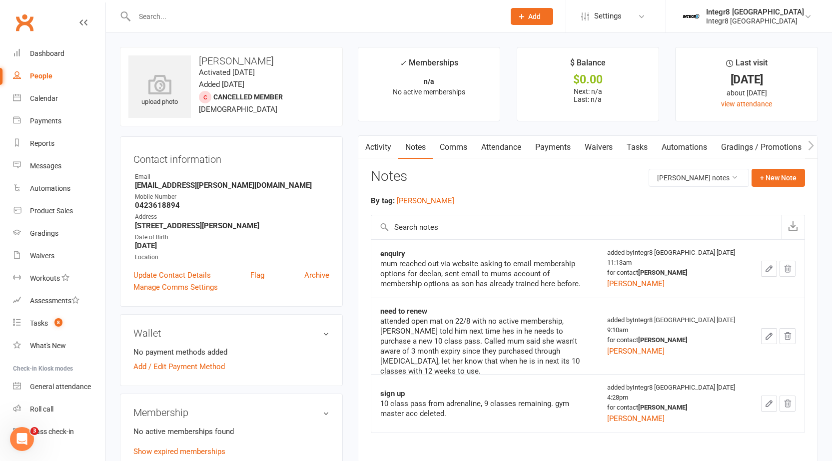
click at [378, 150] on link "Activity" at bounding box center [378, 147] width 40 height 23
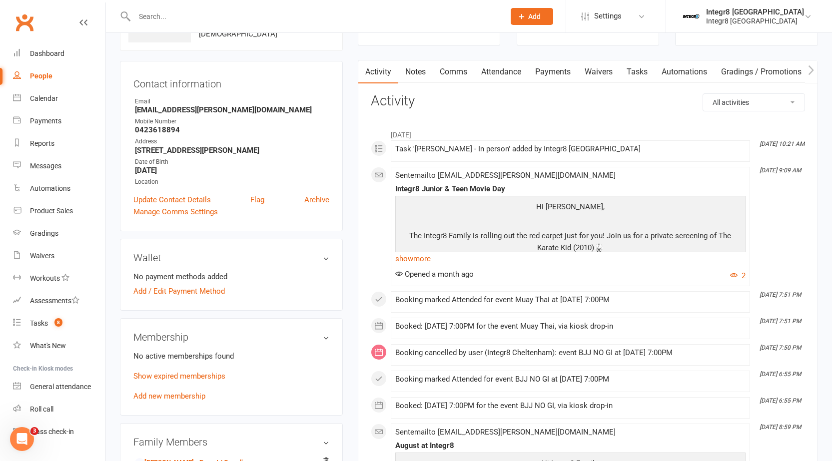
scroll to position [200, 0]
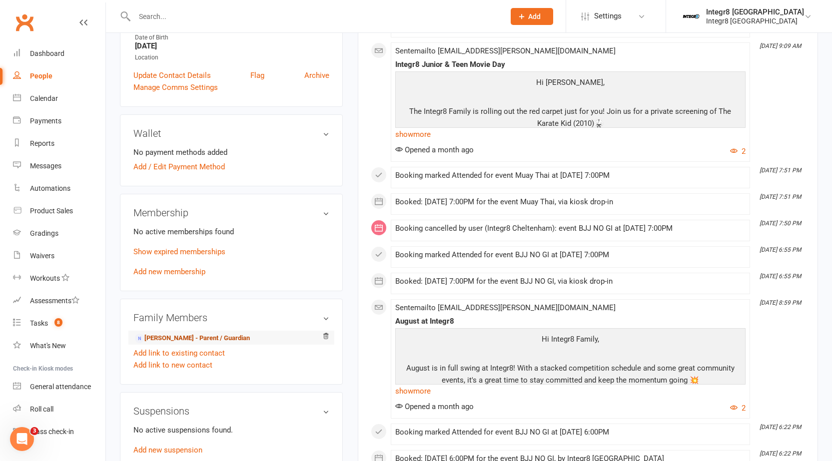
click at [177, 333] on link "Kim McDade - Parent / Guardian" at bounding box center [192, 338] width 115 height 10
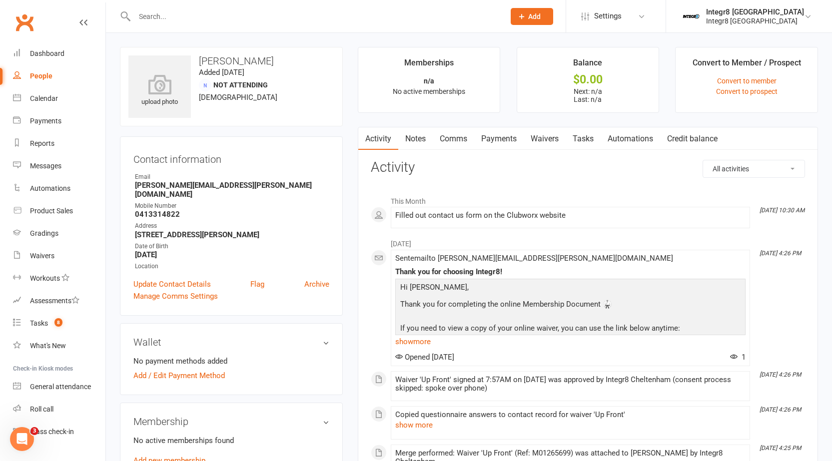
click at [450, 142] on link "Comms" at bounding box center [453, 138] width 41 height 23
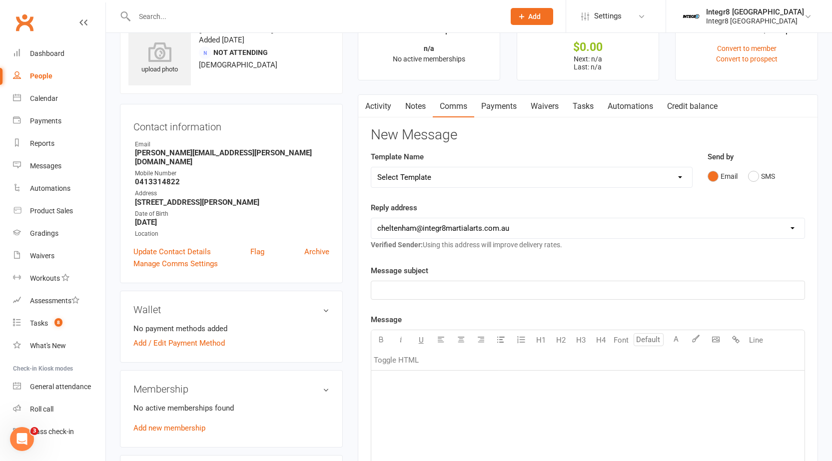
scroll to position [50, 0]
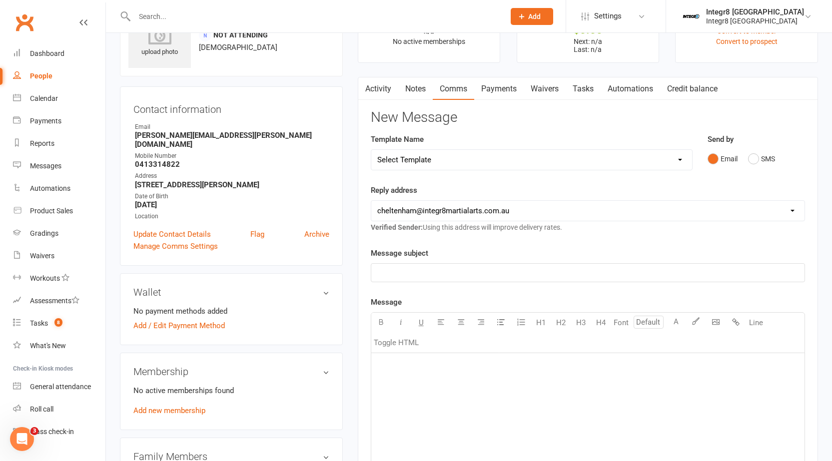
click at [418, 362] on p "﻿" at bounding box center [587, 366] width 421 height 12
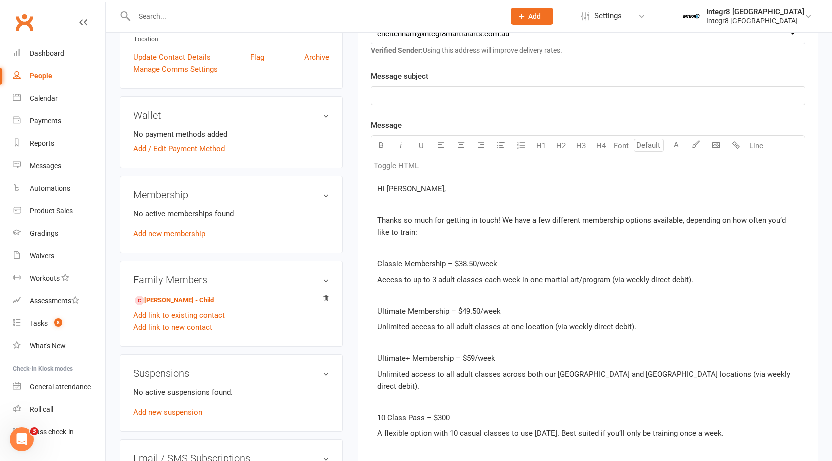
scroll to position [199, 0]
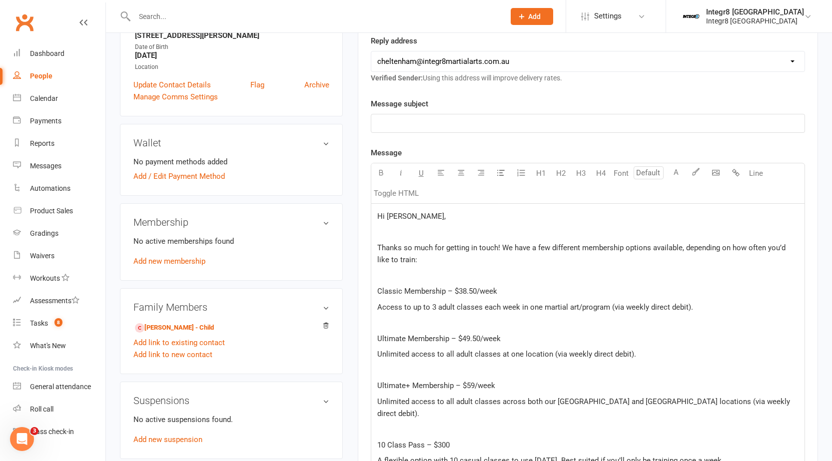
click at [402, 219] on span "Hi Nikita," at bounding box center [411, 216] width 68 height 9
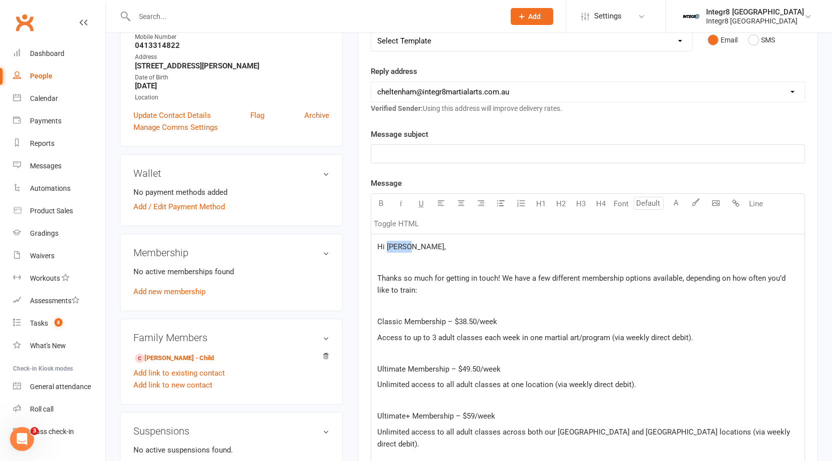
scroll to position [200, 0]
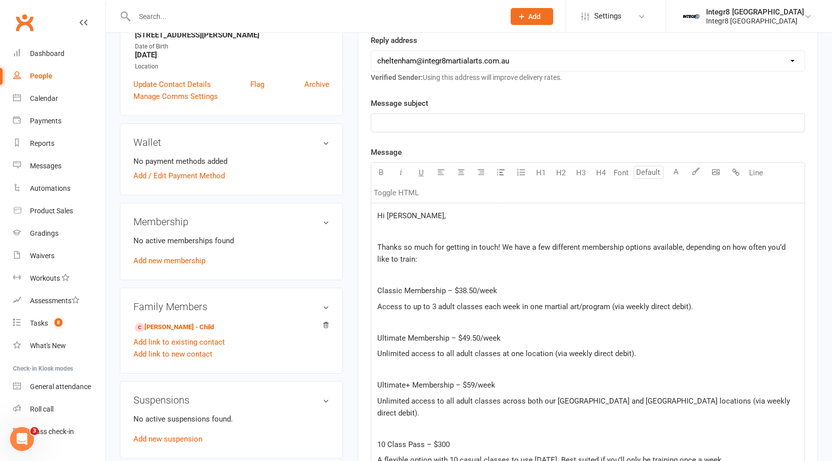
click at [779, 247] on span "Thanks so much for getting in touch! We have a few different membership options…" at bounding box center [582, 253] width 410 height 21
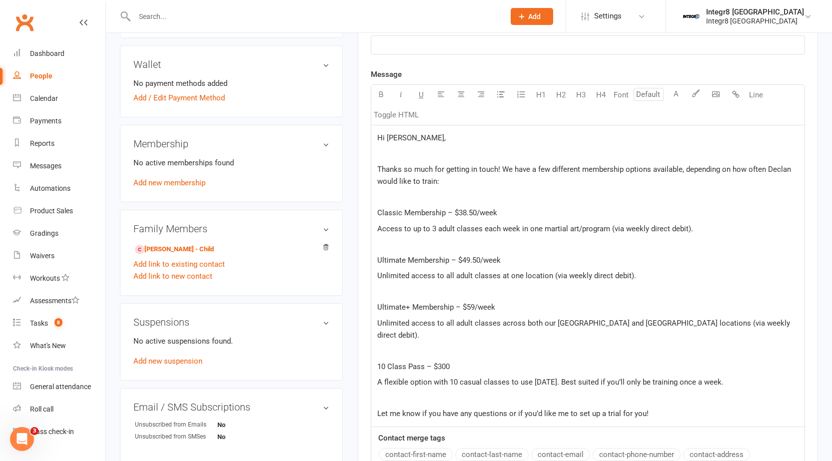
scroll to position [300, 0]
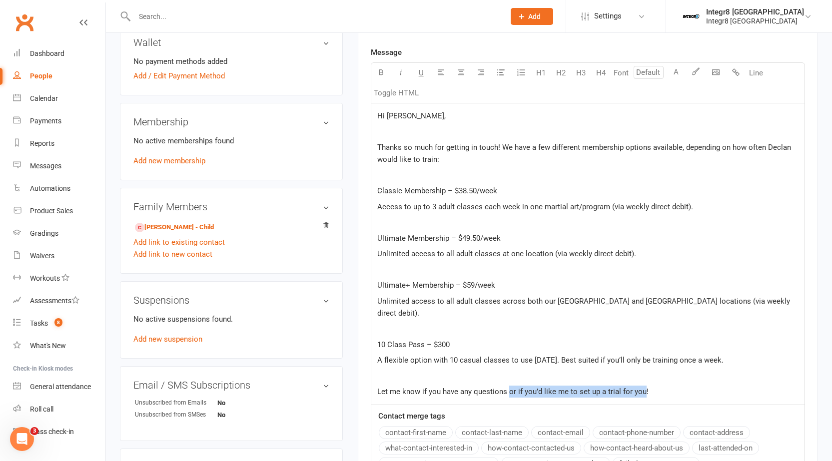
drag, startPoint x: 641, startPoint y: 382, endPoint x: 508, endPoint y: 389, distance: 132.6
click at [508, 389] on div "Hi Kim, ﻿ Thanks so much for getting in touch! We have a few different membersh…" at bounding box center [587, 253] width 433 height 301
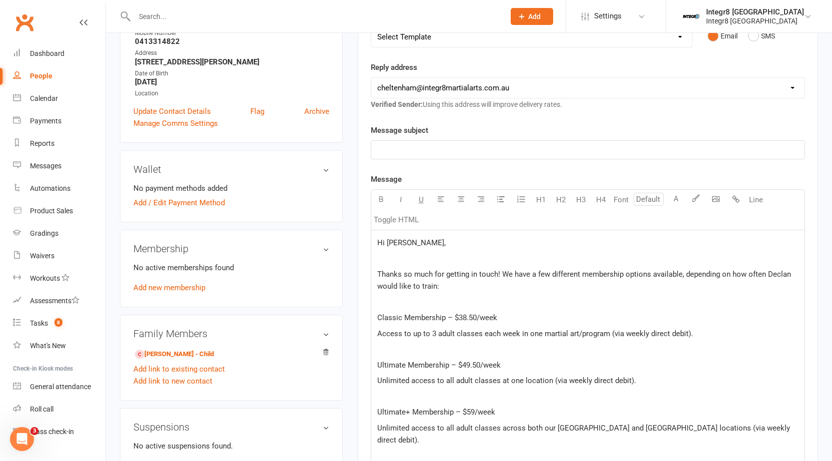
scroll to position [150, 0]
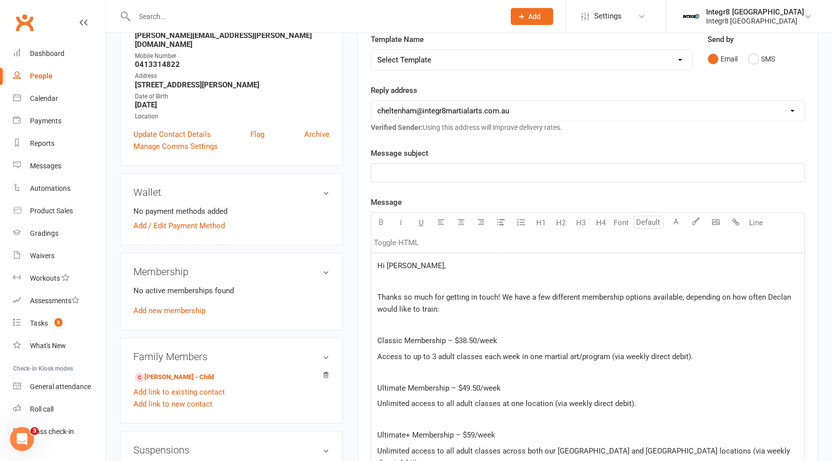
click at [373, 175] on div "﻿" at bounding box center [587, 173] width 433 height 18
click at [481, 176] on span "Membership Options at Integr8🥊" at bounding box center [433, 172] width 112 height 9
click at [495, 172] on p "Membership Options at Integr8 🥊" at bounding box center [587, 173] width 421 height 12
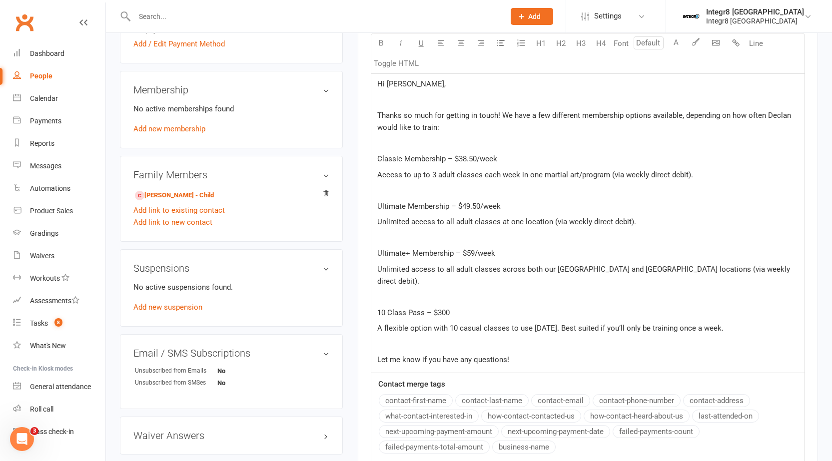
scroll to position [350, 0]
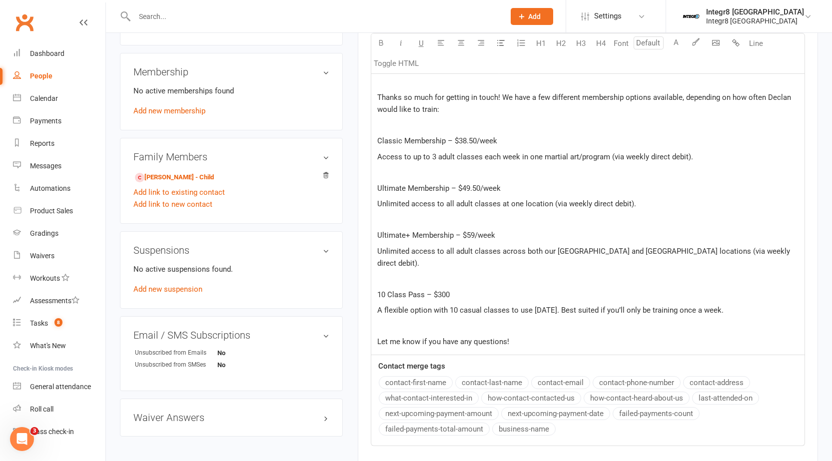
click at [532, 336] on p "Let me know if you have any questions!" at bounding box center [587, 342] width 421 height 12
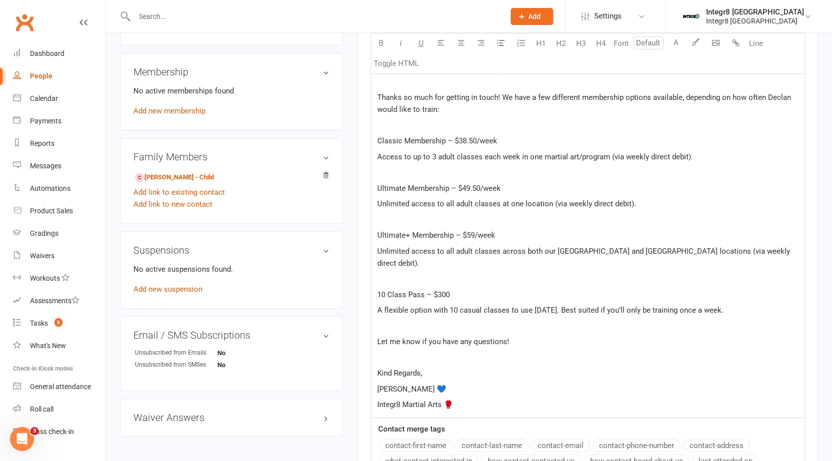
scroll to position [250, 0]
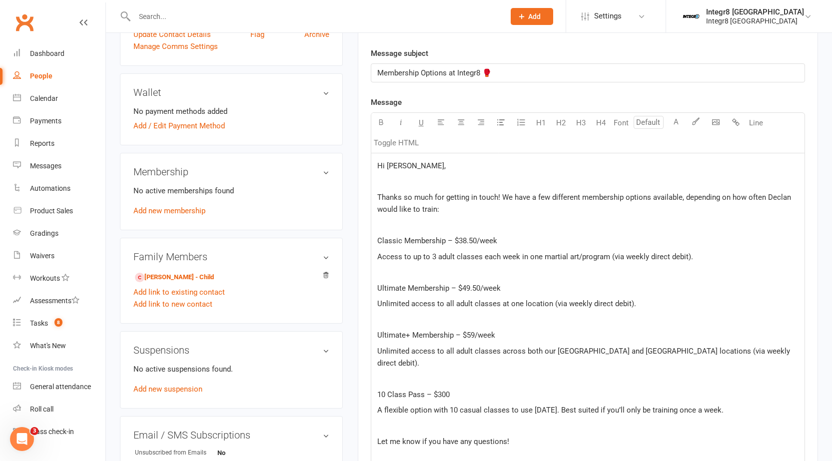
click at [508, 73] on p "Membership Options at Integr8 🥊" at bounding box center [587, 73] width 421 height 12
click at [579, 223] on div "Hi Kim, ﻿ Thanks so much for getting in touch! We have a few different membersh…" at bounding box center [587, 335] width 433 height 364
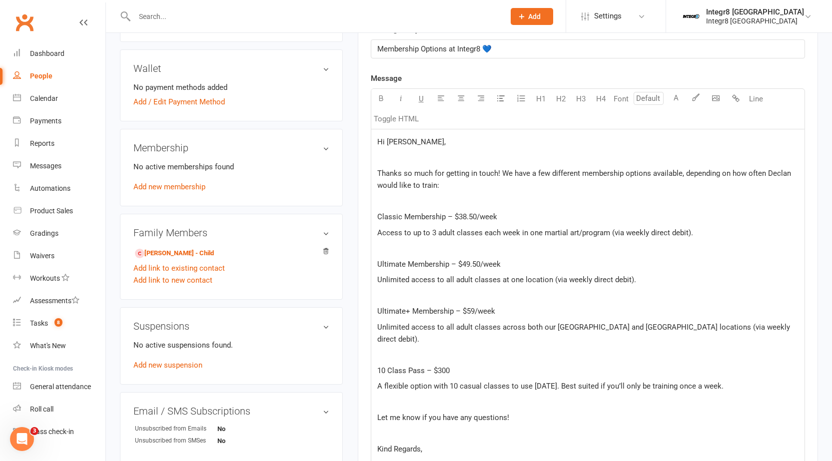
scroll to position [262, 0]
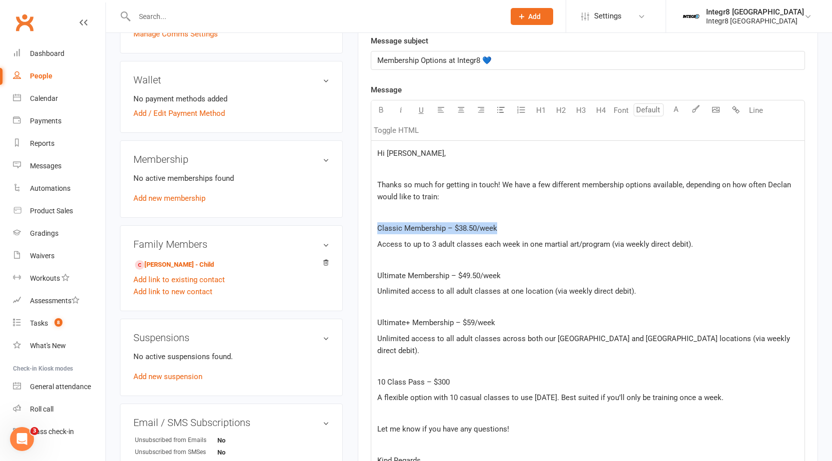
drag, startPoint x: 497, startPoint y: 230, endPoint x: 373, endPoint y: 230, distance: 123.9
click at [373, 230] on div "Hi Kim, ﻿ Thanks so much for getting in touch! We have a few different membersh…" at bounding box center [587, 323] width 433 height 364
click at [433, 271] on span "Ultimate Membership – $49.50/week" at bounding box center [438, 275] width 123 height 9
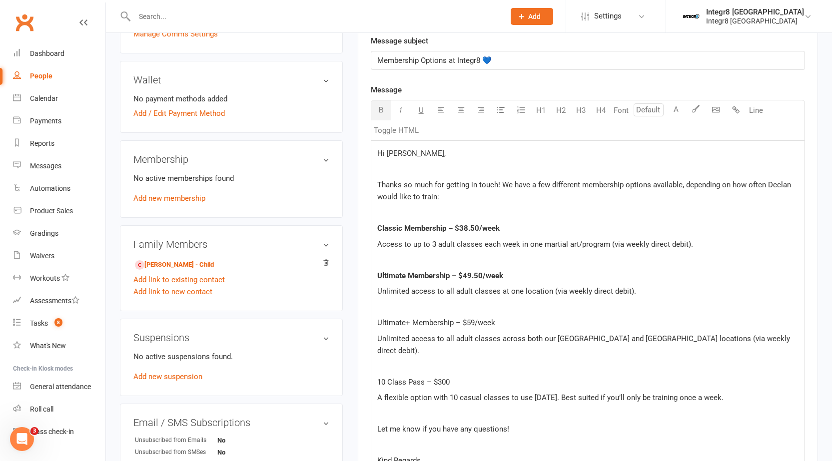
click at [434, 321] on span "Ultimate+ Membership – $59/week" at bounding box center [436, 322] width 118 height 9
click at [417, 376] on p "10 Class Pass – $300" at bounding box center [587, 382] width 421 height 12
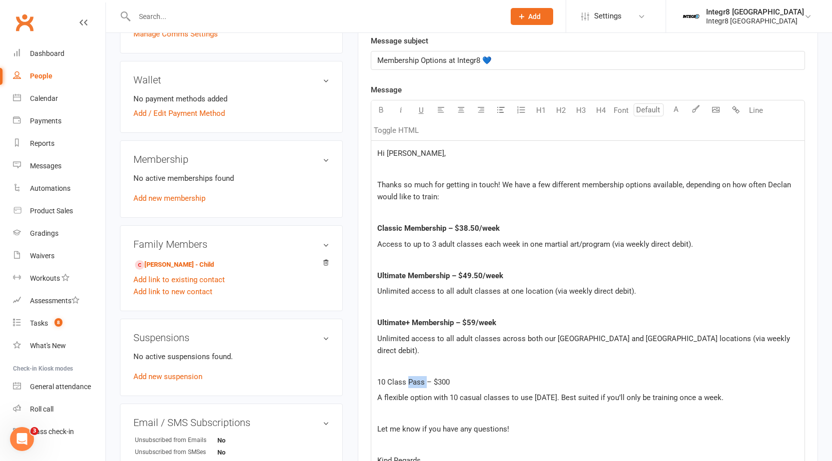
click at [417, 376] on p "10 Class Pass – $300" at bounding box center [587, 382] width 421 height 12
click at [467, 392] on p "A flexible option with 10 casual classes to use within 3 months. Best suited if…" at bounding box center [587, 398] width 421 height 12
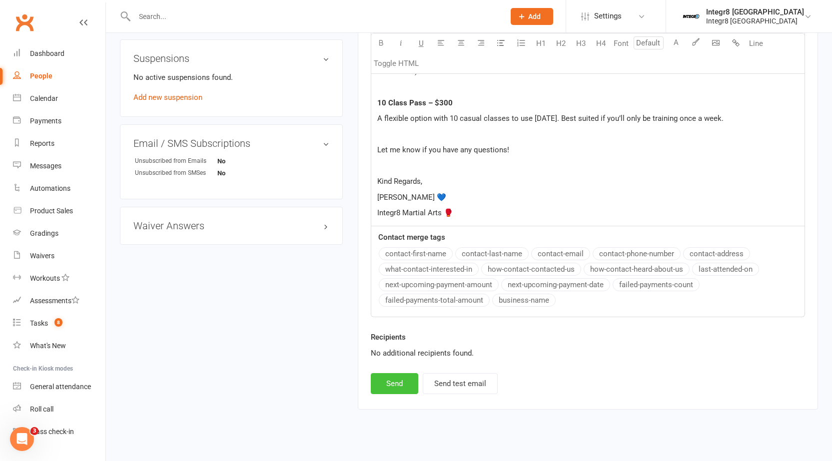
click at [397, 374] on button "Send" at bounding box center [394, 383] width 47 height 21
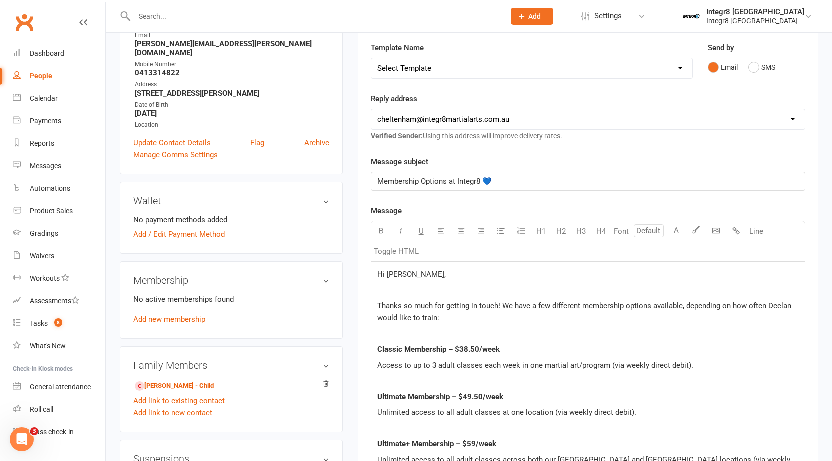
scroll to position [0, 0]
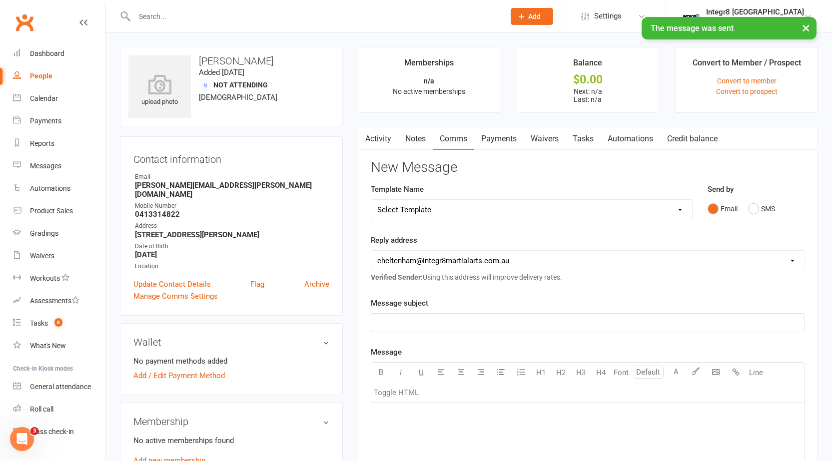
click at [375, 145] on link "Activity" at bounding box center [378, 138] width 40 height 23
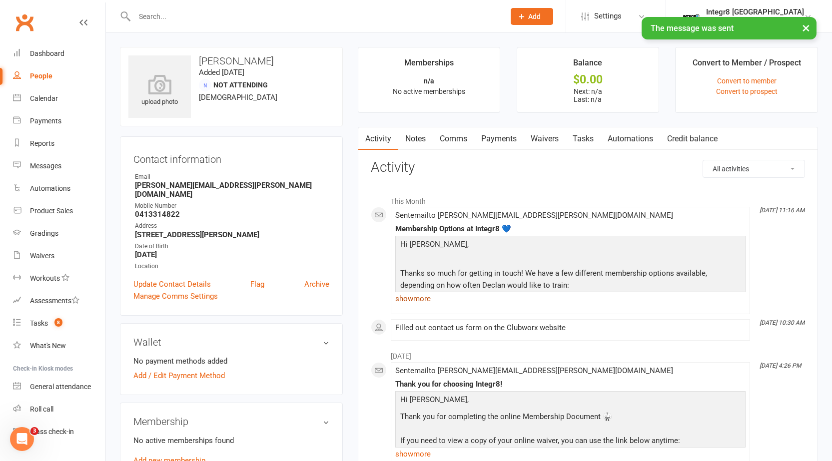
click at [415, 301] on link "show more" at bounding box center [570, 299] width 350 height 14
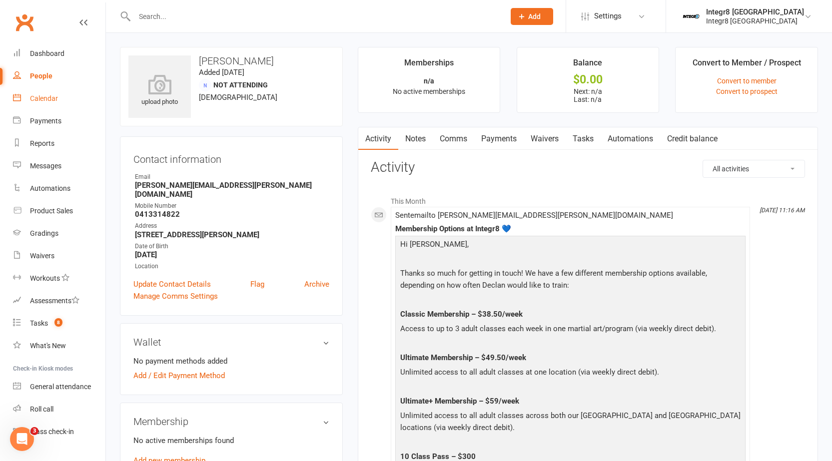
click at [59, 91] on link "Calendar" at bounding box center [59, 98] width 92 height 22
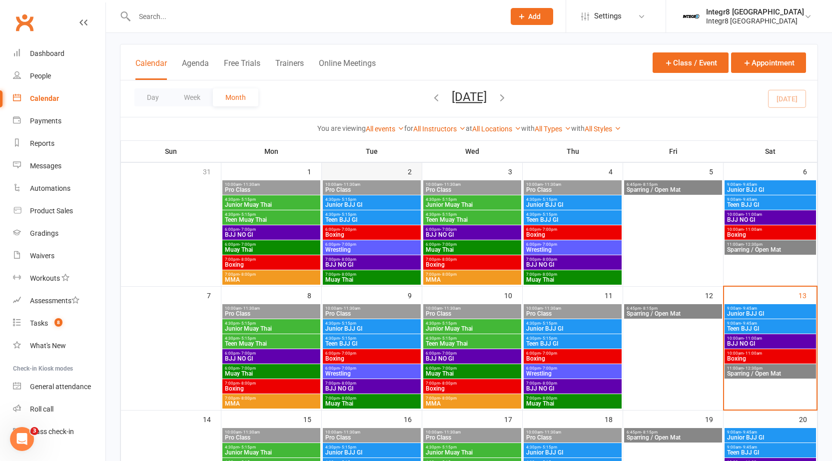
scroll to position [50, 0]
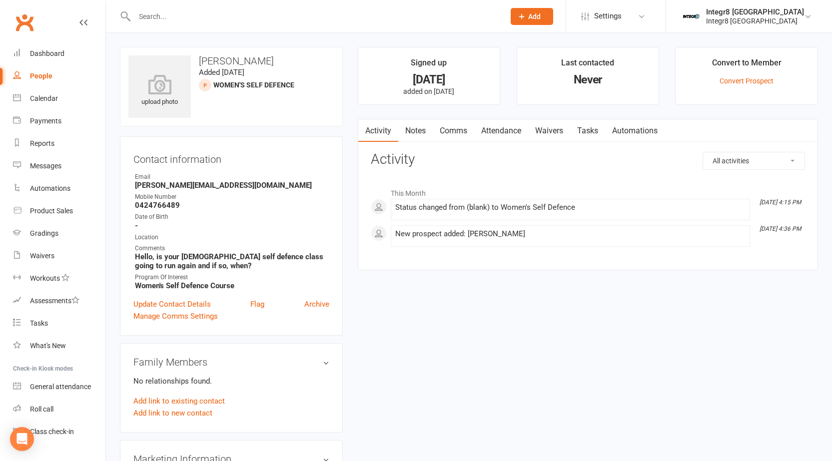
click at [411, 132] on link "Notes" at bounding box center [415, 130] width 34 height 23
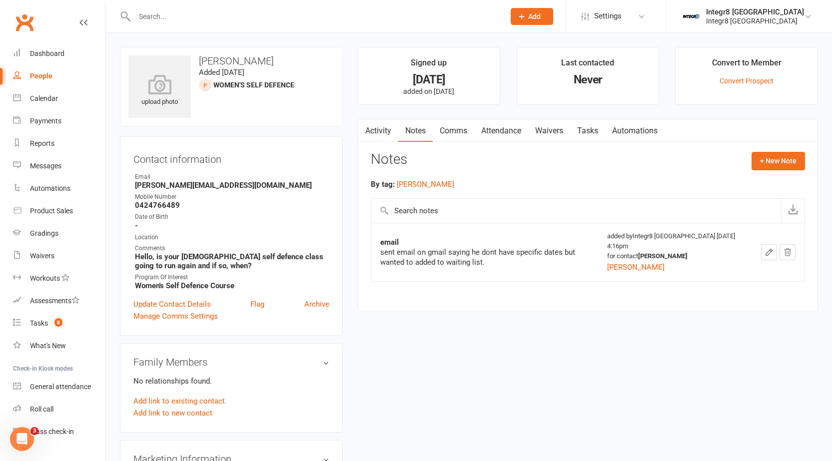
click at [767, 250] on icon "button" at bounding box center [768, 252] width 9 height 9
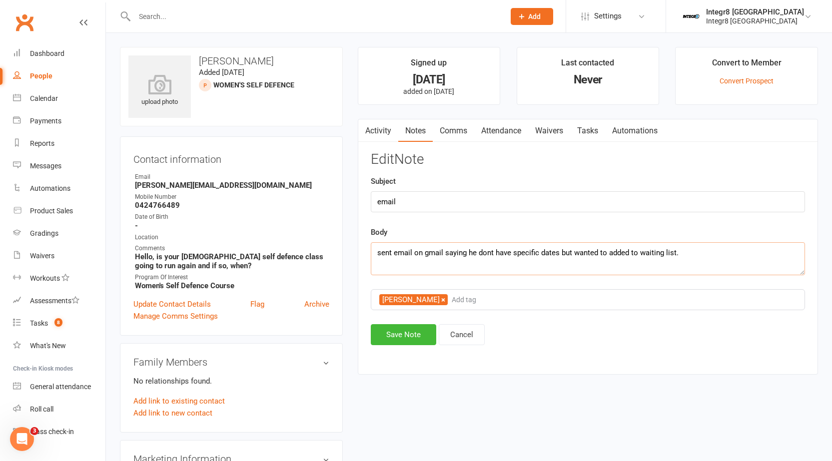
click at [469, 257] on textarea "sent email on gmail saying he dont have specific dates but wanted to added to w…" at bounding box center [588, 258] width 434 height 33
type textarea "sent email on gmail saying we dont have specific dates but wanted to added to w…"
click at [411, 343] on button "Save Note" at bounding box center [403, 334] width 65 height 21
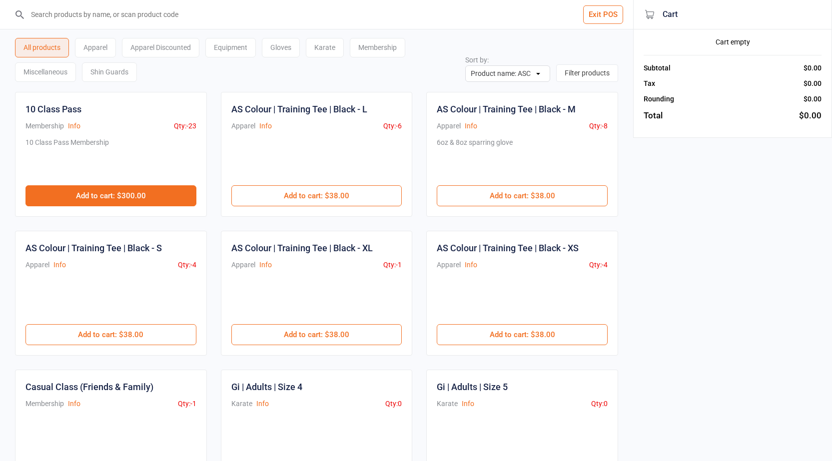
click at [102, 197] on button "Add to cart : $300.00" at bounding box center [110, 195] width 171 height 21
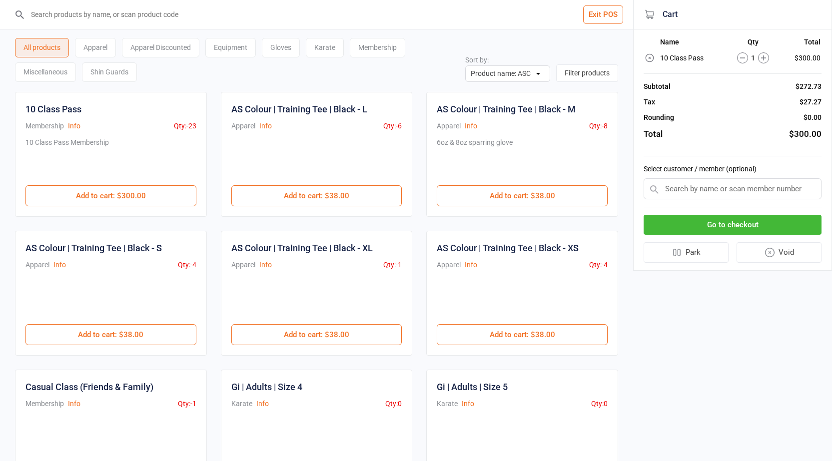
click at [736, 196] on input "text" at bounding box center [732, 188] width 178 height 21
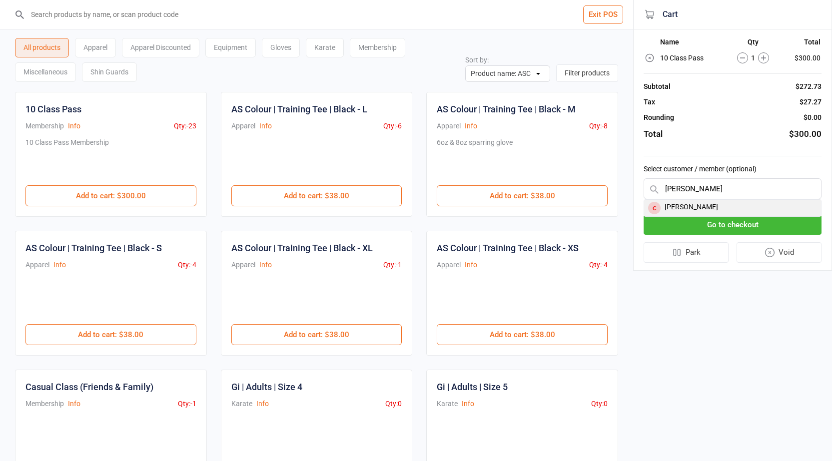
type input "brendan"
click at [734, 209] on div "[PERSON_NAME]" at bounding box center [732, 208] width 177 height 16
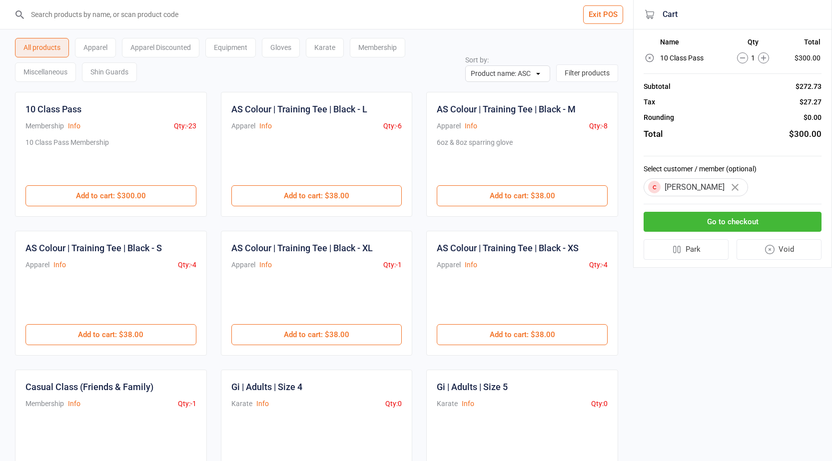
click at [766, 214] on button "Go to checkout" at bounding box center [732, 222] width 178 height 20
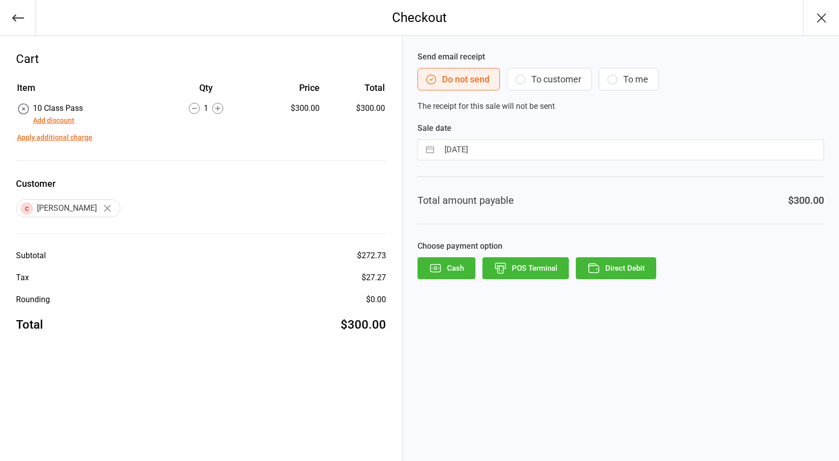
click at [544, 86] on button "To customer" at bounding box center [549, 79] width 85 height 22
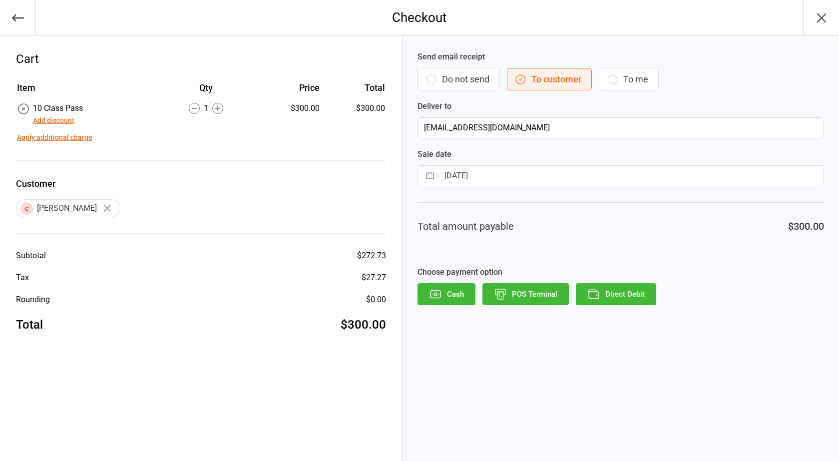
click at [538, 294] on button "POS Terminal" at bounding box center [525, 294] width 86 height 22
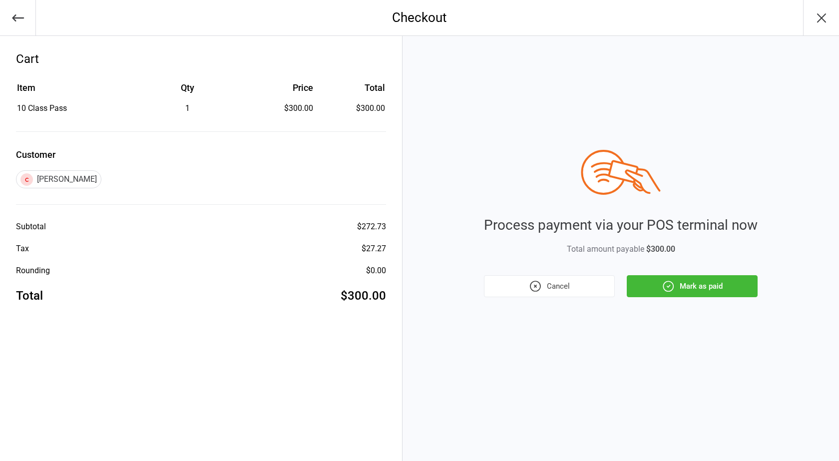
click at [751, 286] on button "Mark as paid" at bounding box center [692, 286] width 131 height 22
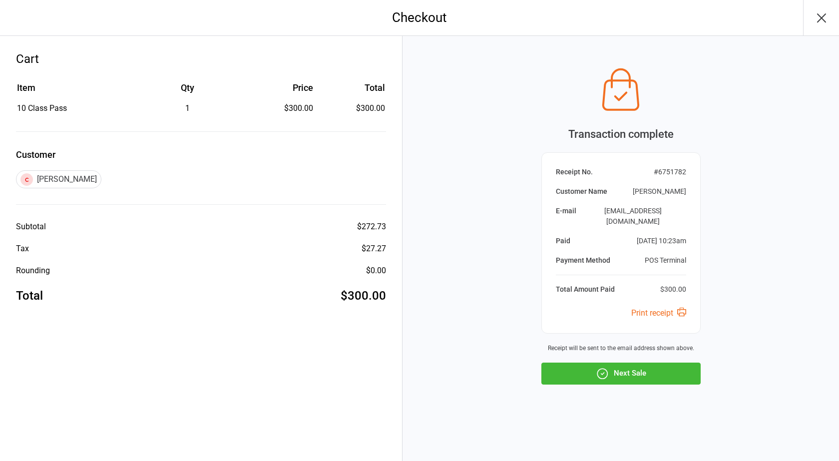
click at [659, 370] on button "Next Sale" at bounding box center [620, 374] width 159 height 22
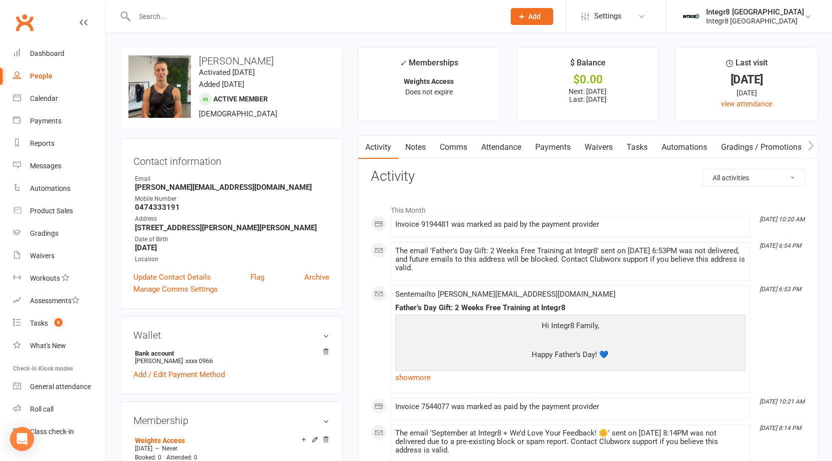
click at [202, 21] on input "text" at bounding box center [314, 16] width 366 height 14
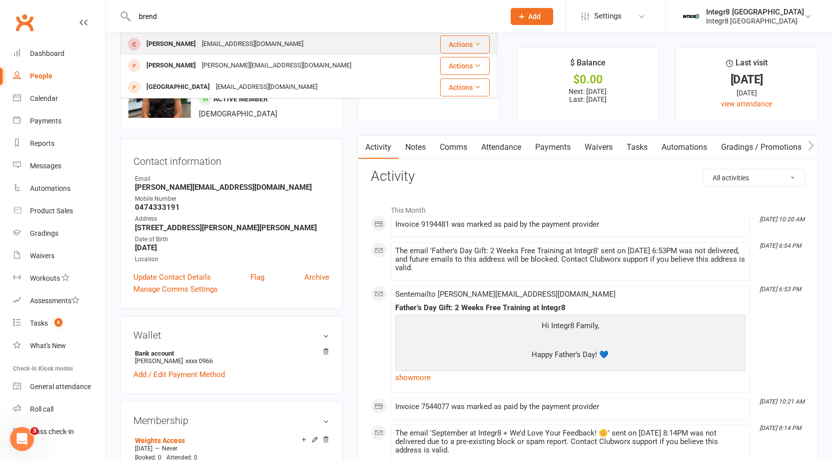
type input "brend"
click at [213, 36] on div "Brendan Crombie noemail@example.com" at bounding box center [272, 44] width 303 height 20
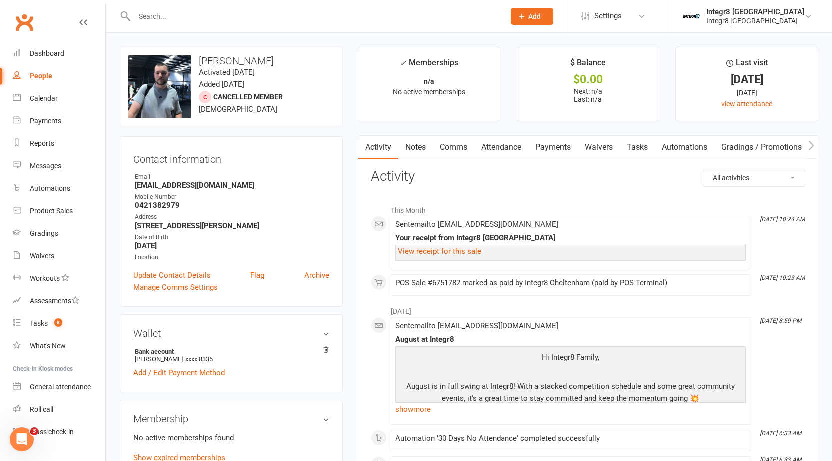
click at [413, 148] on link "Notes" at bounding box center [415, 147] width 34 height 23
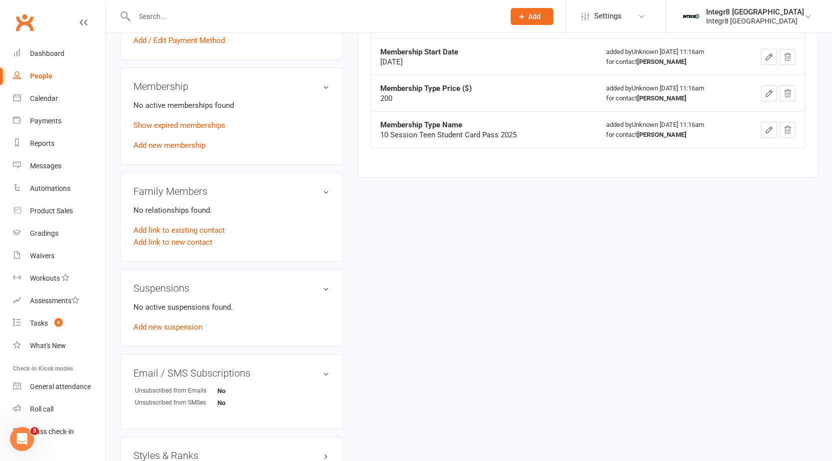
scroll to position [350, 0]
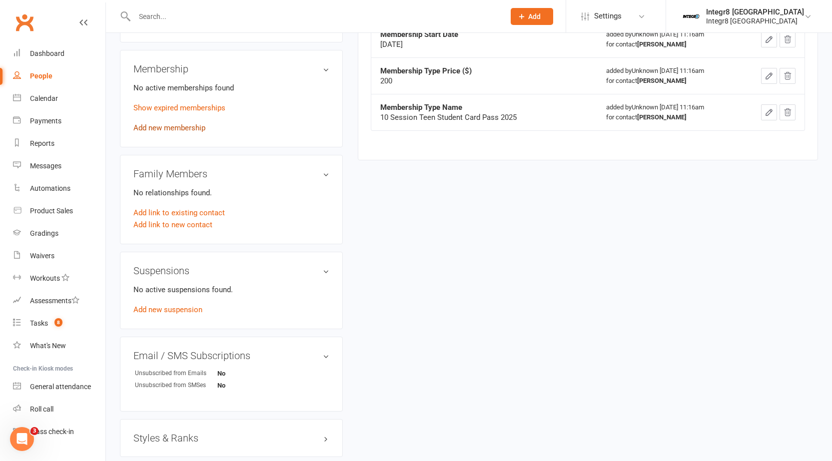
click at [191, 129] on link "Add new membership" at bounding box center [169, 127] width 72 height 9
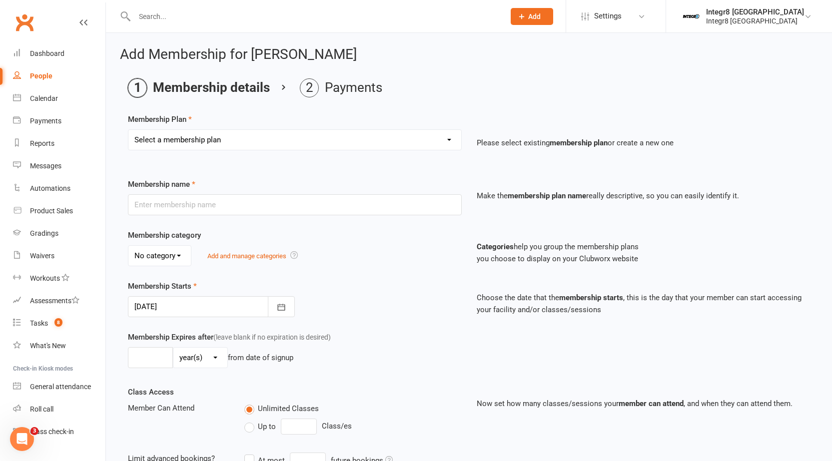
click at [220, 140] on select "Select a membership plan Create new Membership Plan Classic - Muay Thai Classic…" at bounding box center [294, 140] width 333 height 20
select select "11"
click at [128, 130] on select "Select a membership plan Create new Membership Plan Classic - Muay Thai Classic…" at bounding box center [294, 140] width 333 height 20
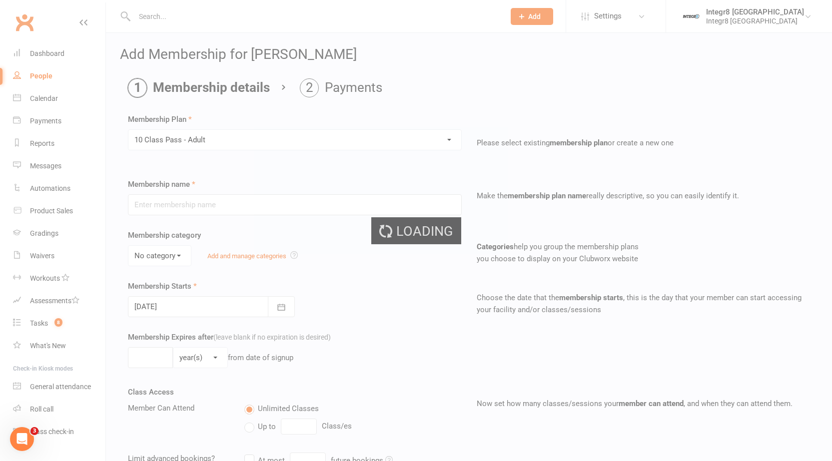
type input "10 Class Pass - Adult"
select select "0"
type input "3"
select select "2"
type input "10"
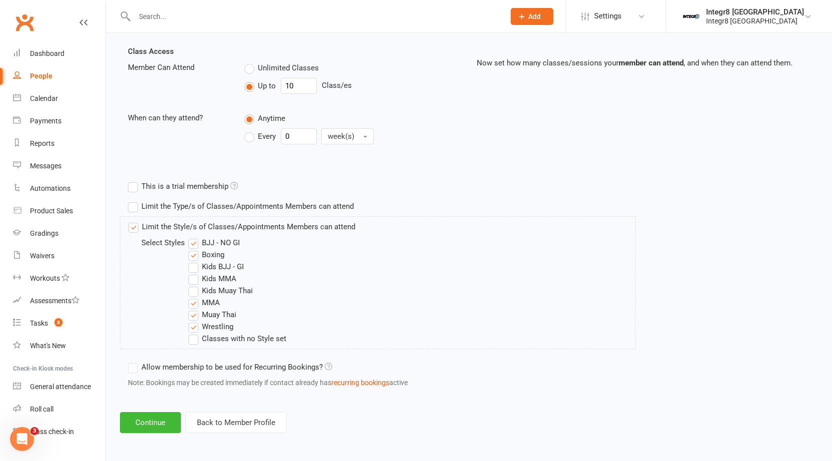
scroll to position [342, 0]
click at [153, 427] on button "Continue" at bounding box center [150, 422] width 61 height 21
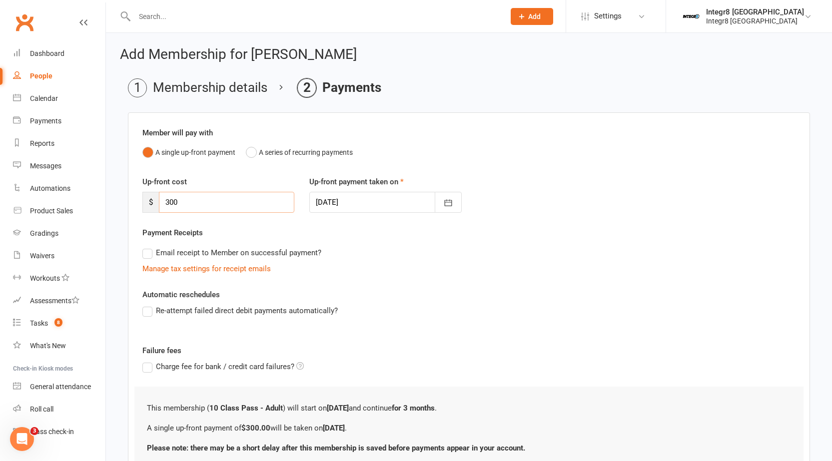
drag, startPoint x: 242, startPoint y: 206, endPoint x: 155, endPoint y: 224, distance: 88.7
click at [155, 224] on div "Up-front cost $ 300 Up-front payment taken on 13 Sep 2025 September 2025 Sun Mo…" at bounding box center [469, 201] width 668 height 51
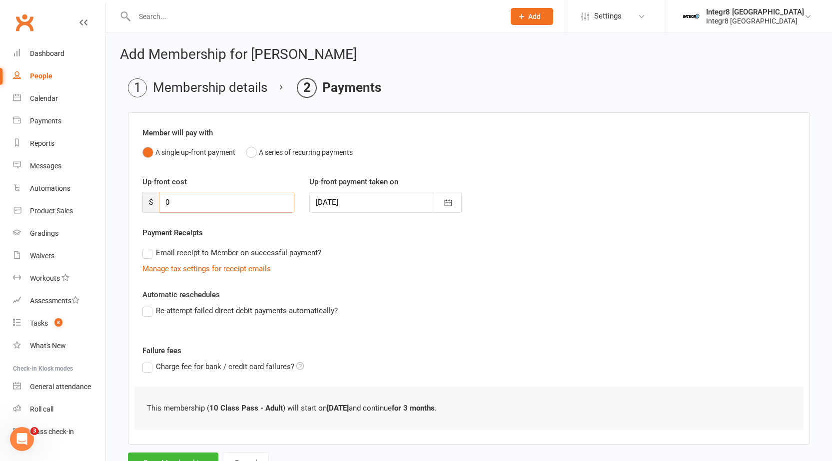
type input "0"
click at [361, 249] on div "Email receipt to Member on successful payment?" at bounding box center [464, 253] width 661 height 20
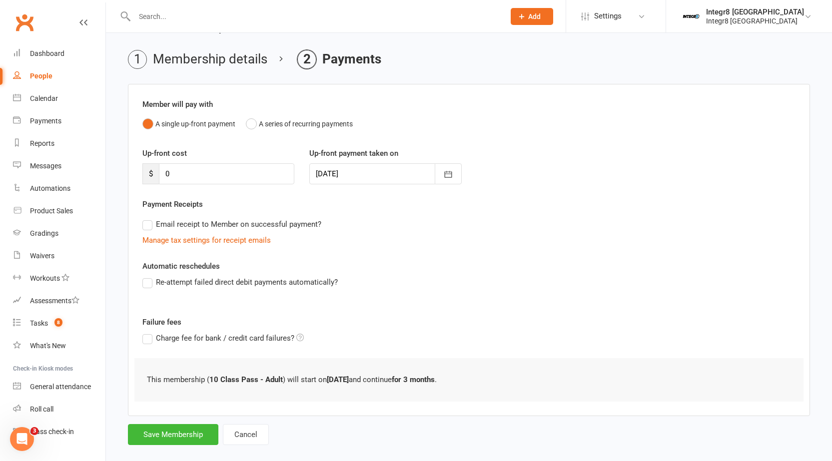
scroll to position [43, 0]
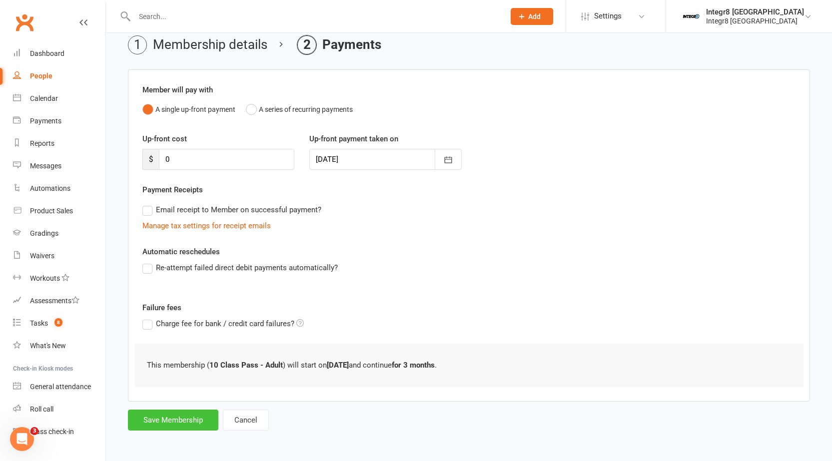
click at [166, 411] on button "Save Membership" at bounding box center [173, 420] width 90 height 21
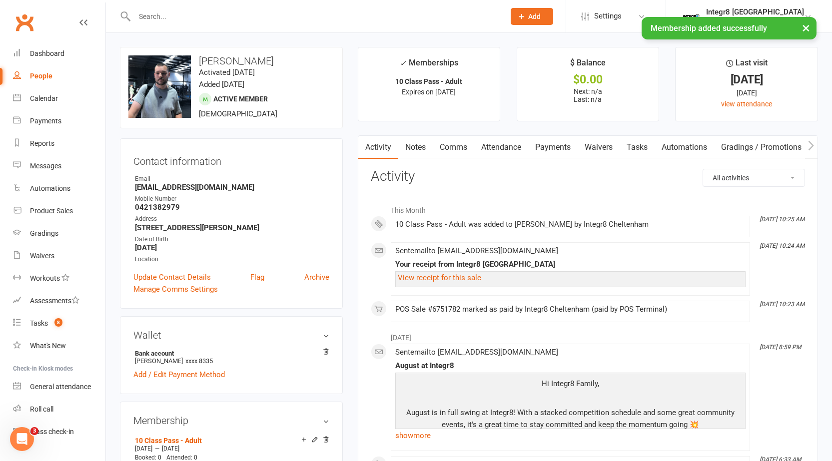
click at [511, 146] on link "Attendance" at bounding box center [501, 147] width 54 height 23
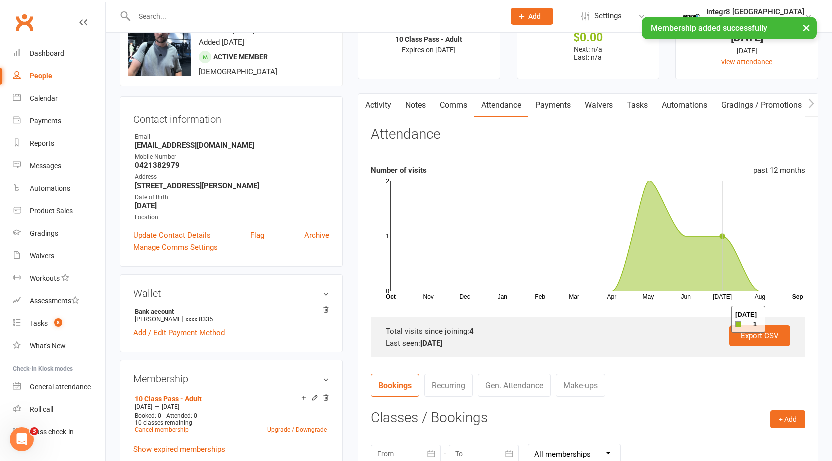
scroll to position [100, 0]
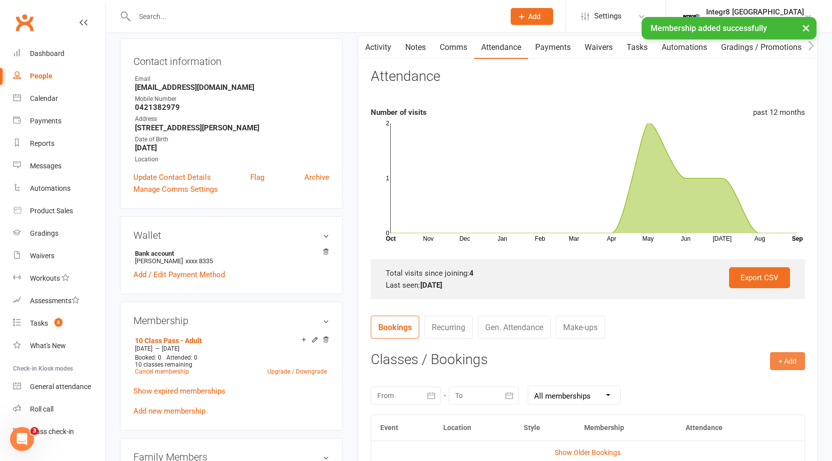
click at [792, 354] on button "+ Add" at bounding box center [787, 361] width 35 height 18
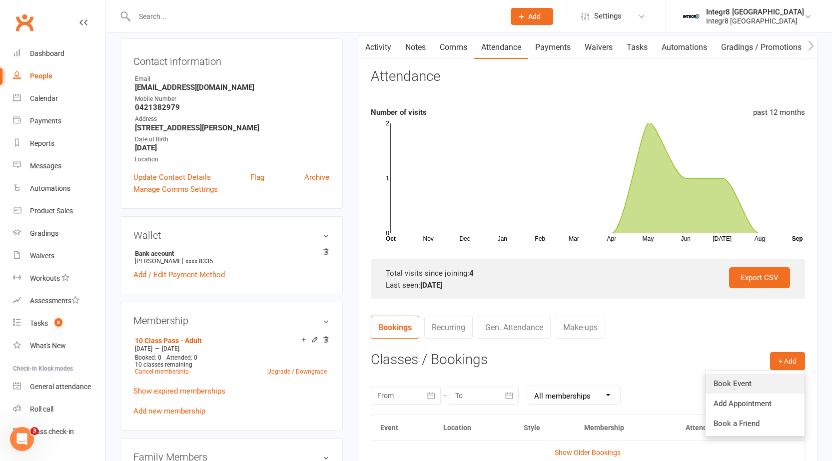
click at [713, 380] on link "Book Event" at bounding box center [754, 384] width 99 height 20
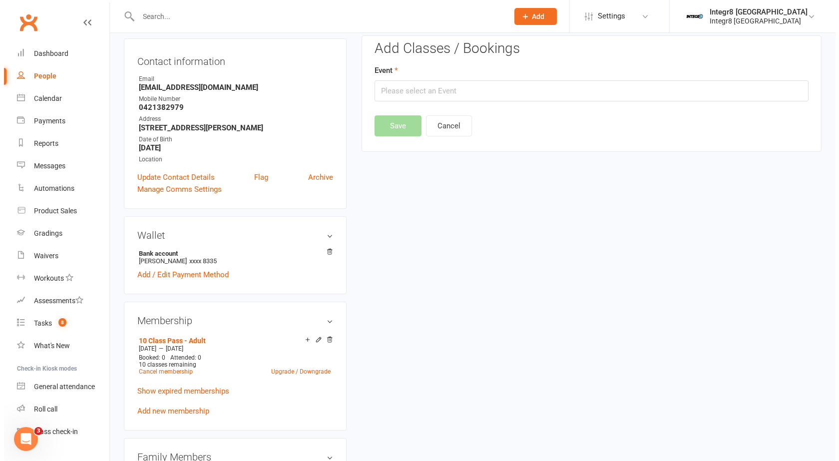
scroll to position [85, 0]
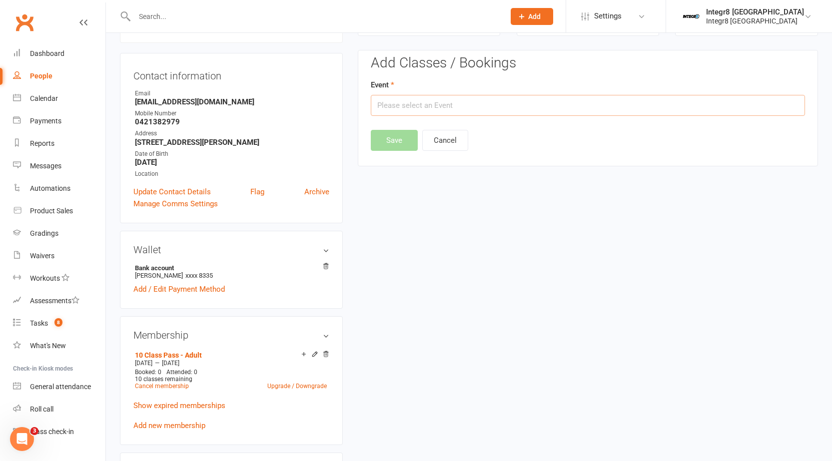
click at [489, 110] on input "text" at bounding box center [588, 105] width 434 height 21
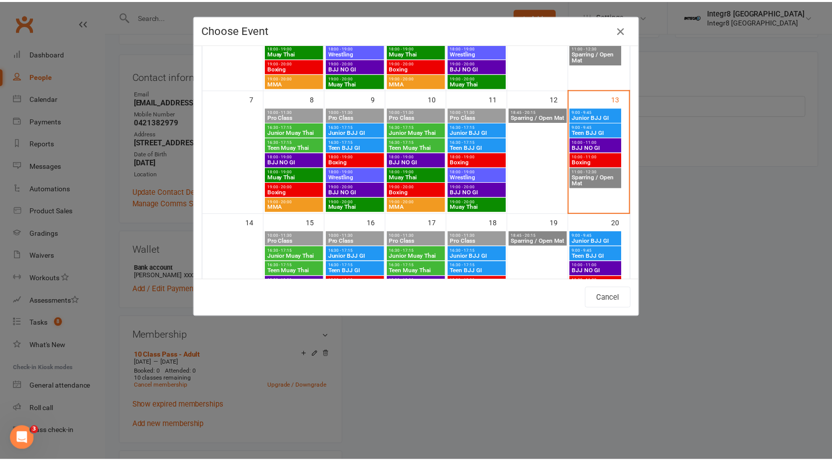
scroll to position [150, 0]
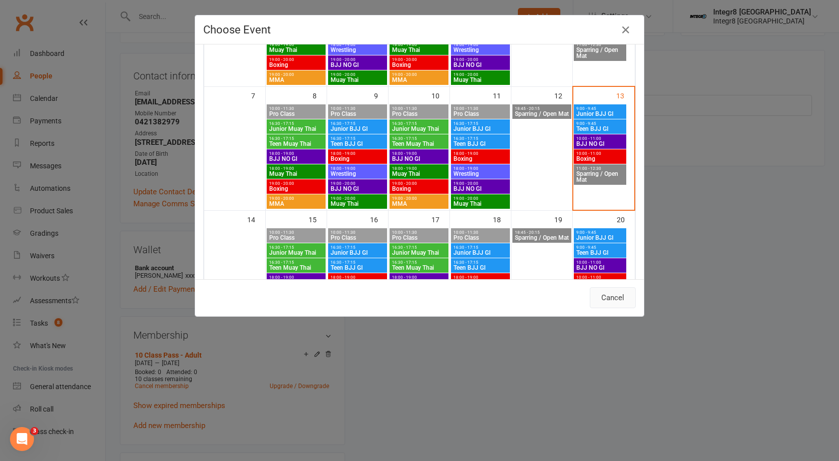
click at [616, 292] on button "Cancel" at bounding box center [613, 297] width 46 height 21
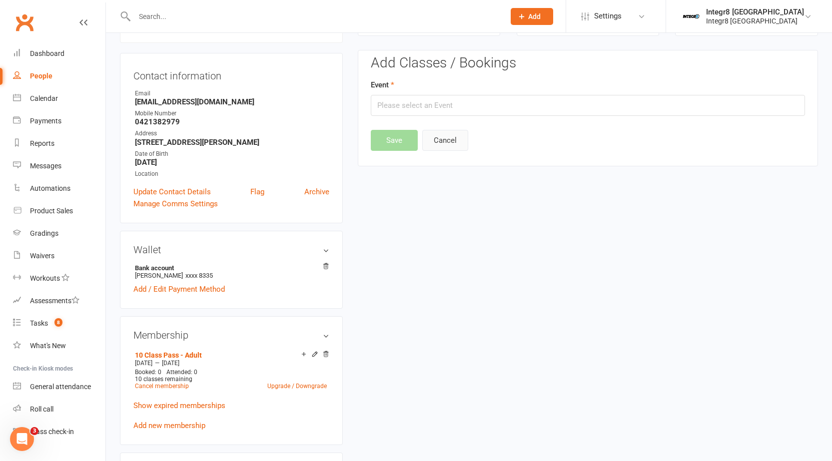
click at [460, 136] on button "Cancel" at bounding box center [445, 140] width 46 height 21
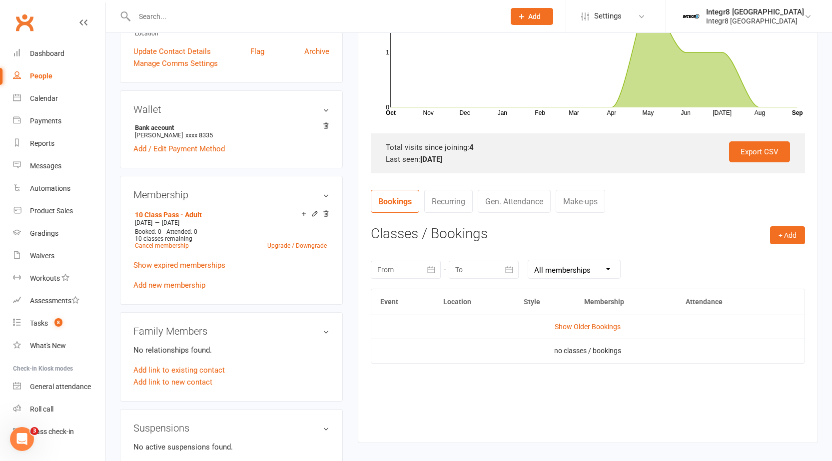
scroll to position [235, 0]
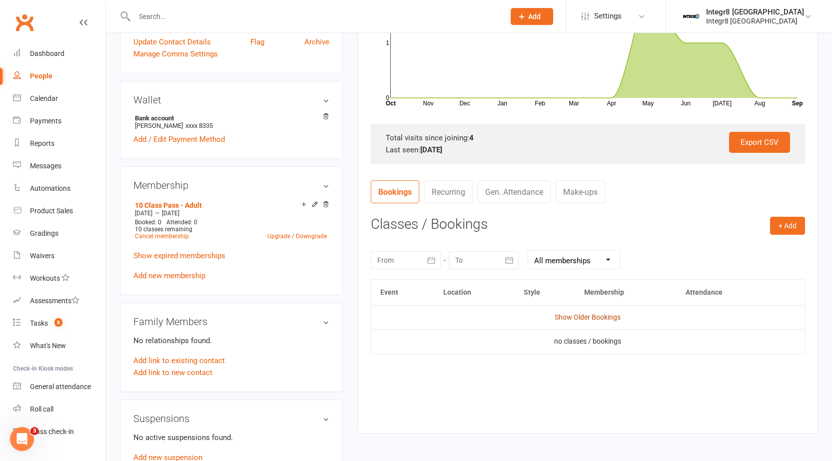
click at [602, 314] on link "Show Older Bookings" at bounding box center [587, 317] width 66 height 8
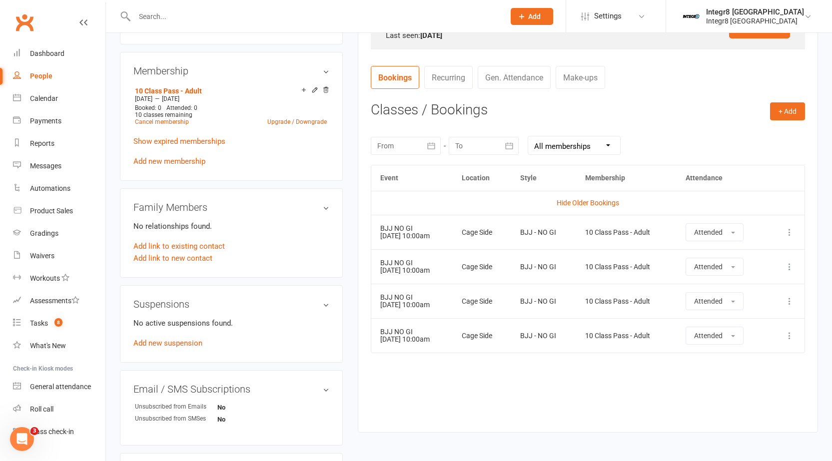
scroll to position [385, 0]
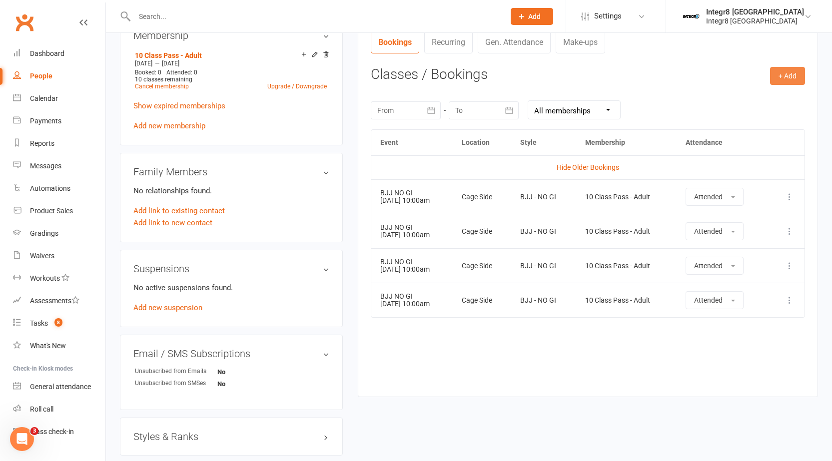
click at [795, 79] on button "+ Add" at bounding box center [787, 76] width 35 height 18
click at [749, 96] on link "Book Event" at bounding box center [754, 98] width 99 height 20
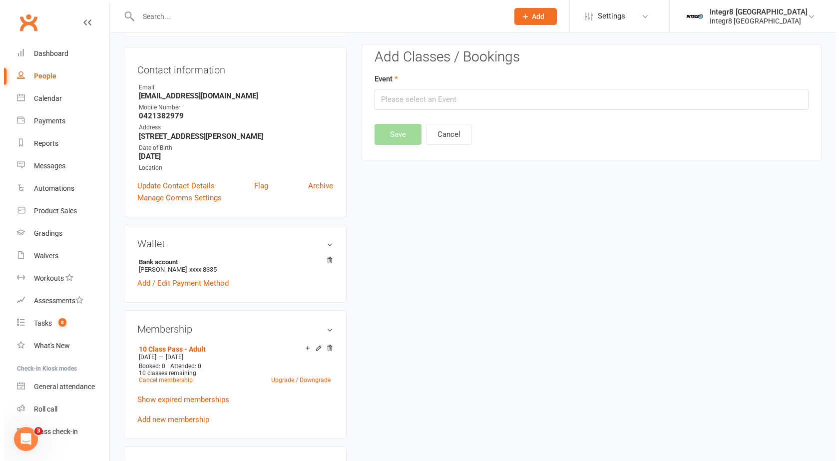
scroll to position [85, 0]
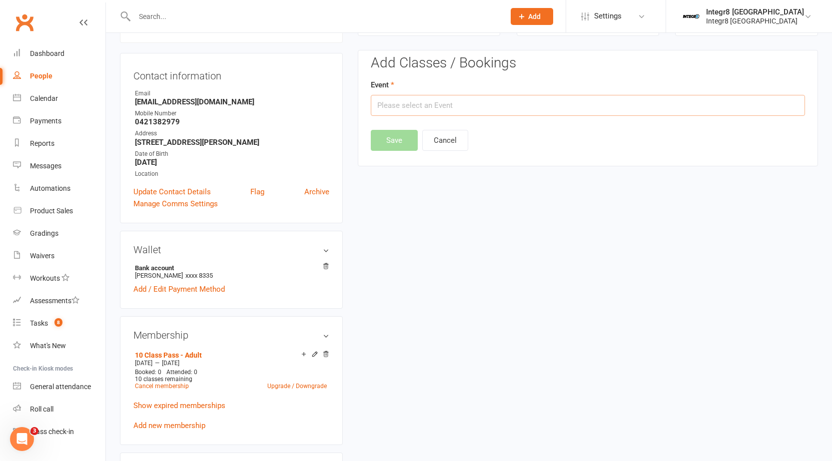
click at [383, 111] on input "text" at bounding box center [588, 105] width 434 height 21
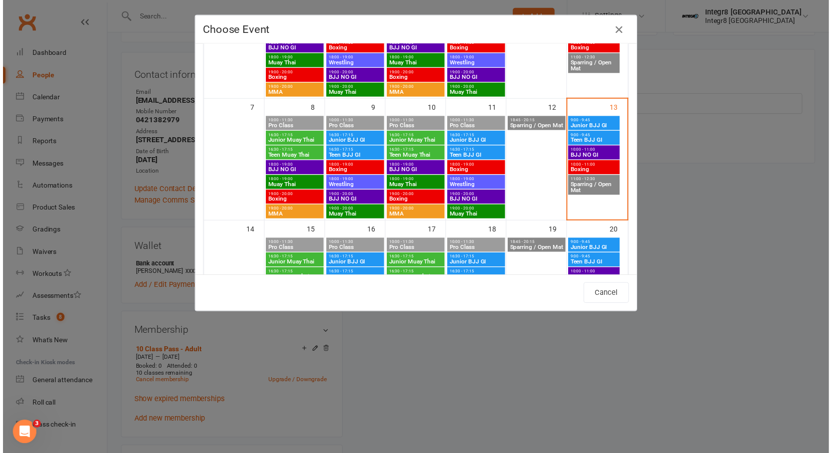
scroll to position [150, 0]
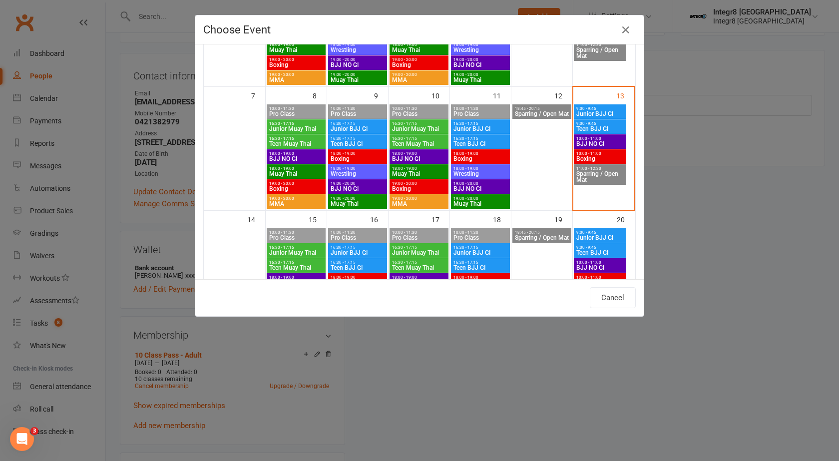
click at [596, 142] on span "BJJ NO GI" at bounding box center [600, 144] width 48 height 6
type input "BJJ NO GI - Sep 13, 2025 10:00:00 AM"
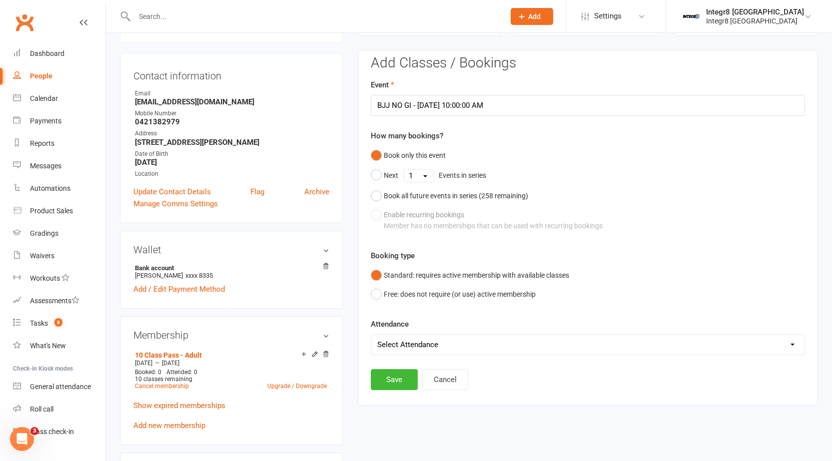
drag, startPoint x: 415, startPoint y: 340, endPoint x: 412, endPoint y: 346, distance: 6.3
click at [415, 340] on select "Select Attendance Attended Absent" at bounding box center [587, 345] width 433 height 20
select select "0"
click at [371, 335] on select "Select Attendance Attended Absent" at bounding box center [587, 345] width 433 height 20
click at [395, 373] on button "Save" at bounding box center [394, 379] width 47 height 21
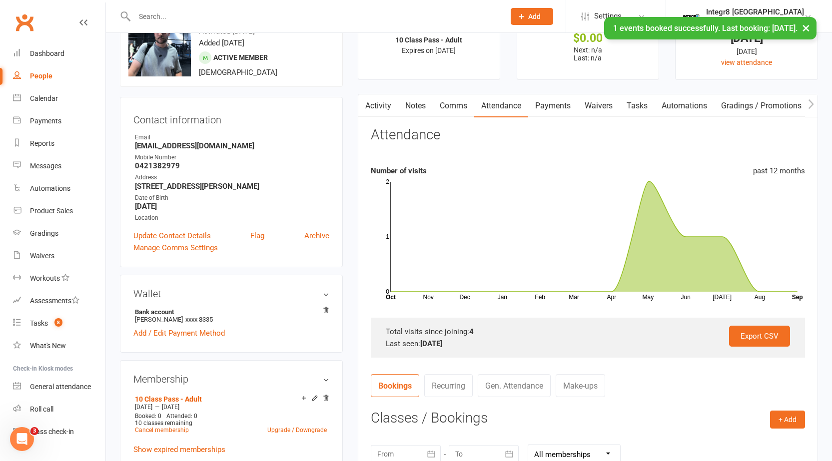
scroll to position [0, 0]
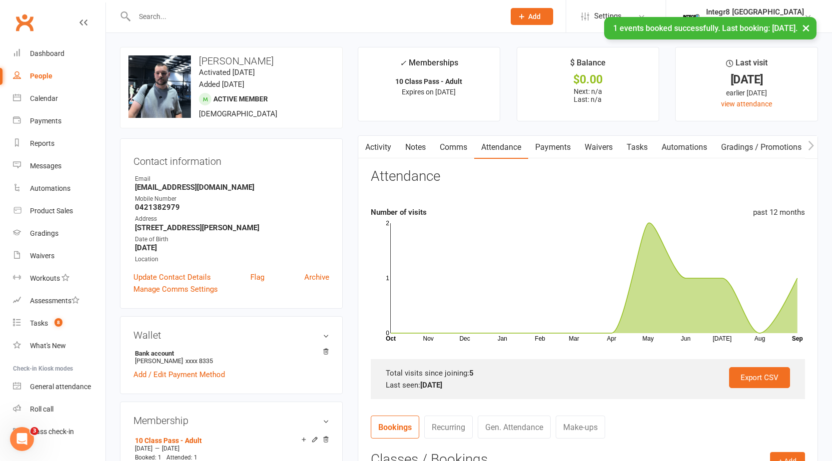
click at [382, 144] on link "Activity" at bounding box center [378, 147] width 40 height 23
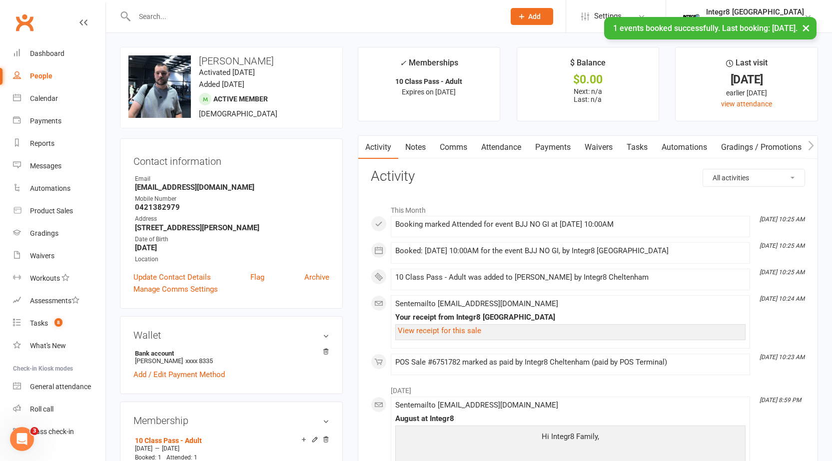
click at [423, 145] on link "Notes" at bounding box center [415, 147] width 34 height 23
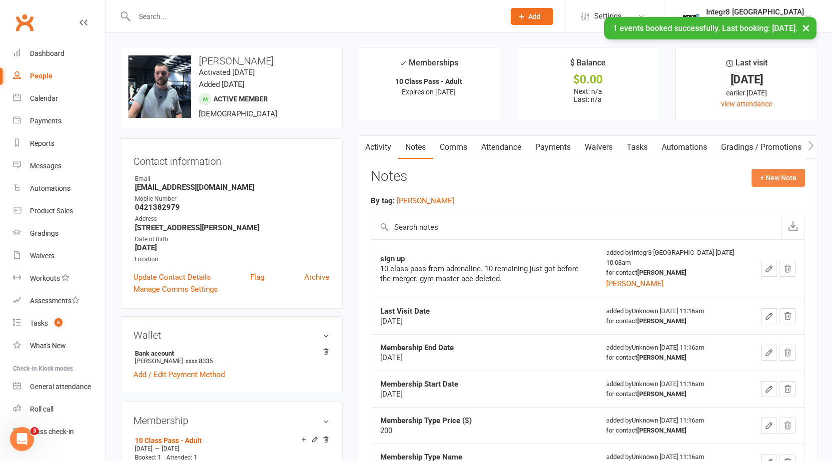
click at [787, 172] on button "+ New Note" at bounding box center [777, 178] width 53 height 18
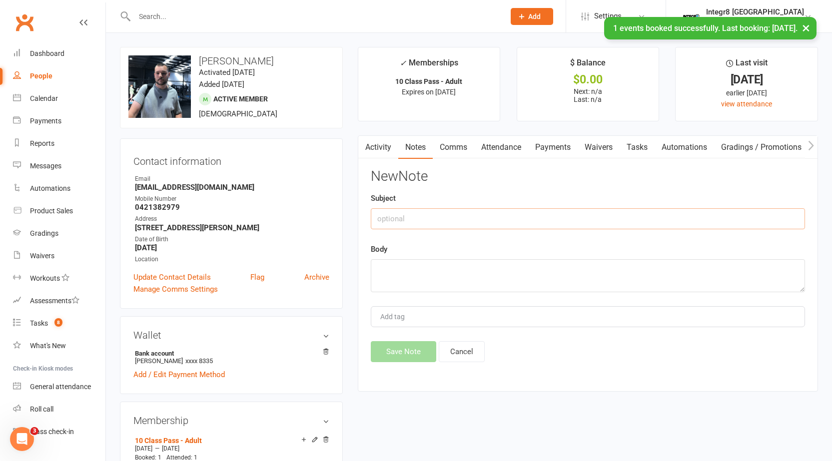
click at [412, 224] on input "text" at bounding box center [588, 218] width 434 height 21
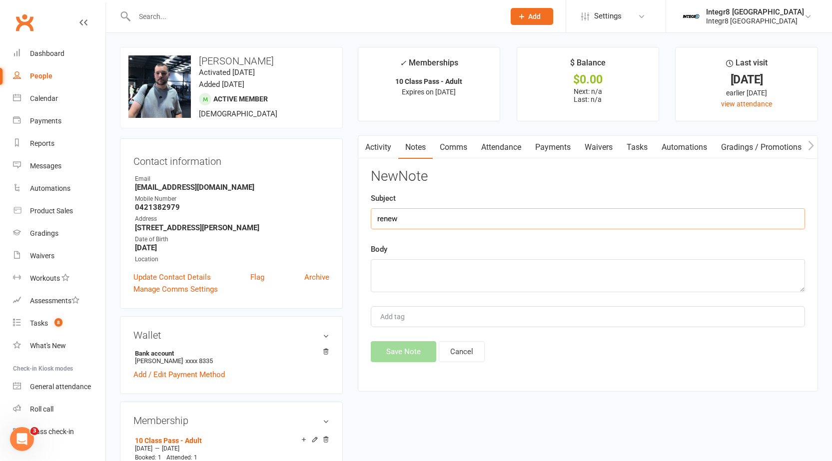
type input "renew"
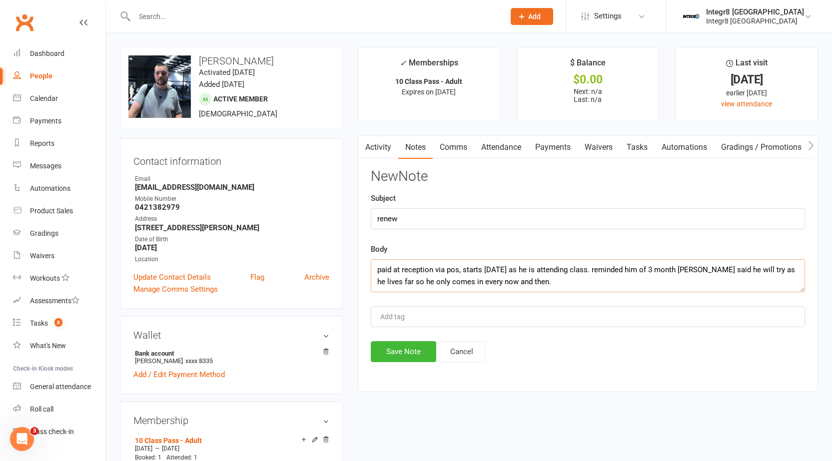
type textarea "paid at reception via pos, starts today as he is attending class. reminded him …"
type input "rebecca"
click at [409, 331] on li "rebecca" at bounding box center [588, 335] width 432 height 15
click at [405, 358] on button "Save Note" at bounding box center [403, 351] width 65 height 21
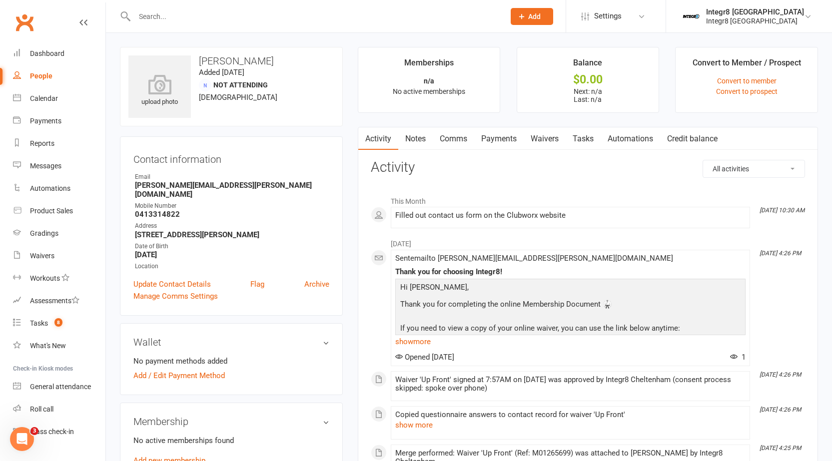
click at [422, 140] on link "Notes" at bounding box center [415, 138] width 34 height 23
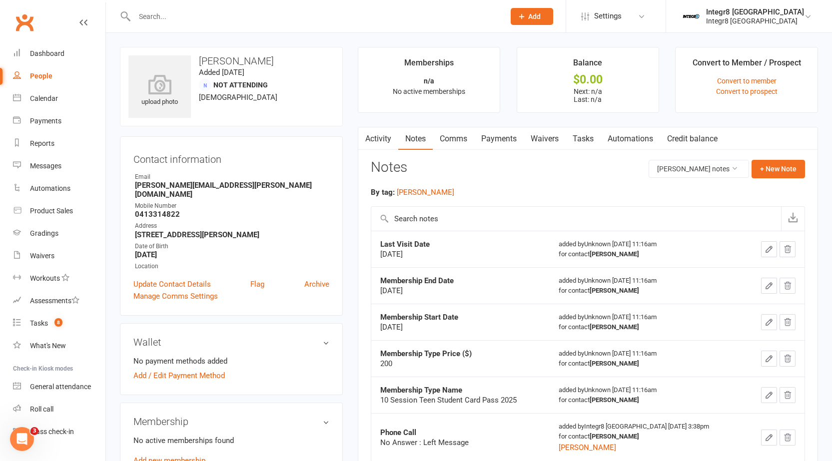
click at [387, 141] on link "Activity" at bounding box center [378, 138] width 40 height 23
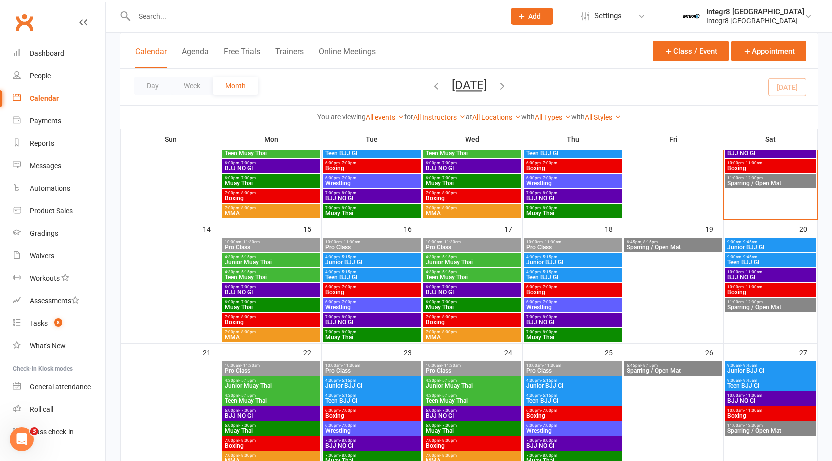
scroll to position [250, 0]
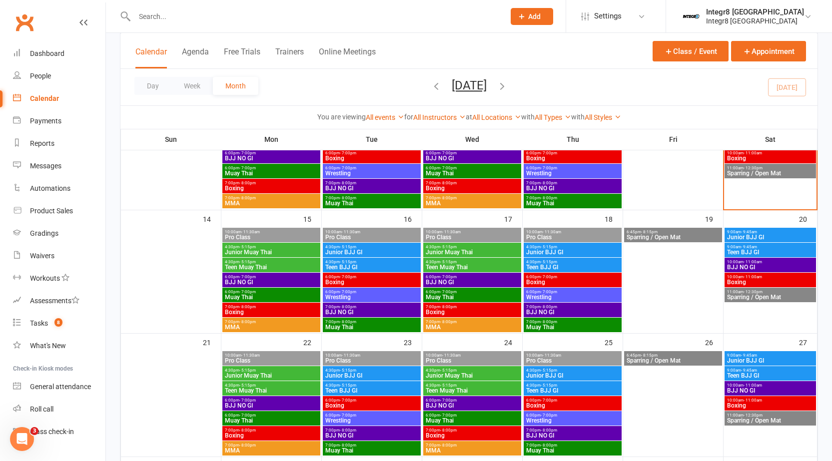
click at [313, 309] on span "Boxing" at bounding box center [271, 312] width 94 height 6
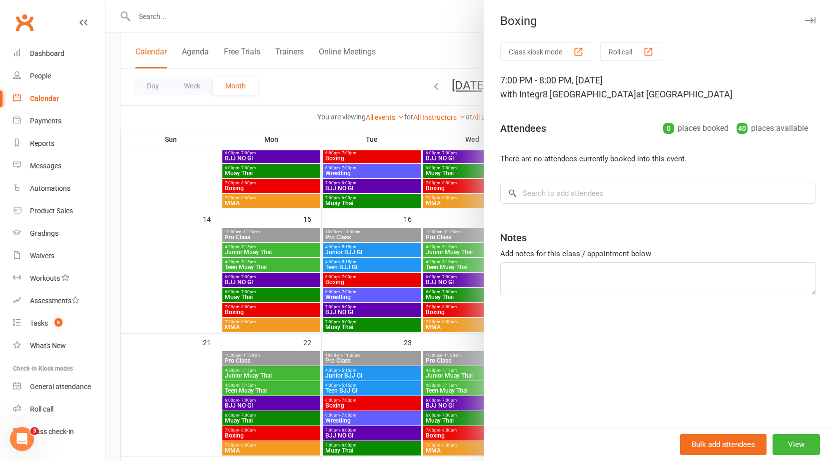
click at [323, 309] on div at bounding box center [469, 230] width 726 height 461
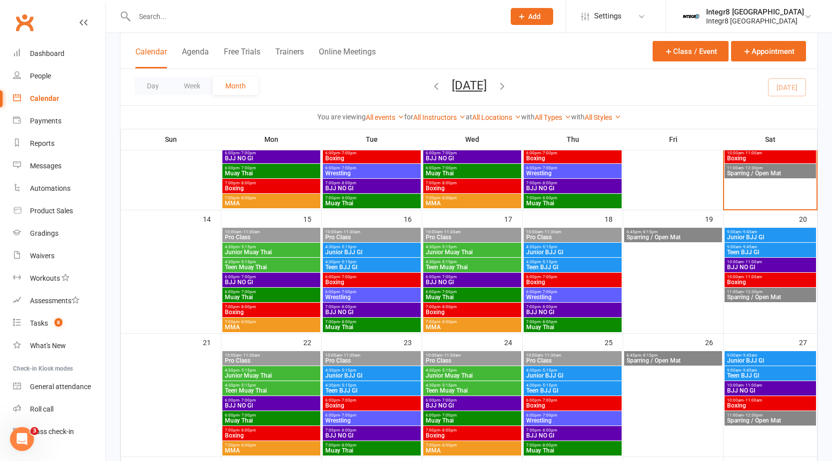
click at [254, 307] on span "- 8:00pm" at bounding box center [247, 307] width 16 height 4
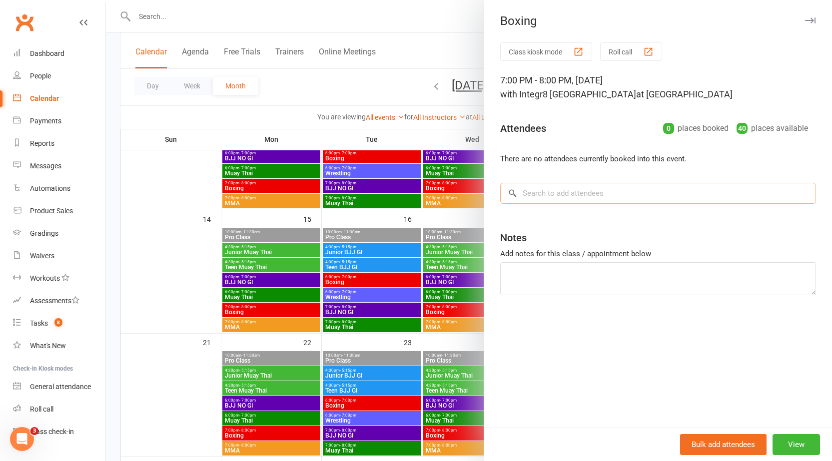
click at [553, 195] on input "search" at bounding box center [658, 193] width 316 height 21
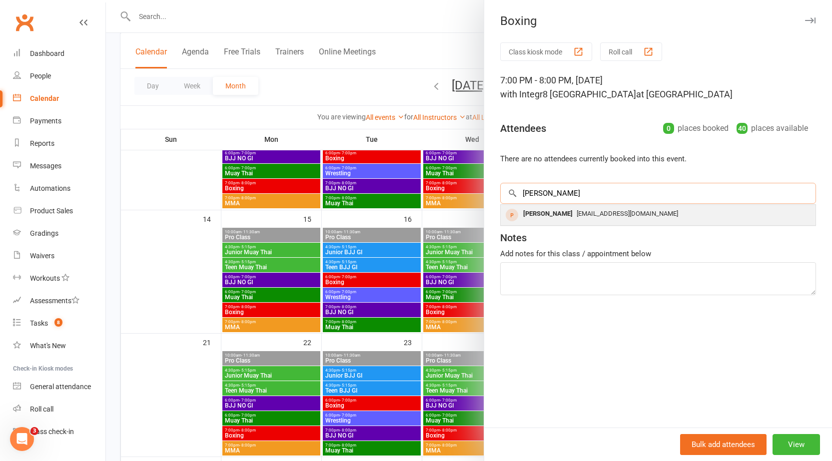
type input "[PERSON_NAME]"
click at [576, 212] on span "[EMAIL_ADDRESS][DOMAIN_NAME]" at bounding box center [626, 213] width 101 height 7
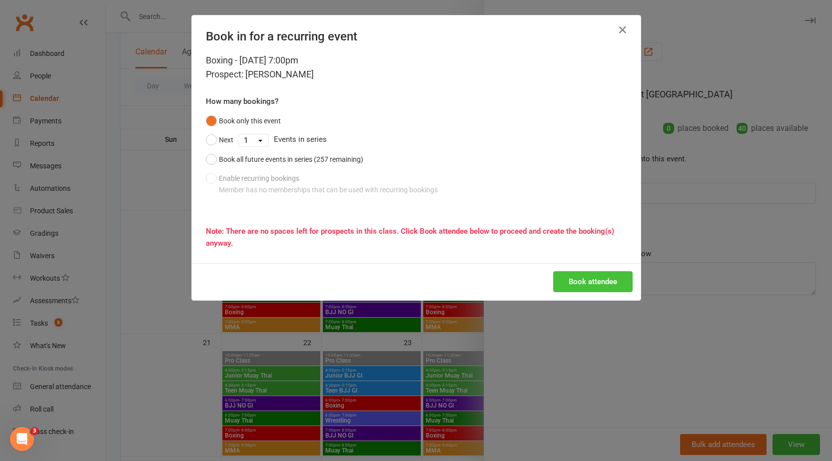
click at [573, 282] on button "Book attendee" at bounding box center [592, 281] width 79 height 21
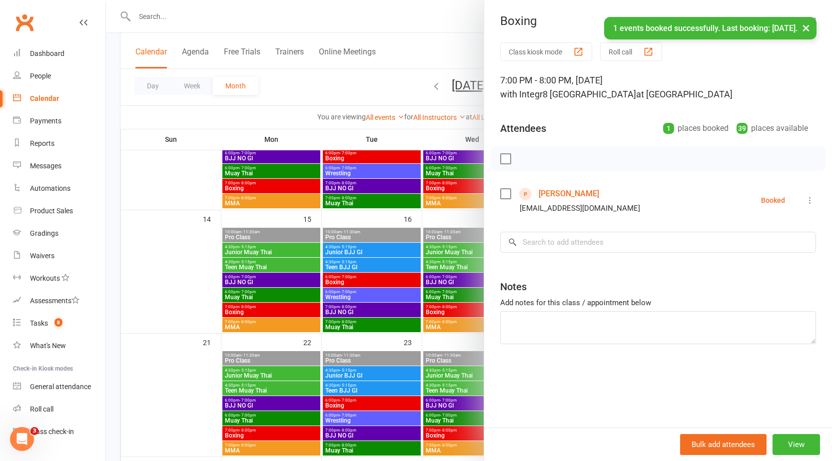
click at [365, 300] on div at bounding box center [469, 230] width 726 height 461
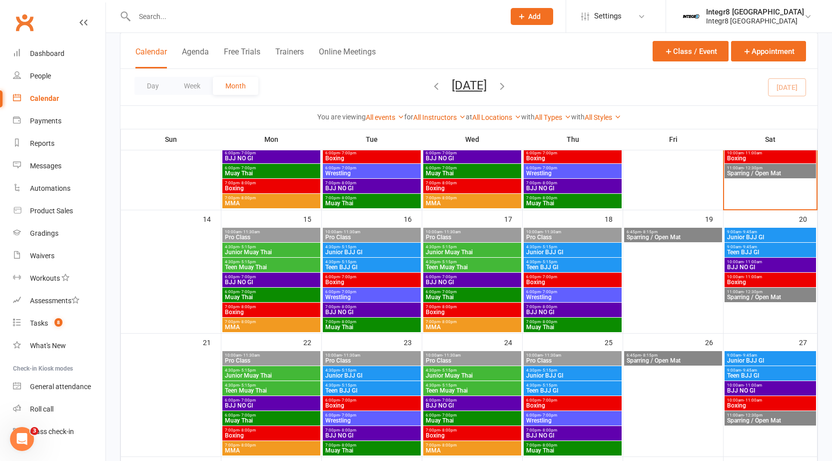
click at [275, 309] on span "Boxing" at bounding box center [271, 312] width 94 height 6
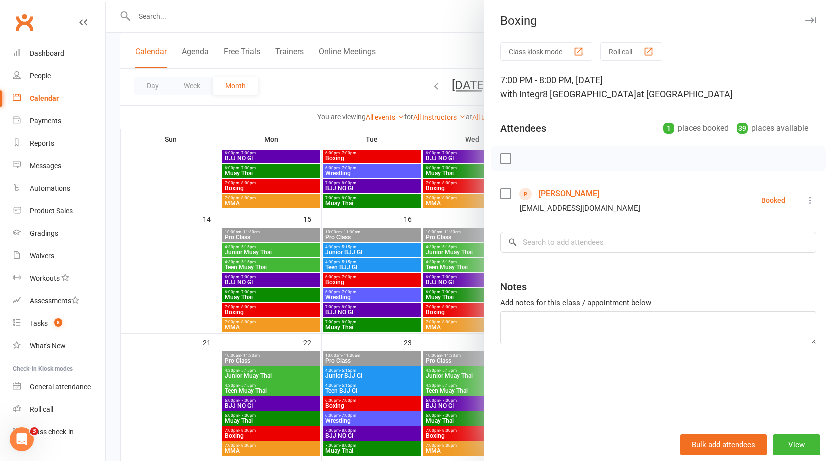
click at [275, 309] on div at bounding box center [469, 230] width 726 height 461
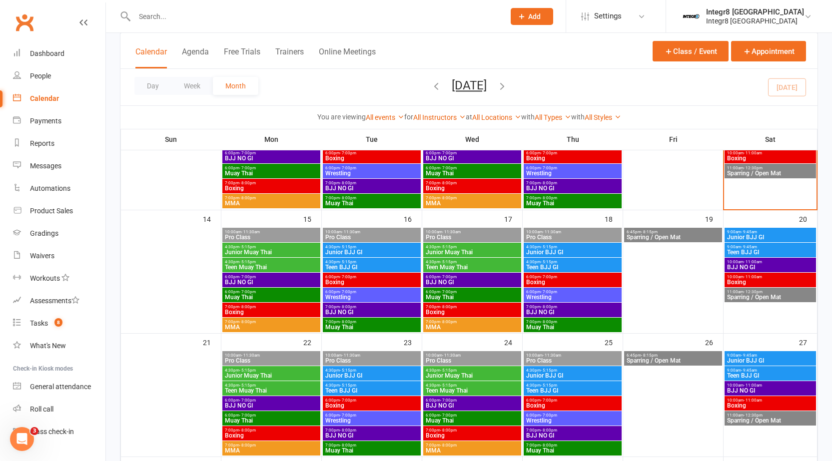
click at [285, 279] on span "BJJ NO GI" at bounding box center [271, 282] width 94 height 6
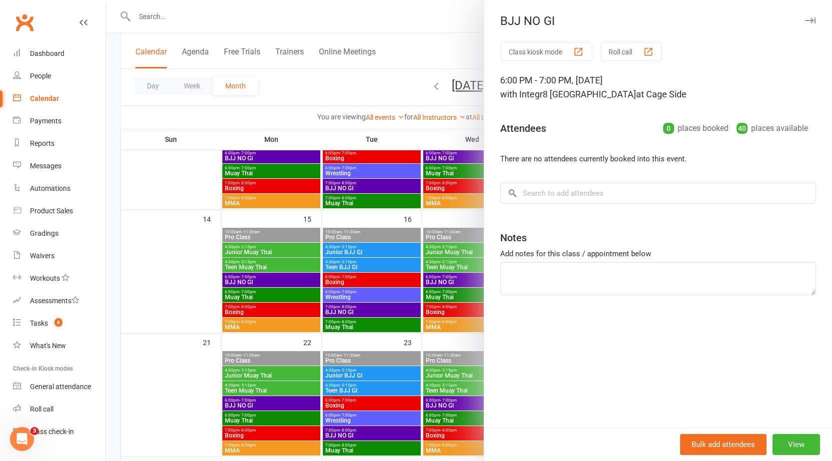
click at [287, 279] on div at bounding box center [469, 230] width 726 height 461
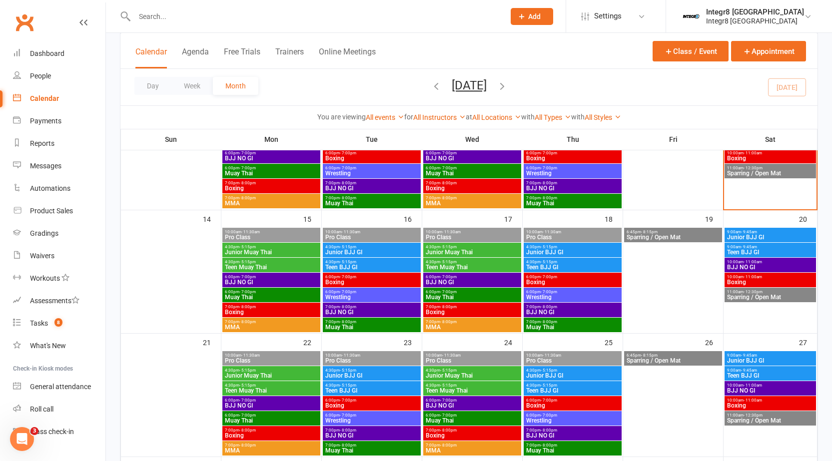
click at [304, 311] on span "Boxing" at bounding box center [271, 312] width 94 height 6
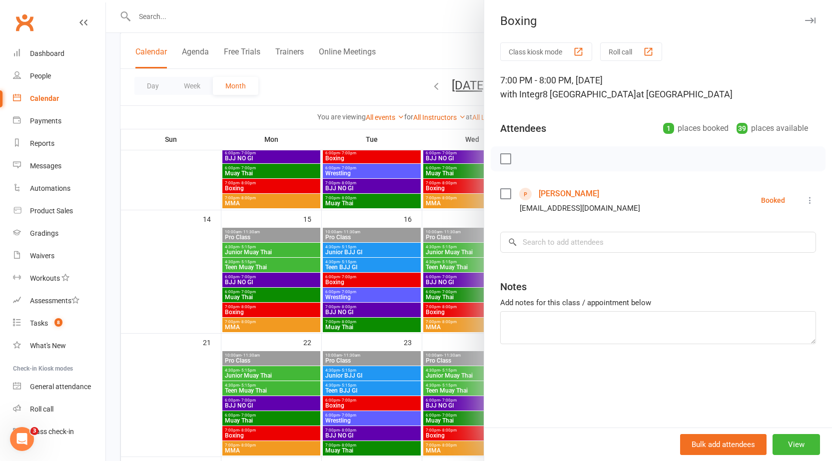
click at [304, 311] on div at bounding box center [469, 230] width 726 height 461
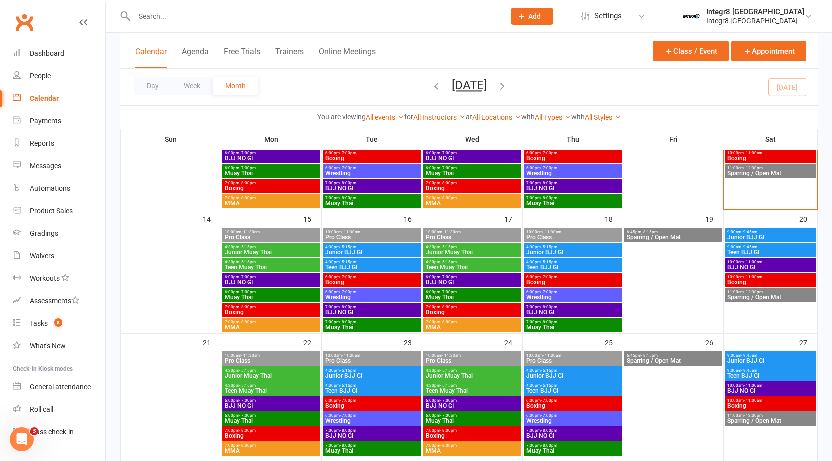
click at [299, 293] on span "6:00pm - 7:00pm" at bounding box center [271, 292] width 94 height 4
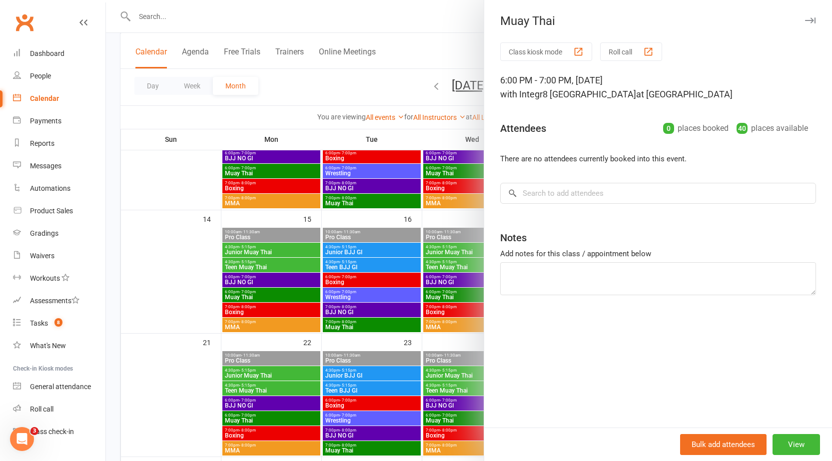
click at [262, 298] on div at bounding box center [469, 230] width 726 height 461
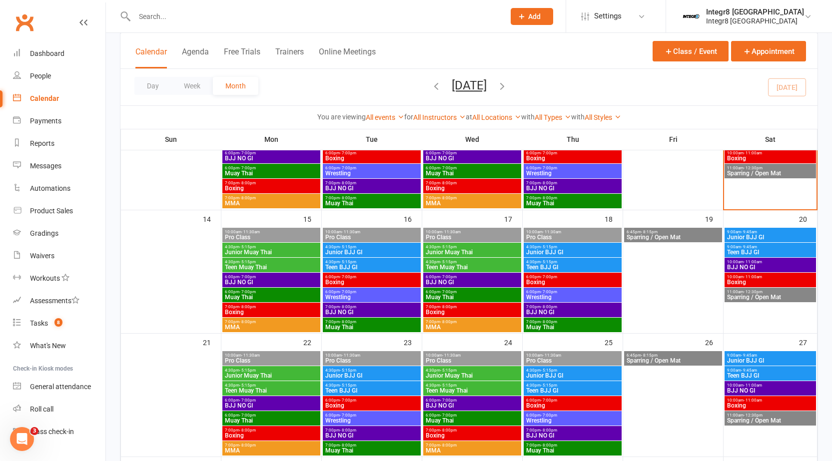
click at [261, 294] on span "Muay Thai" at bounding box center [271, 297] width 94 height 6
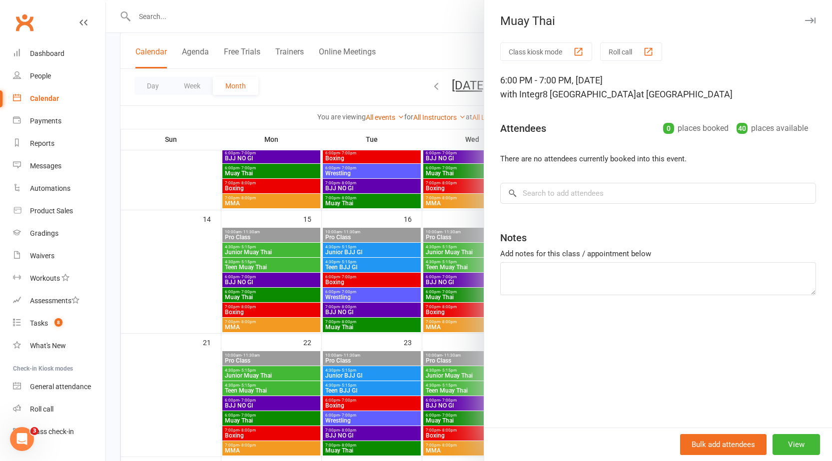
click at [299, 325] on div at bounding box center [469, 230] width 726 height 461
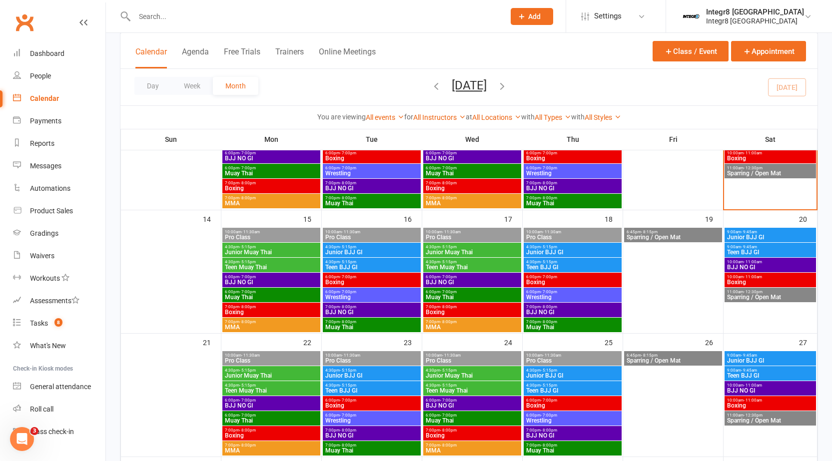
click at [296, 311] on span "Boxing" at bounding box center [271, 312] width 94 height 6
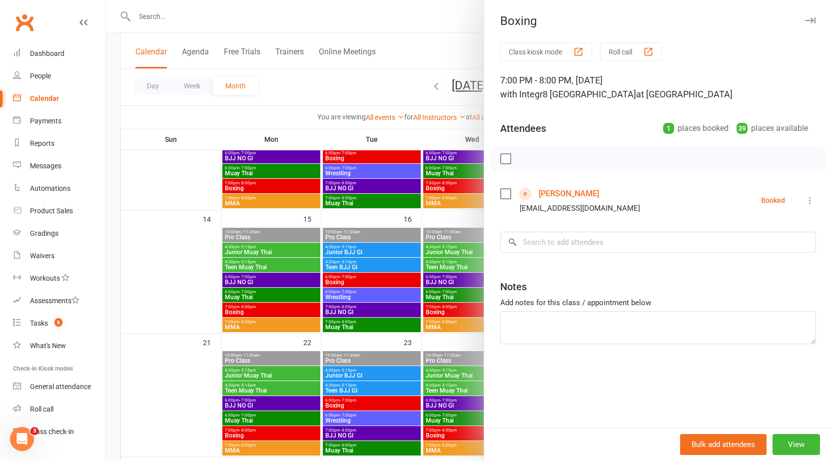
click at [287, 310] on div at bounding box center [469, 230] width 726 height 461
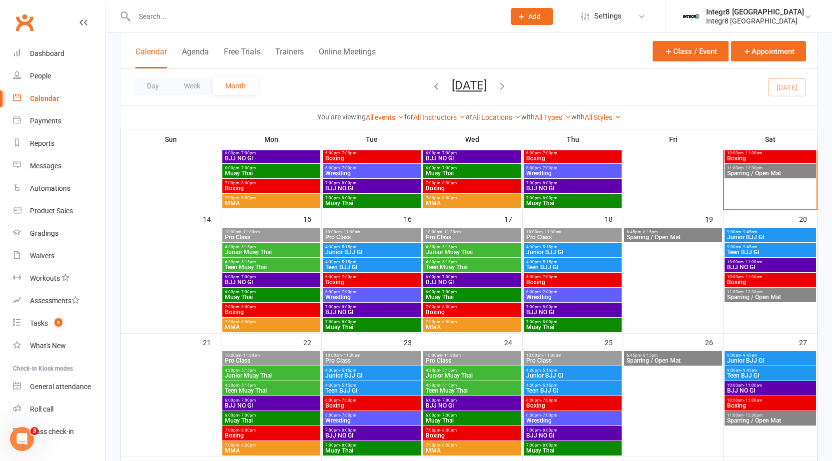
click at [282, 297] on span "Muay Thai" at bounding box center [271, 297] width 94 height 6
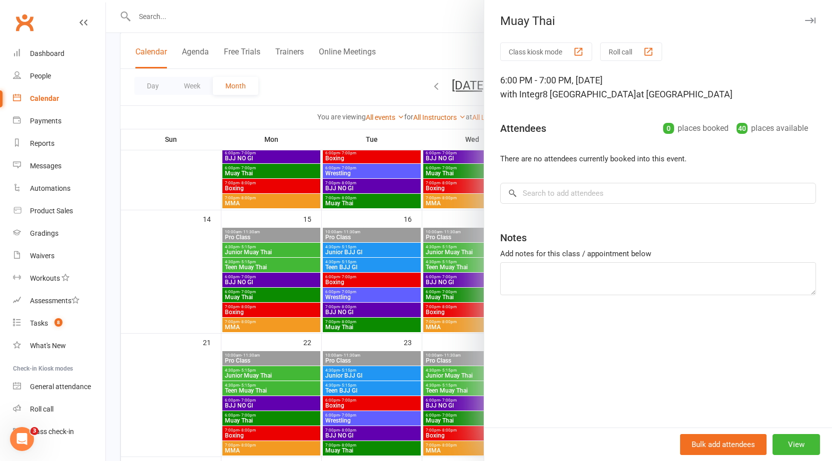
click at [283, 294] on div at bounding box center [469, 230] width 726 height 461
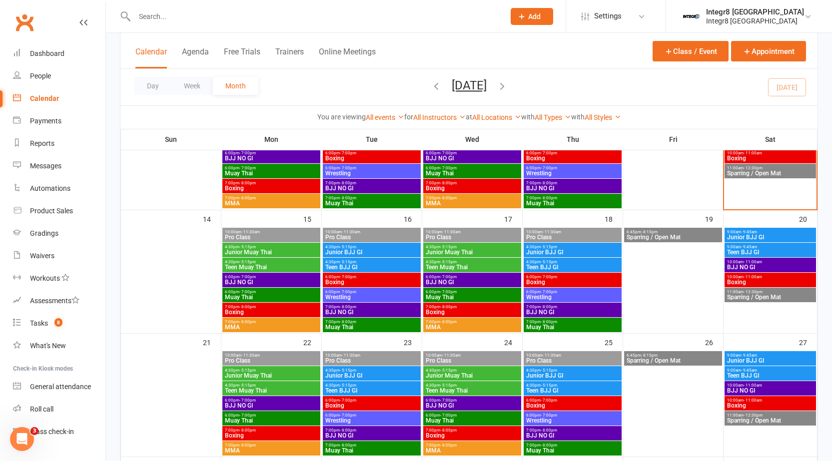
click at [282, 308] on span "7:00pm - 8:00pm" at bounding box center [271, 307] width 94 height 4
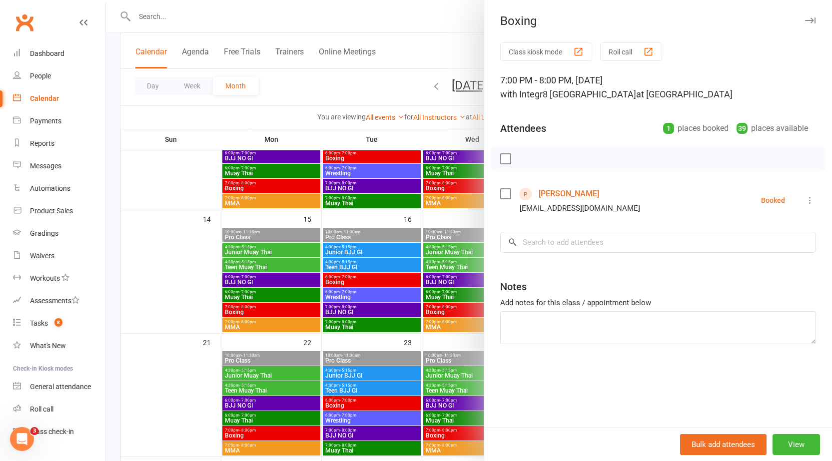
click at [282, 308] on div at bounding box center [469, 230] width 726 height 461
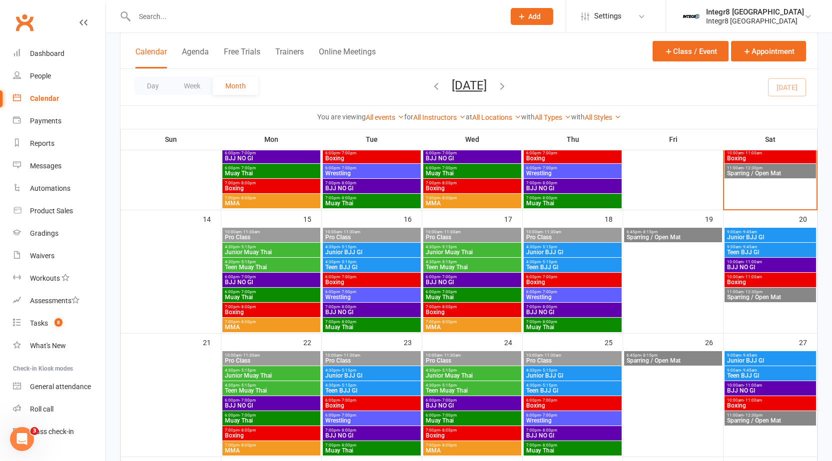
click at [276, 309] on span "Boxing" at bounding box center [271, 312] width 94 height 6
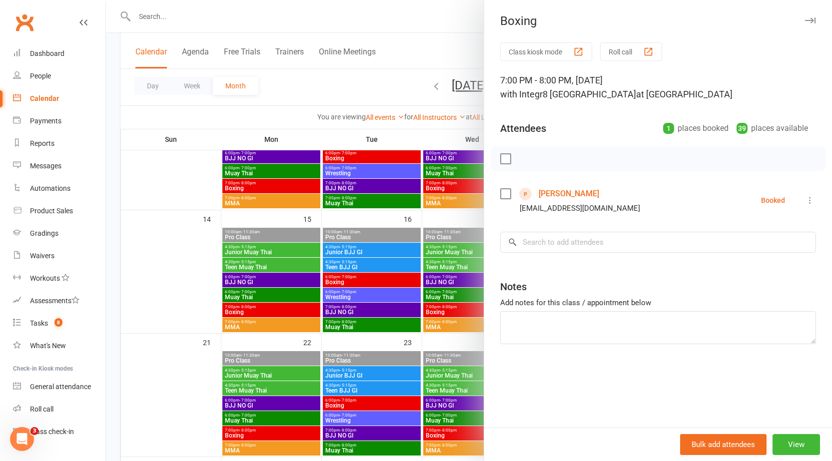
click at [278, 313] on div at bounding box center [469, 230] width 726 height 461
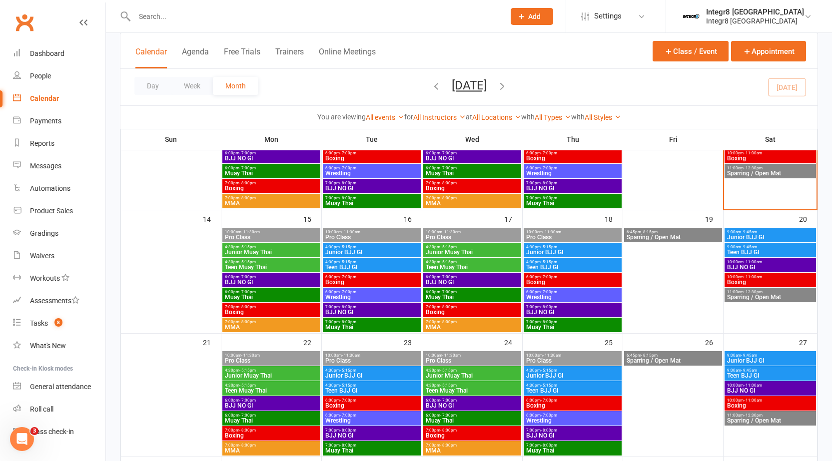
click at [278, 313] on span "Boxing" at bounding box center [271, 312] width 94 height 6
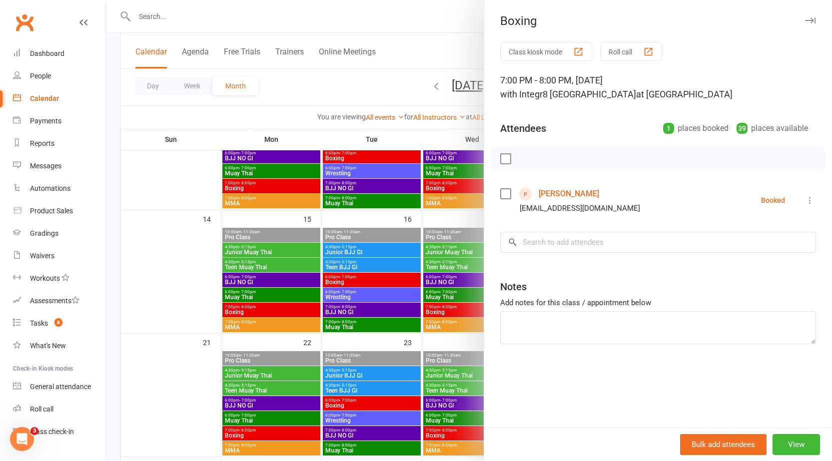
click at [278, 313] on div at bounding box center [469, 230] width 726 height 461
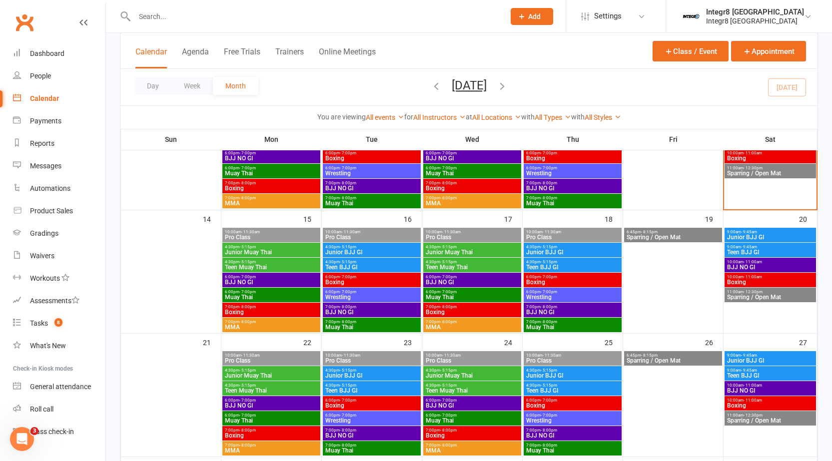
click at [278, 313] on span "Boxing" at bounding box center [271, 312] width 94 height 6
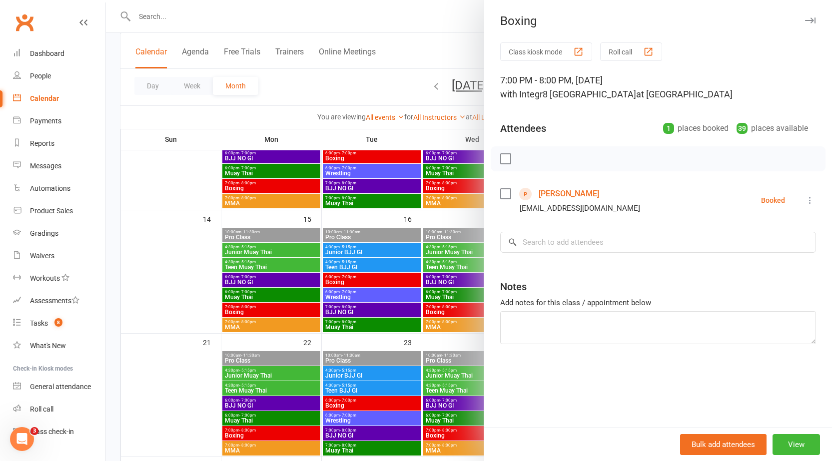
click at [285, 311] on div at bounding box center [469, 230] width 726 height 461
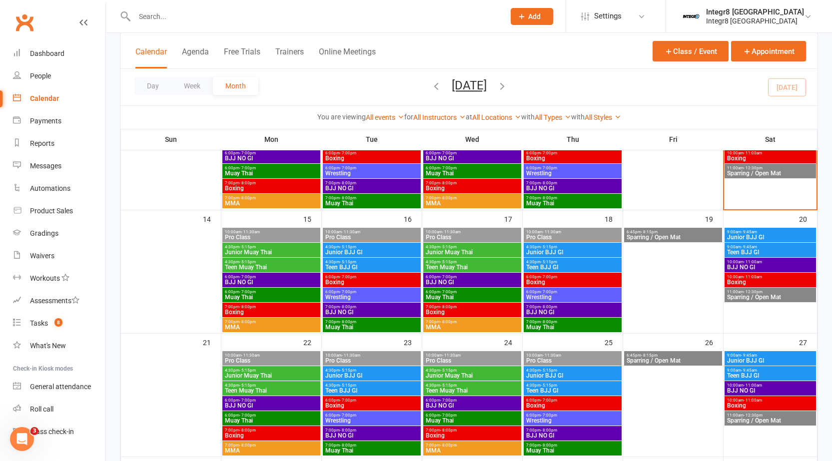
click at [251, 308] on span "- 8:00pm" at bounding box center [247, 307] width 16 height 4
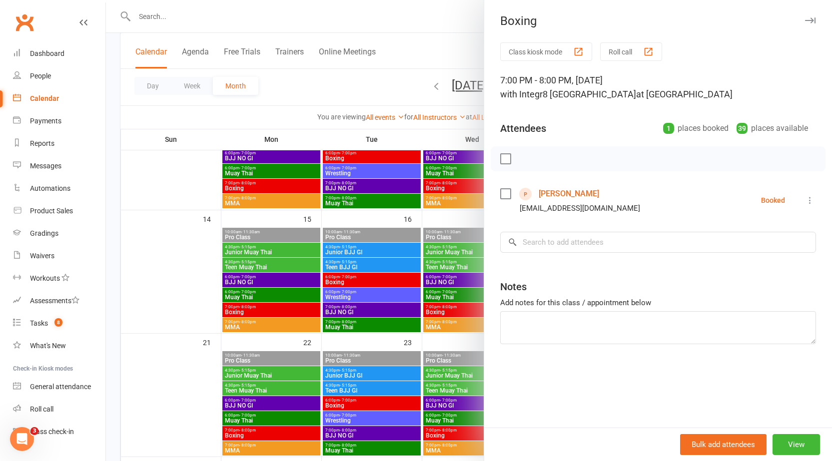
click at [289, 298] on div at bounding box center [469, 230] width 726 height 461
